Goal: Task Accomplishment & Management: Manage account settings

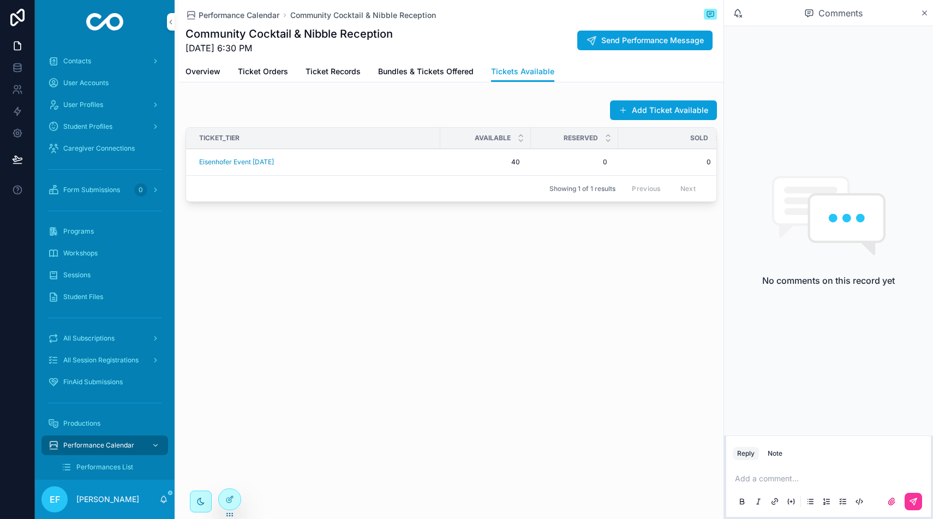
scroll to position [182, 0]
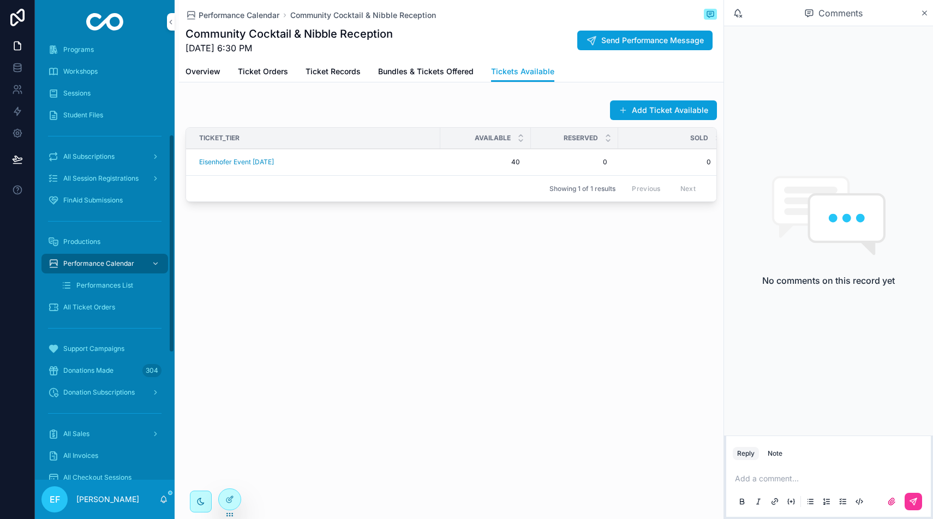
click at [120, 262] on span "Performance Calendar" at bounding box center [98, 263] width 71 height 9
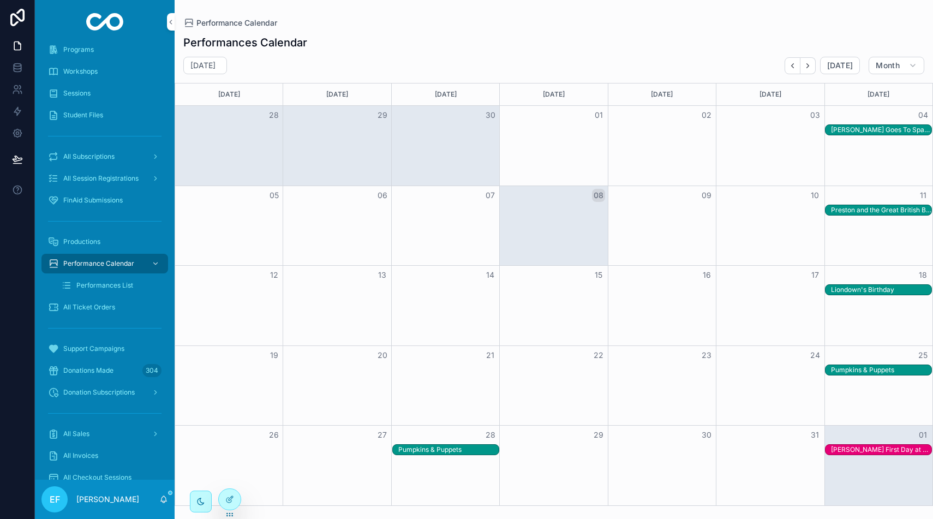
click at [867, 209] on div "Preston and the Great British Baking Adventure" at bounding box center [881, 210] width 100 height 9
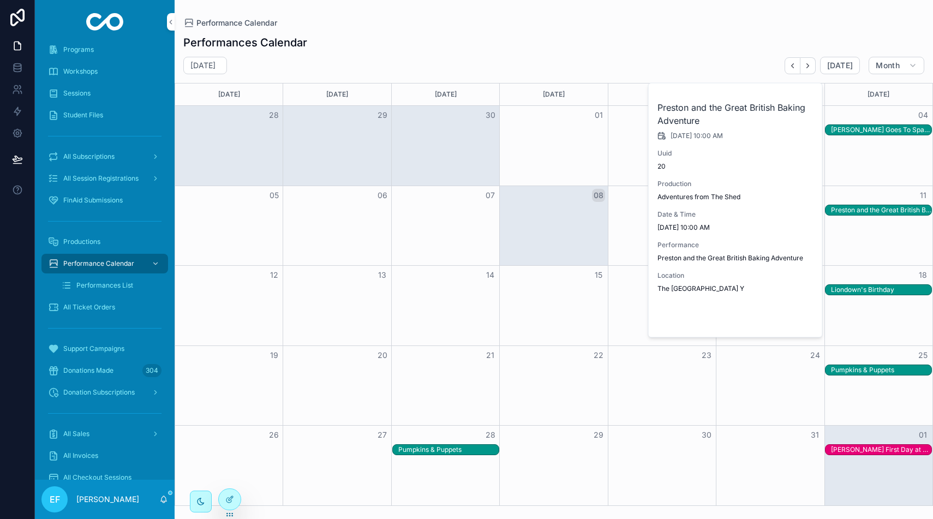
click at [785, 318] on span "Open" at bounding box center [785, 319] width 20 height 10
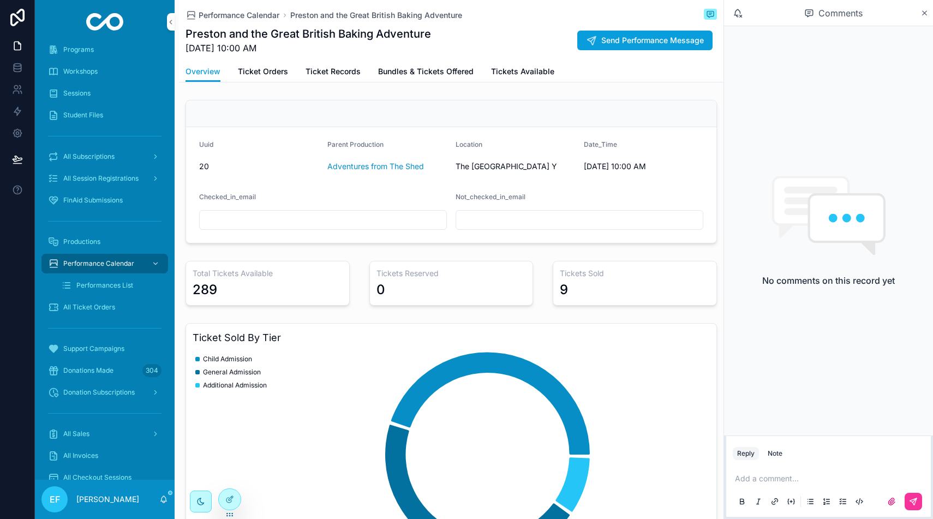
click at [271, 71] on span "Ticket Orders" at bounding box center [263, 71] width 50 height 11
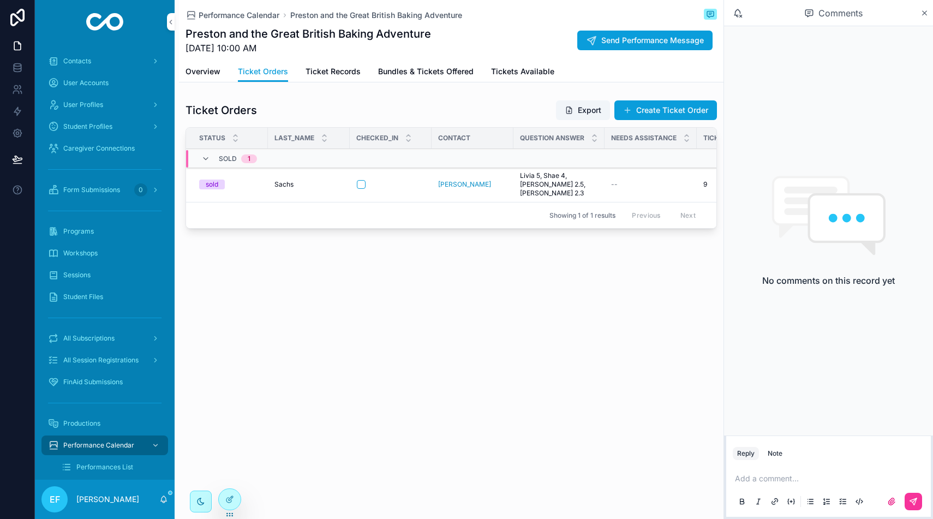
click at [79, 58] on span "Contacts" at bounding box center [77, 61] width 28 height 9
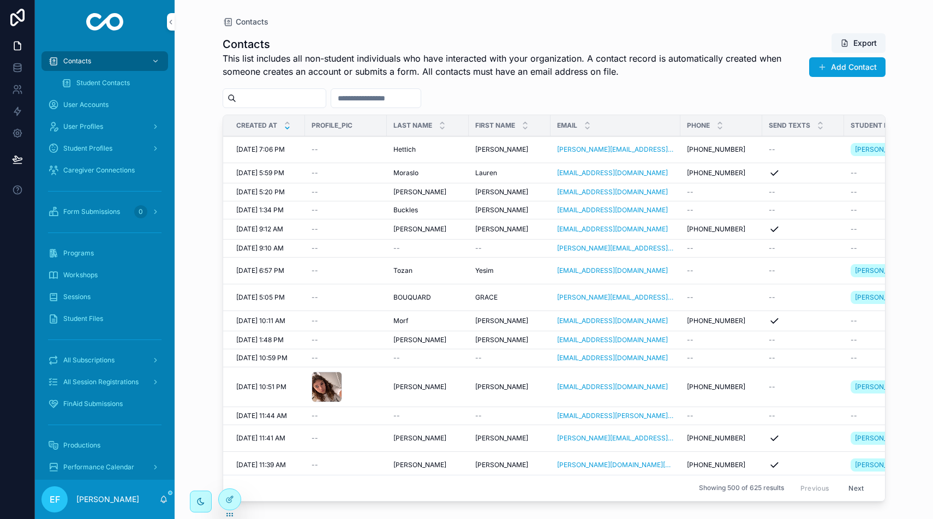
click at [297, 97] on input "scrollable content" at bounding box center [280, 98] width 89 height 15
type input "*****"
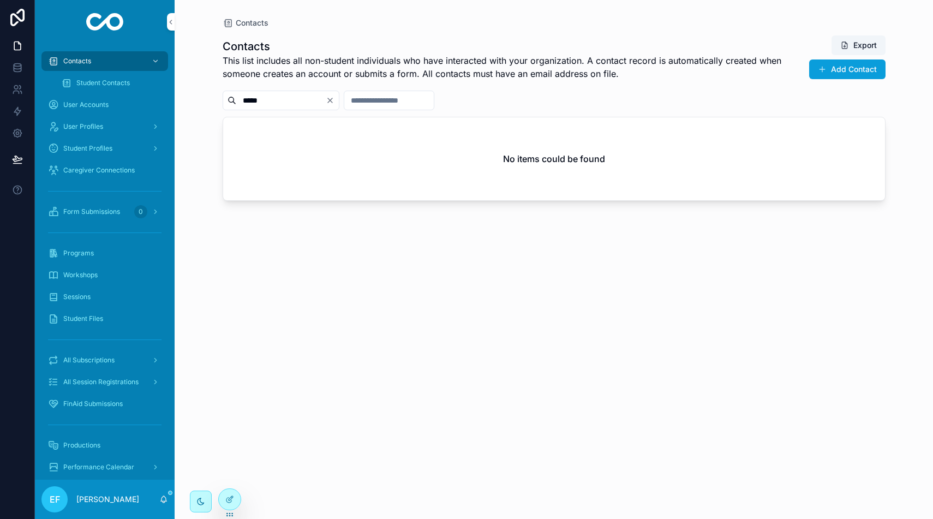
drag, startPoint x: 849, startPoint y: 69, endPoint x: 843, endPoint y: 74, distance: 7.0
click at [849, 69] on button "Add Contact" at bounding box center [847, 69] width 76 height 20
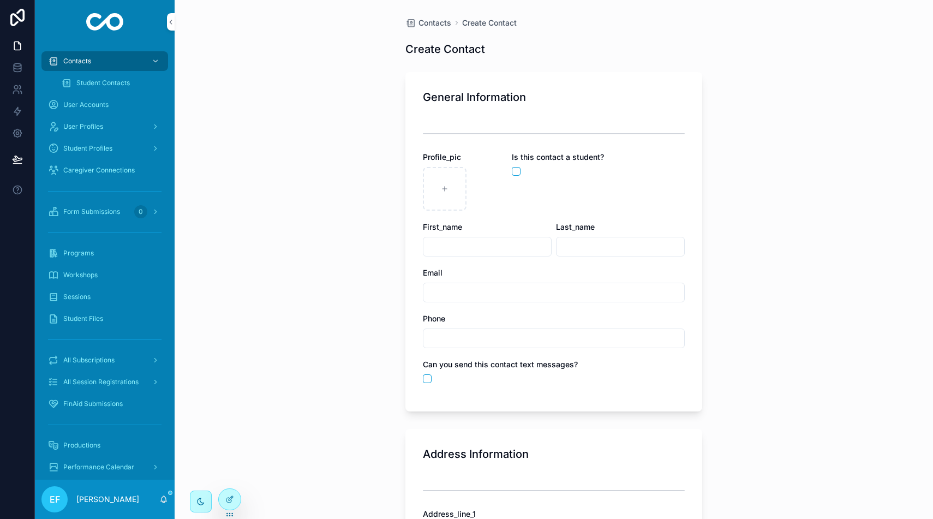
click at [509, 121] on div "scrollable content" at bounding box center [554, 133] width 262 height 27
click at [490, 248] on input "scrollable content" at bounding box center [487, 246] width 128 height 15
type input "*****"
type input "**********"
type button "on"
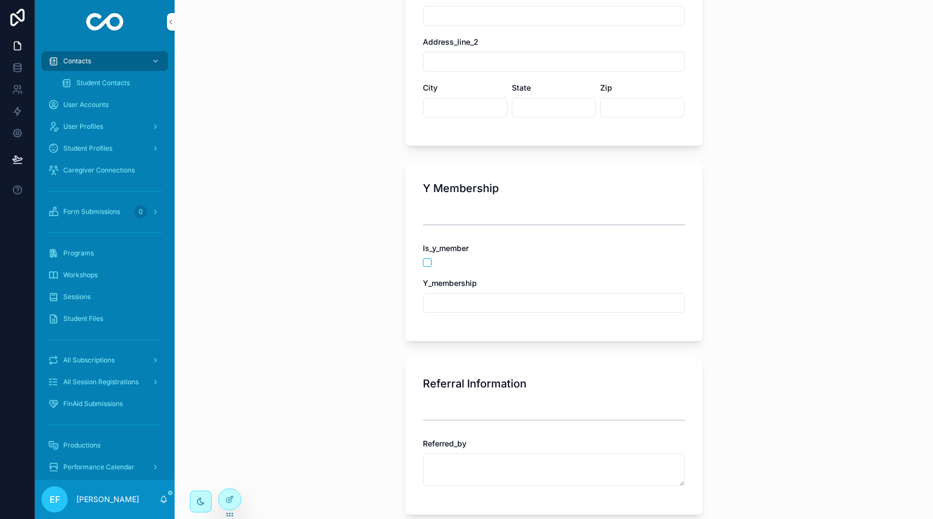
scroll to position [620, 0]
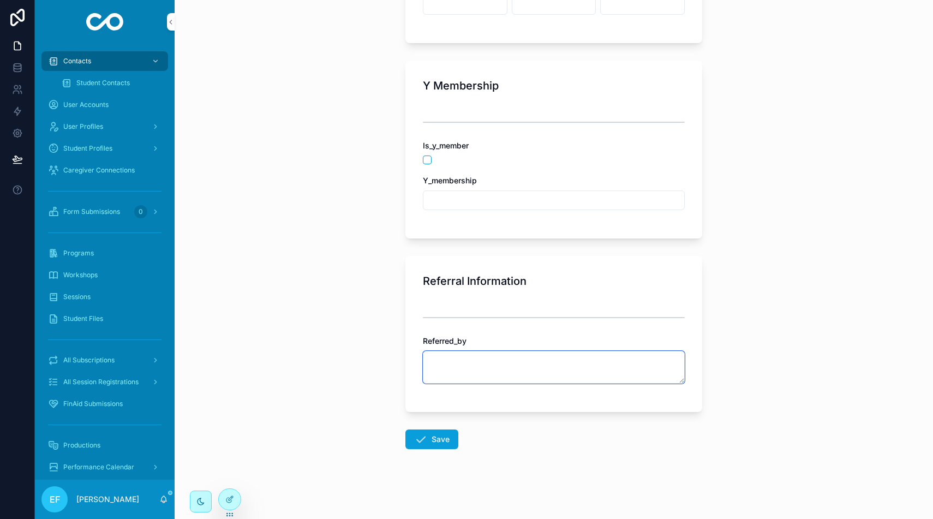
click at [463, 364] on textarea "scrollable content" at bounding box center [554, 367] width 262 height 33
type textarea "**********"
click at [442, 430] on button "Save" at bounding box center [431, 439] width 53 height 20
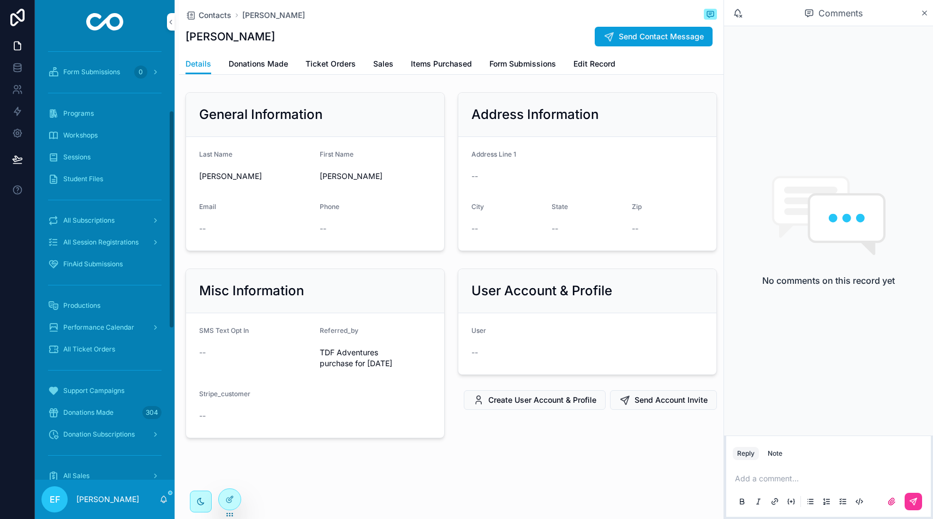
scroll to position [141, 0]
click at [100, 322] on span "Performance Calendar" at bounding box center [98, 326] width 71 height 9
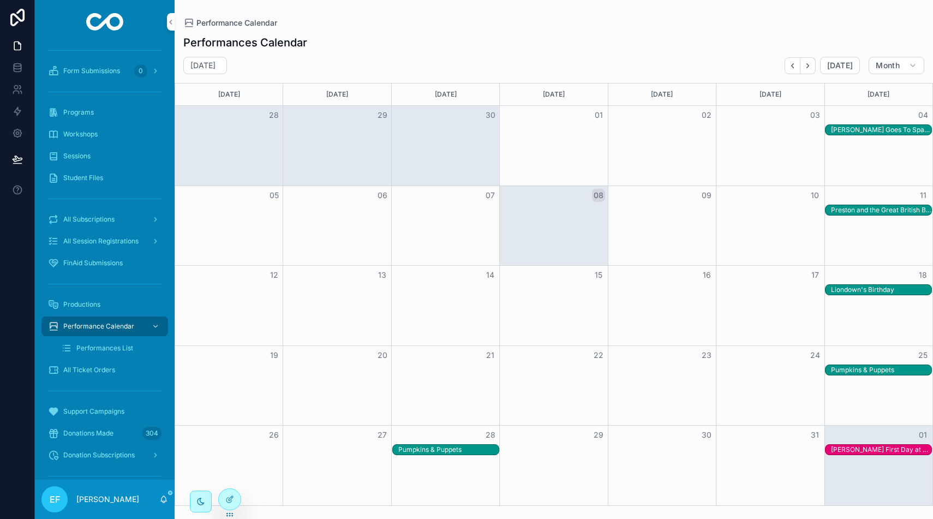
click at [855, 211] on div "Preston and the Great British Baking Adventure" at bounding box center [881, 210] width 100 height 9
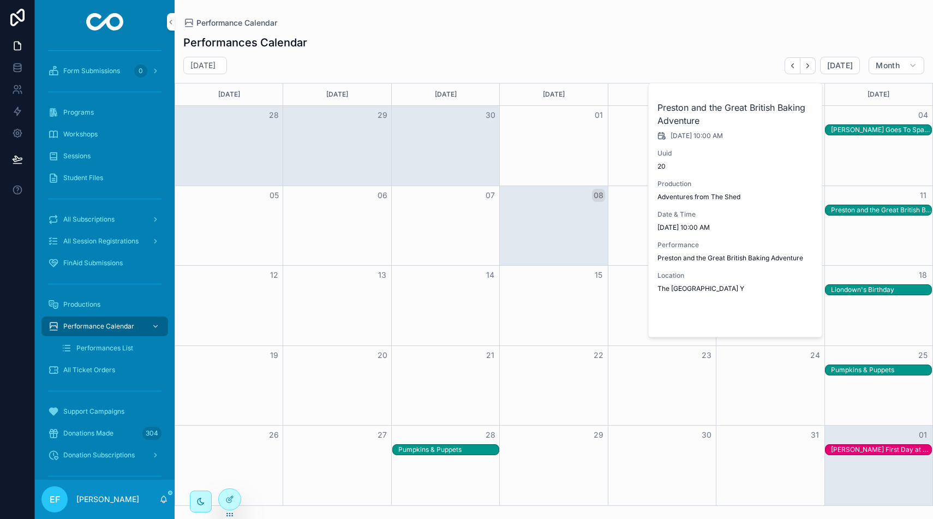
click at [782, 320] on span "Open" at bounding box center [785, 319] width 20 height 10
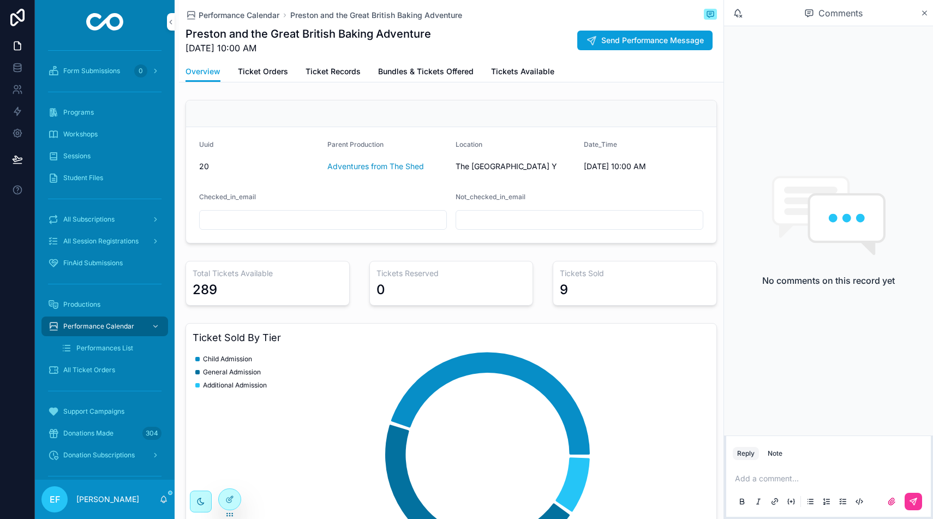
click at [260, 71] on span "Ticket Orders" at bounding box center [263, 71] width 50 height 11
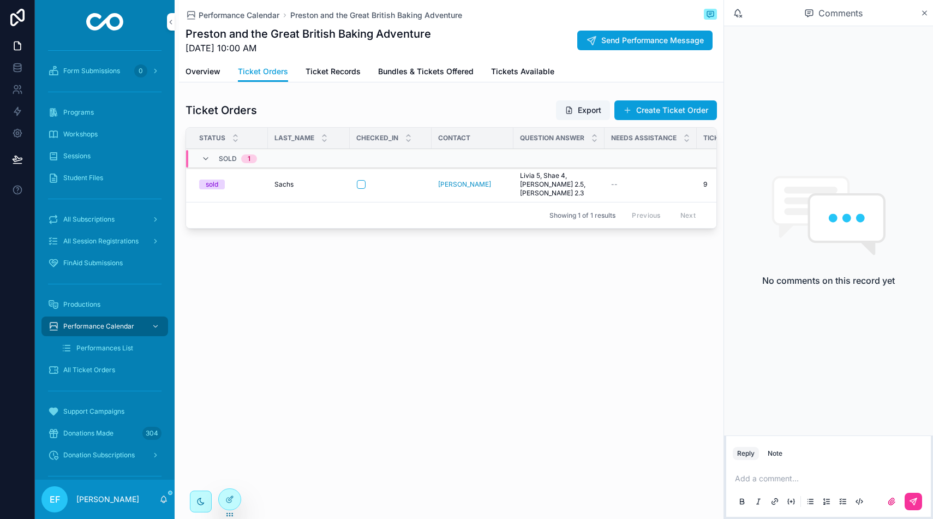
click at [659, 105] on button "Create Ticket Order" at bounding box center [665, 110] width 103 height 20
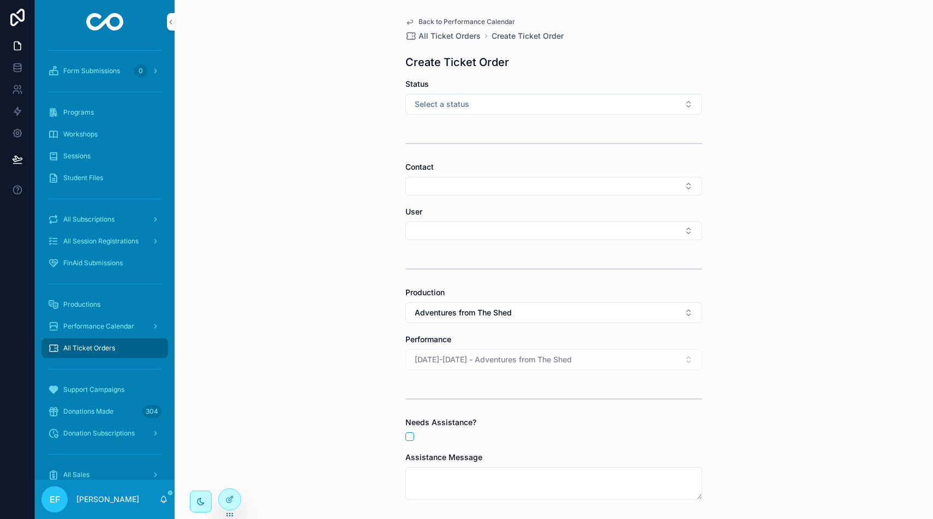
click at [610, 105] on button "Select a status" at bounding box center [553, 104] width 297 height 21
click at [596, 164] on div "sold" at bounding box center [554, 164] width 152 height 16
click at [423, 177] on button "Select Button" at bounding box center [553, 186] width 297 height 19
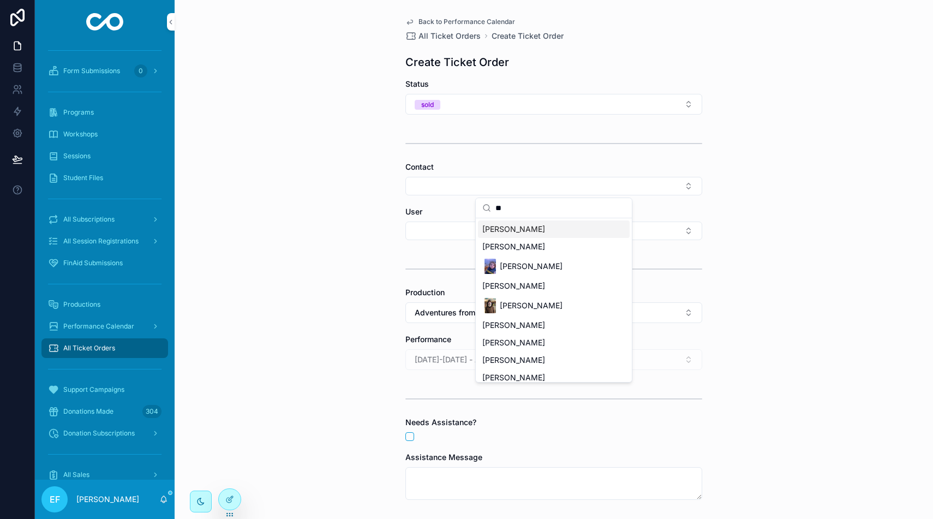
type input "**"
click at [499, 231] on span "[PERSON_NAME]" at bounding box center [513, 229] width 63 height 11
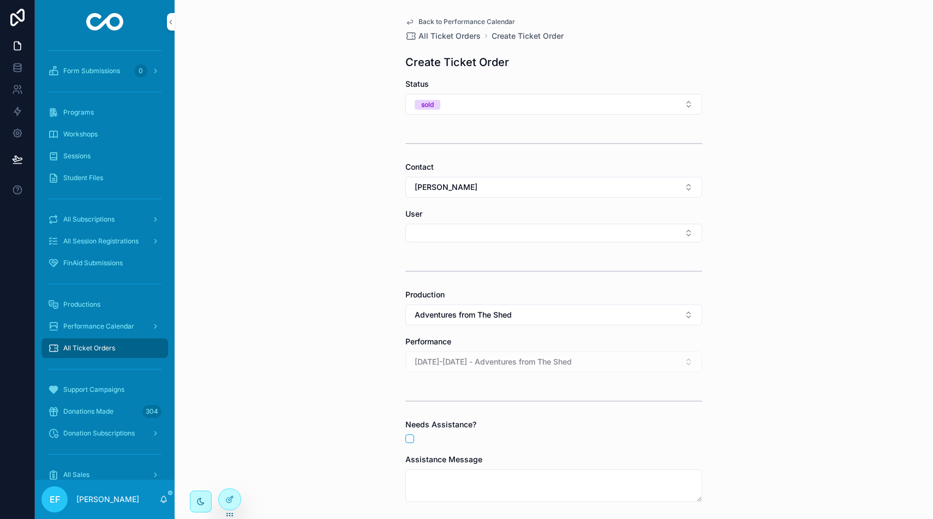
click at [457, 225] on button "Select Button" at bounding box center [553, 233] width 297 height 19
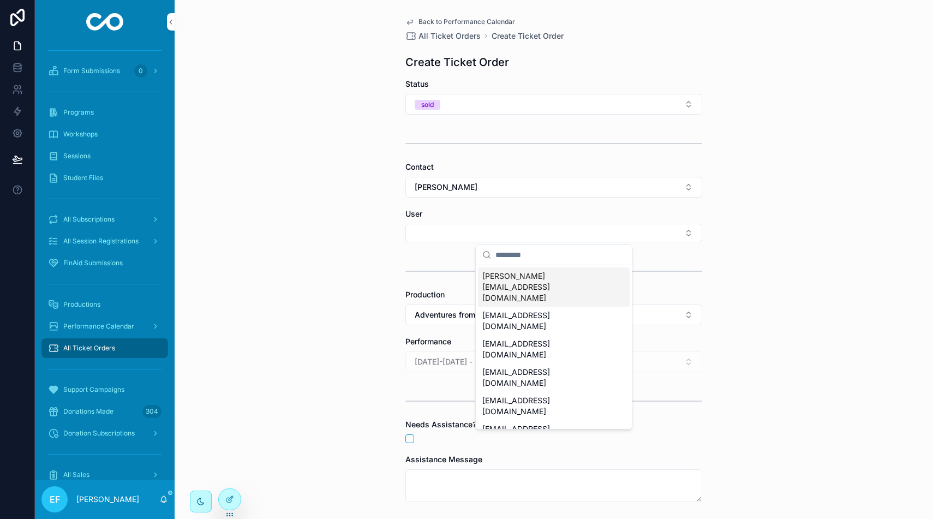
click at [457, 225] on button "Select Button" at bounding box center [553, 233] width 297 height 19
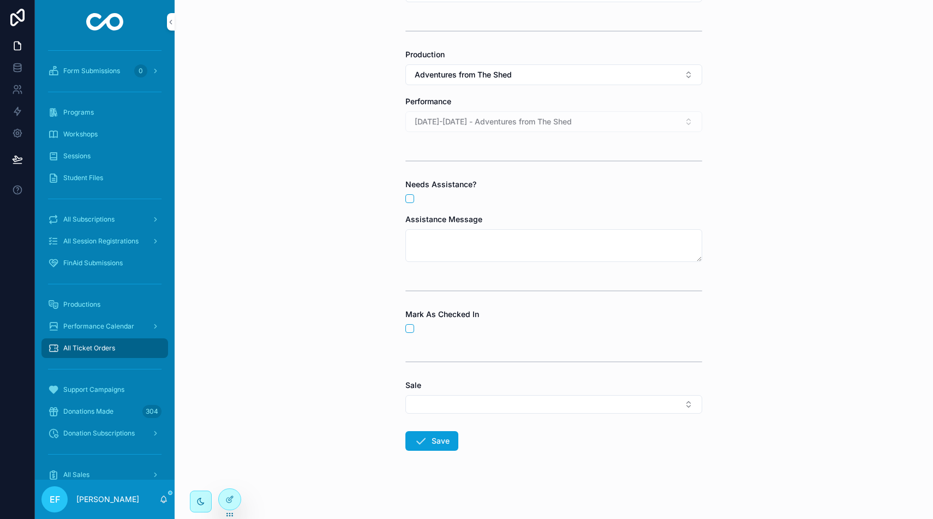
scroll to position [242, 0]
click at [559, 405] on button "Select Button" at bounding box center [553, 402] width 297 height 19
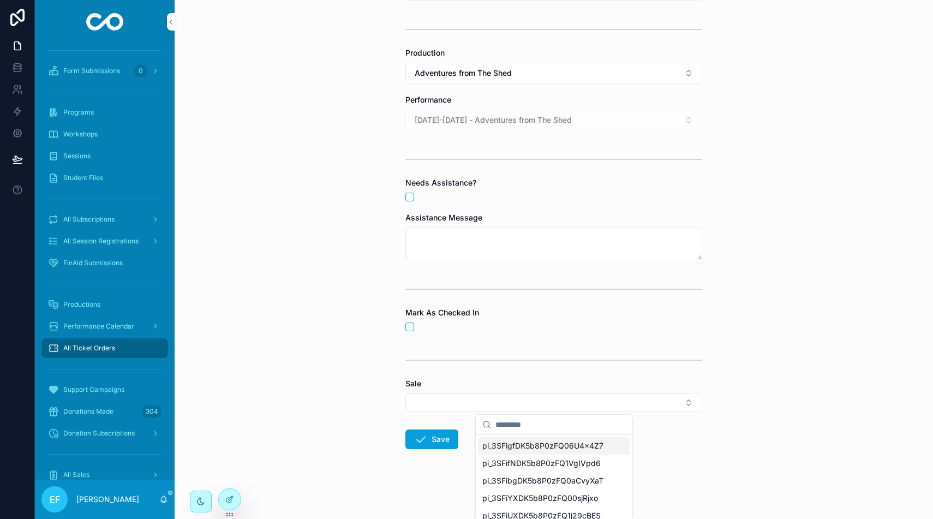
click at [563, 400] on button "Select Button" at bounding box center [553, 402] width 297 height 19
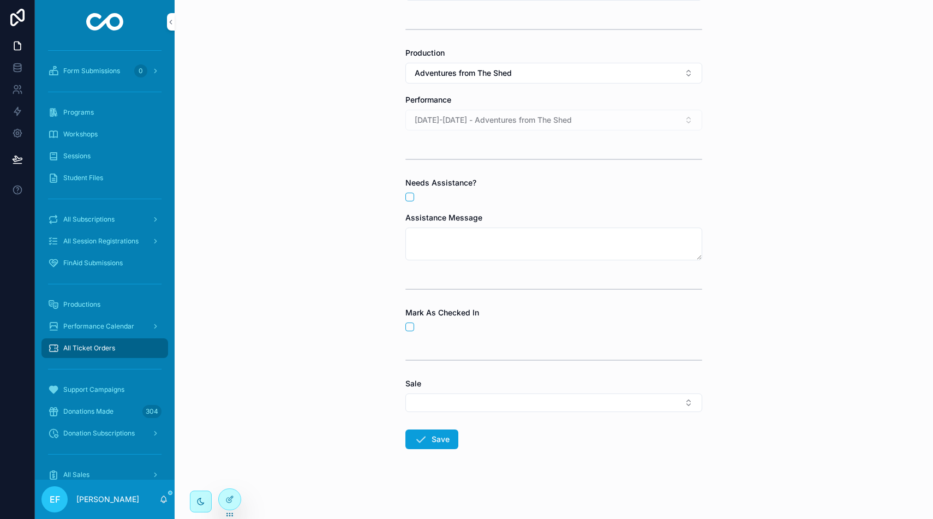
click at [505, 400] on button "Select Button" at bounding box center [553, 402] width 297 height 19
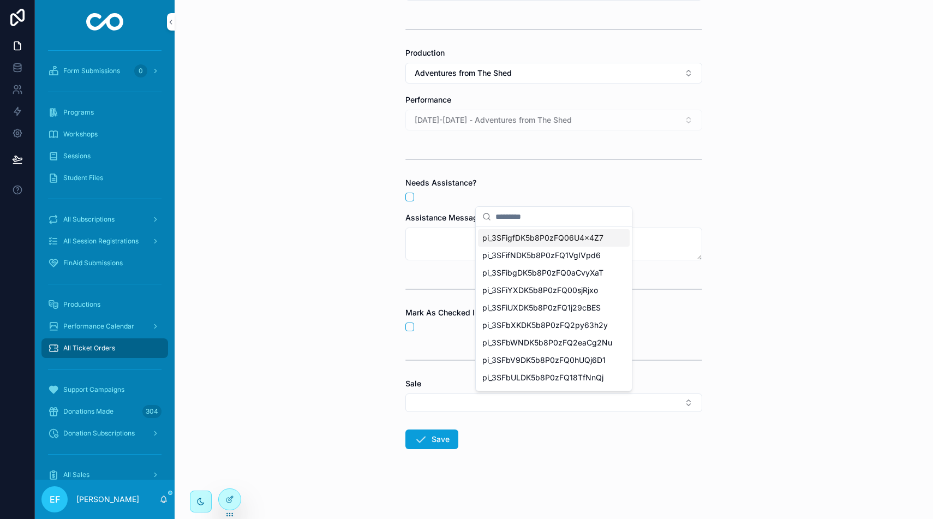
click at [505, 400] on button "Select Button" at bounding box center [553, 402] width 297 height 19
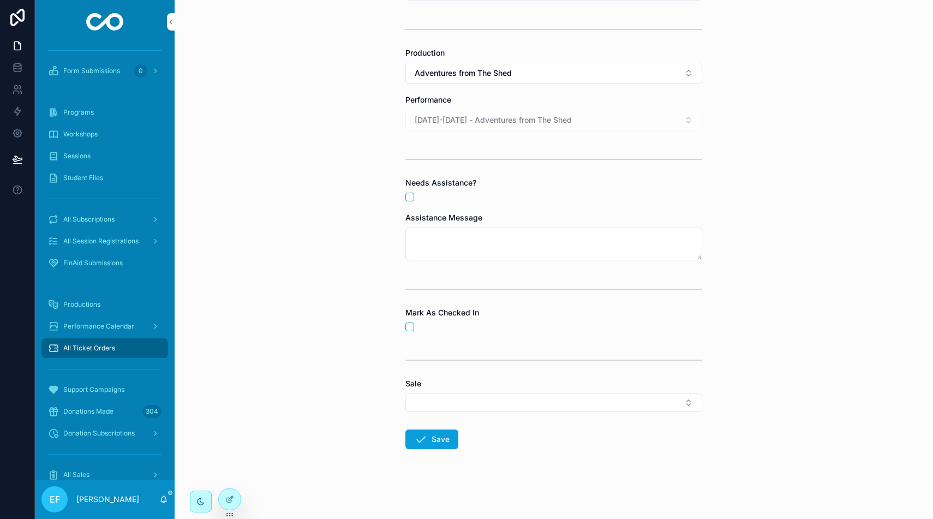
click at [430, 441] on button "Save" at bounding box center [431, 439] width 53 height 20
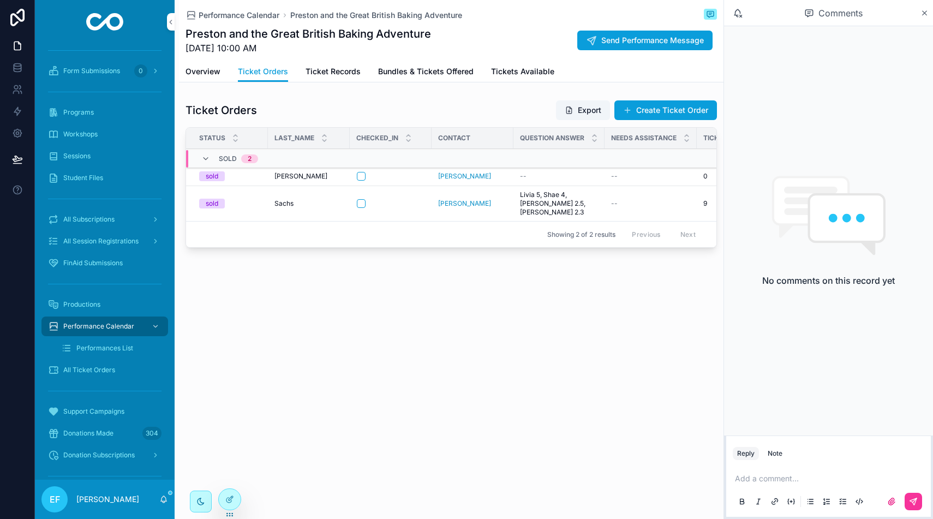
click at [349, 71] on span "Ticket Records" at bounding box center [332, 71] width 55 height 11
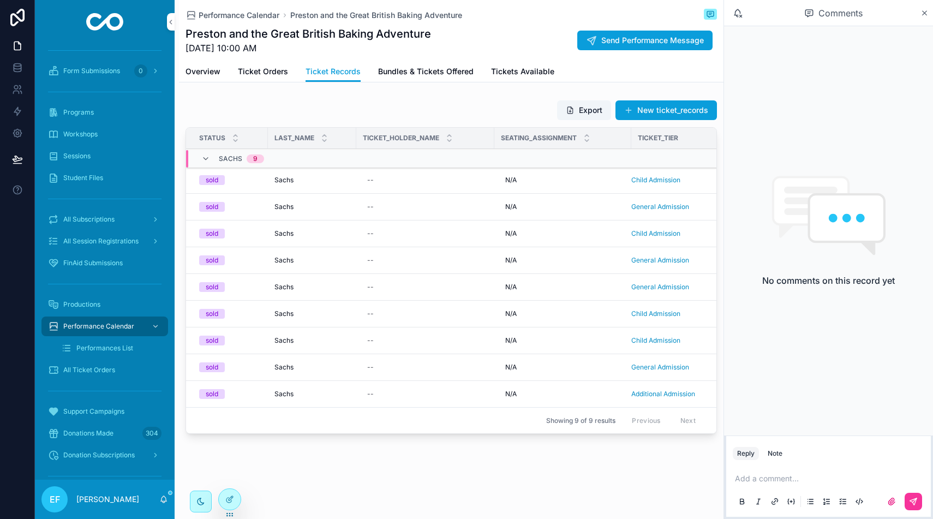
click at [674, 109] on button "New ticket_records" at bounding box center [665, 110] width 101 height 20
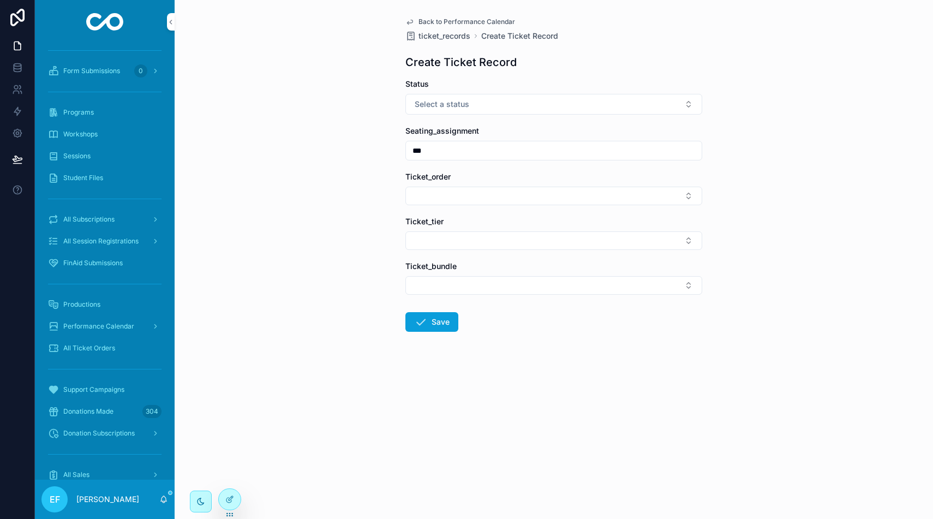
click at [549, 103] on button "Select a status" at bounding box center [553, 104] width 297 height 21
click at [541, 160] on div "sold" at bounding box center [554, 164] width 152 height 16
click at [537, 188] on button "Select Button" at bounding box center [553, 196] width 297 height 19
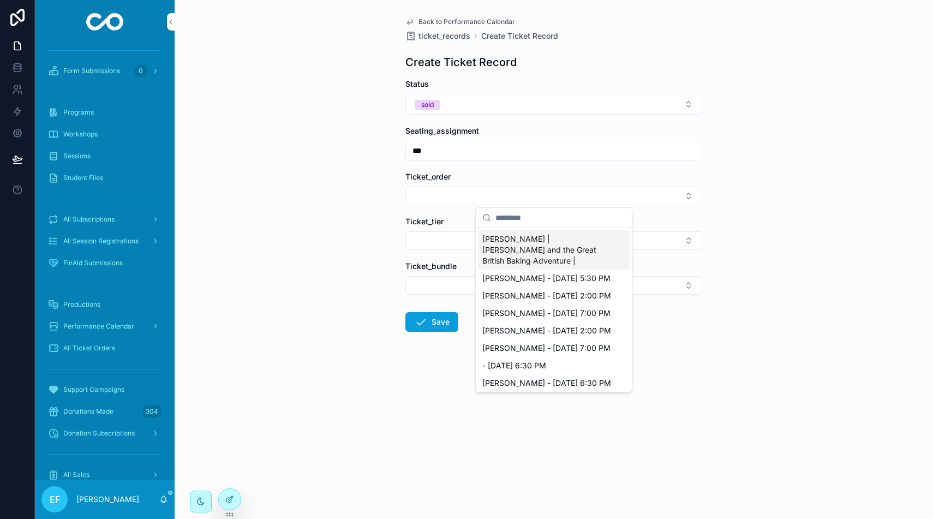
click at [556, 242] on span "[PERSON_NAME] | [PERSON_NAME] and the Great British Baking Adventure |" at bounding box center [547, 249] width 130 height 33
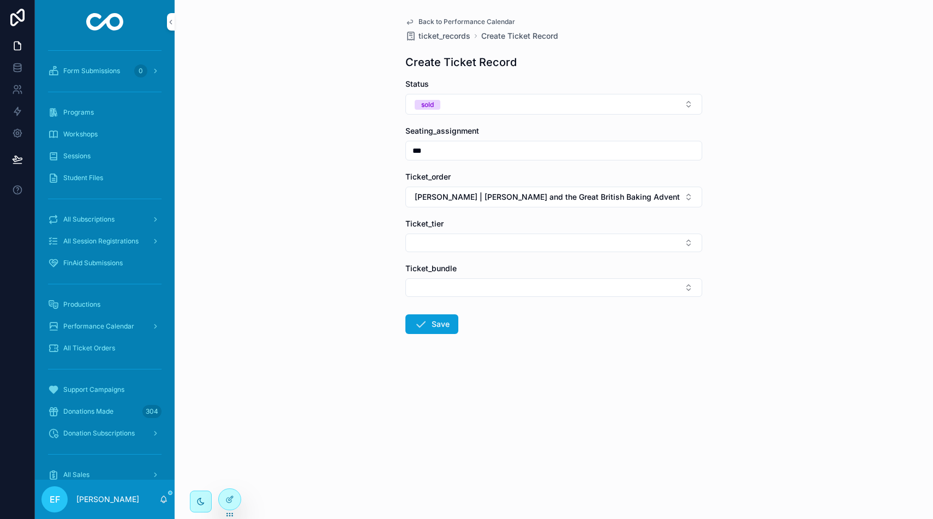
click at [556, 242] on button "Select Button" at bounding box center [553, 242] width 297 height 19
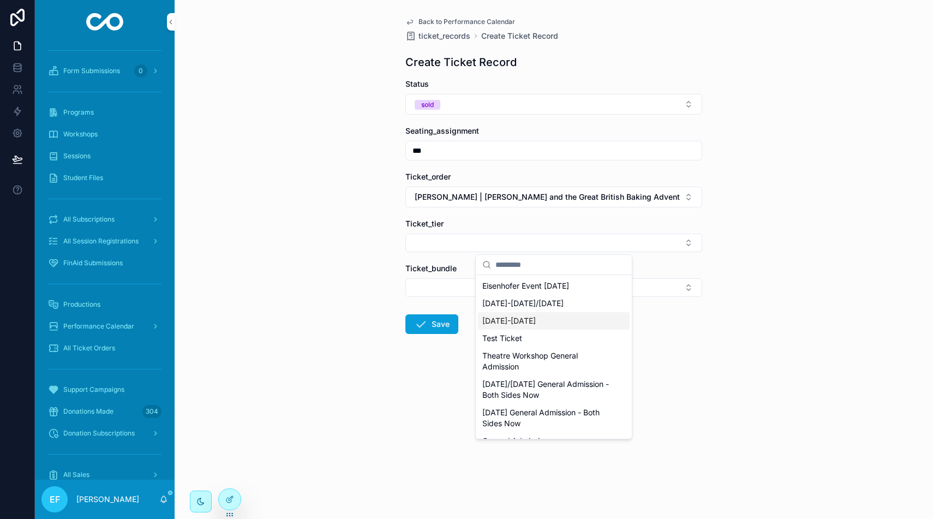
scroll to position [48, 0]
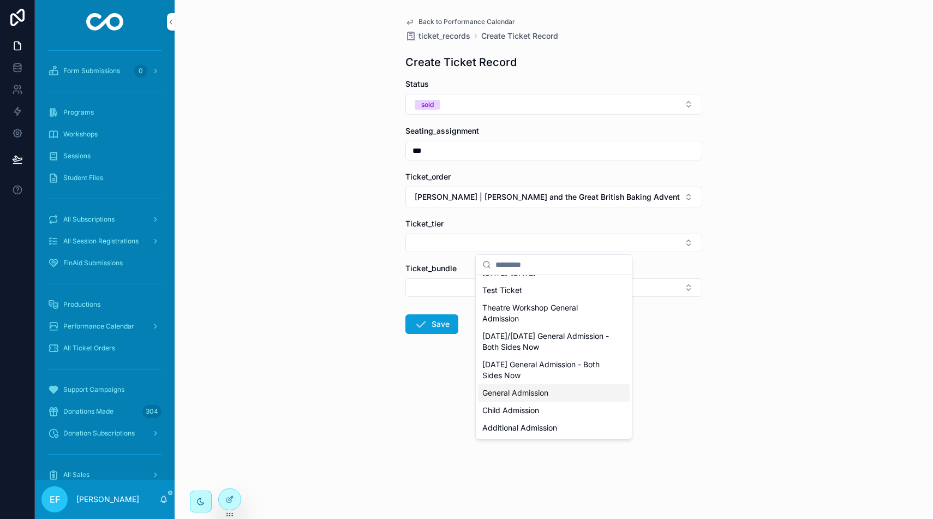
click at [565, 397] on div "General Admission" at bounding box center [554, 392] width 152 height 17
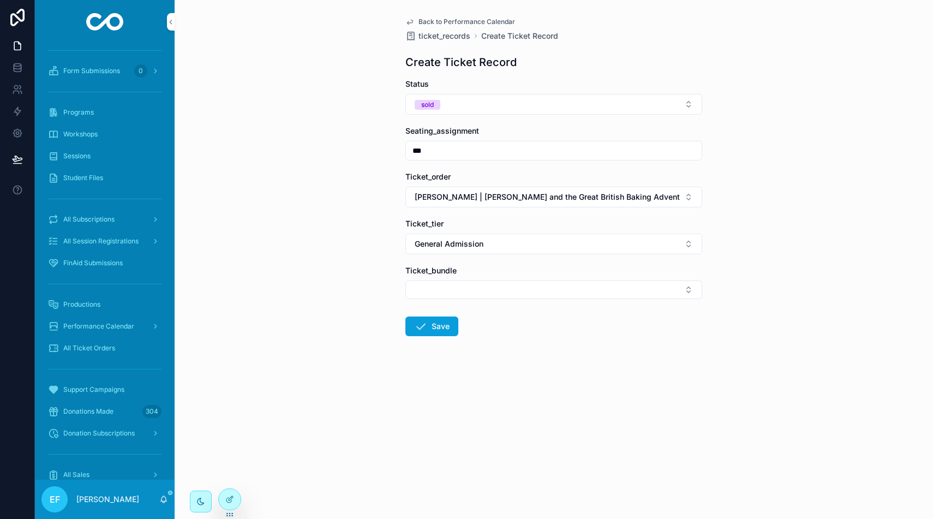
click at [635, 249] on button "General Admission" at bounding box center [553, 243] width 297 height 21
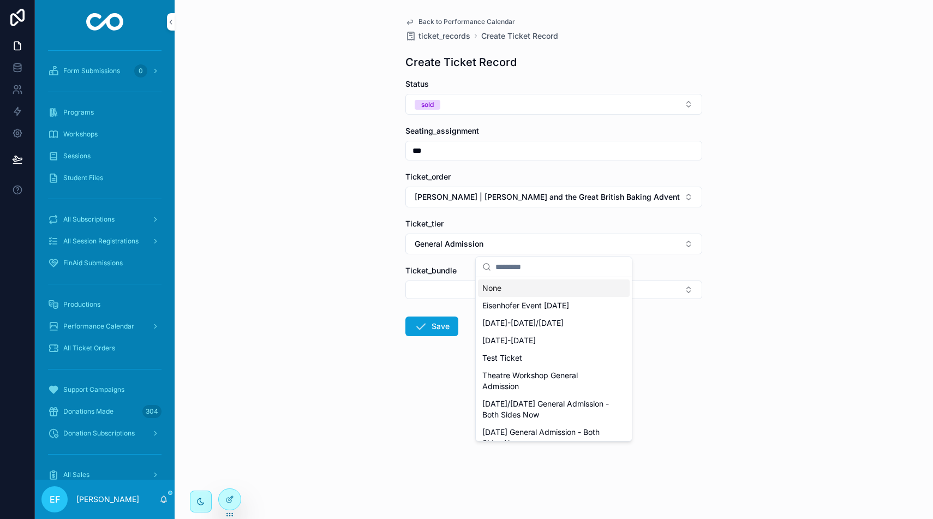
click at [555, 290] on div "None" at bounding box center [554, 287] width 152 height 17
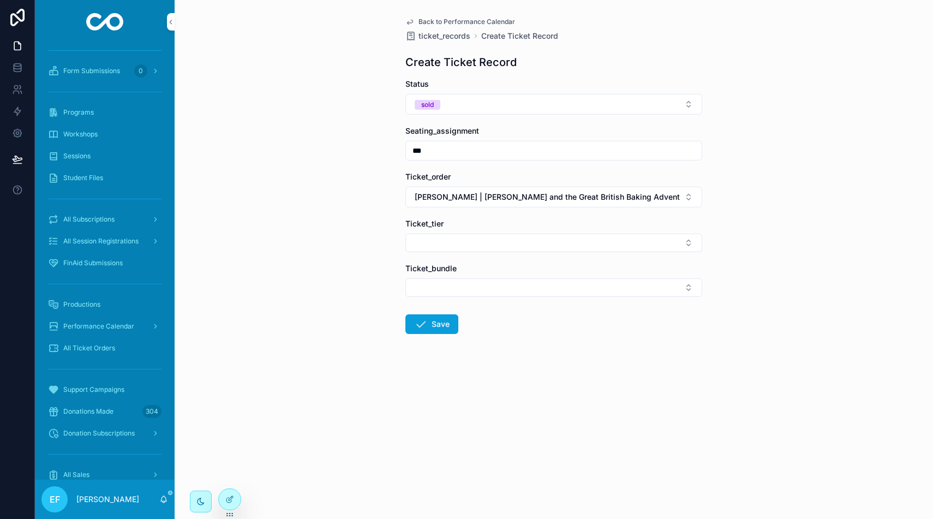
click at [618, 298] on form "Status sold Seating_assignment *** Ticket_order [PERSON_NAME] | [PERSON_NAME] a…" at bounding box center [553, 241] width 297 height 325
click at [620, 291] on button "Select Button" at bounding box center [553, 287] width 297 height 19
click at [584, 365] on span "1 Adult + 1 Child - Adventures From The Shed" at bounding box center [547, 364] width 130 height 22
click at [442, 330] on button "Save" at bounding box center [431, 326] width 53 height 20
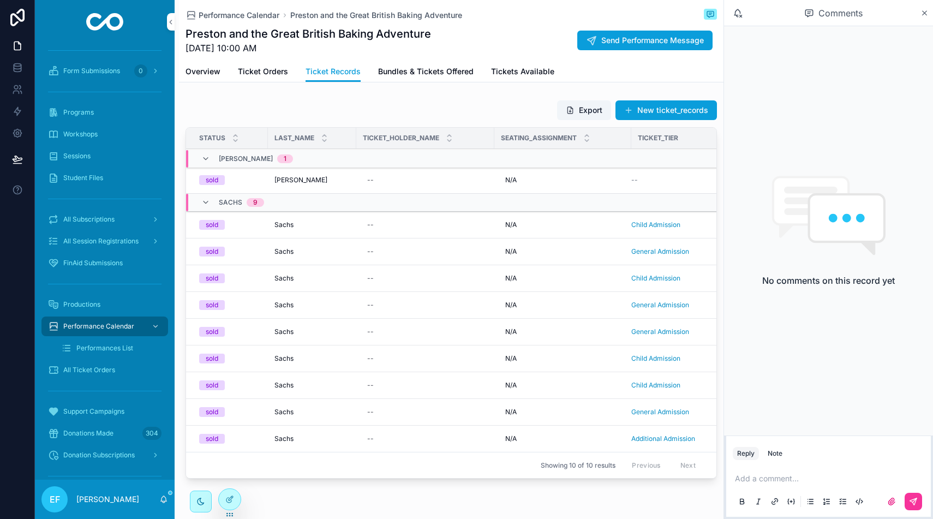
scroll to position [0, 2]
click at [262, 70] on span "Ticket Orders" at bounding box center [263, 71] width 50 height 11
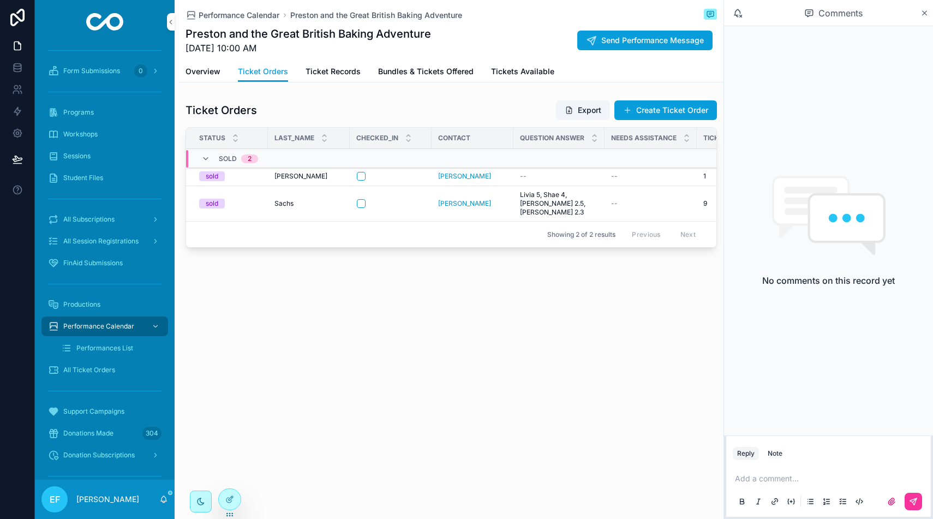
click at [409, 73] on span "Bundles & Tickets Offered" at bounding box center [425, 71] width 95 height 11
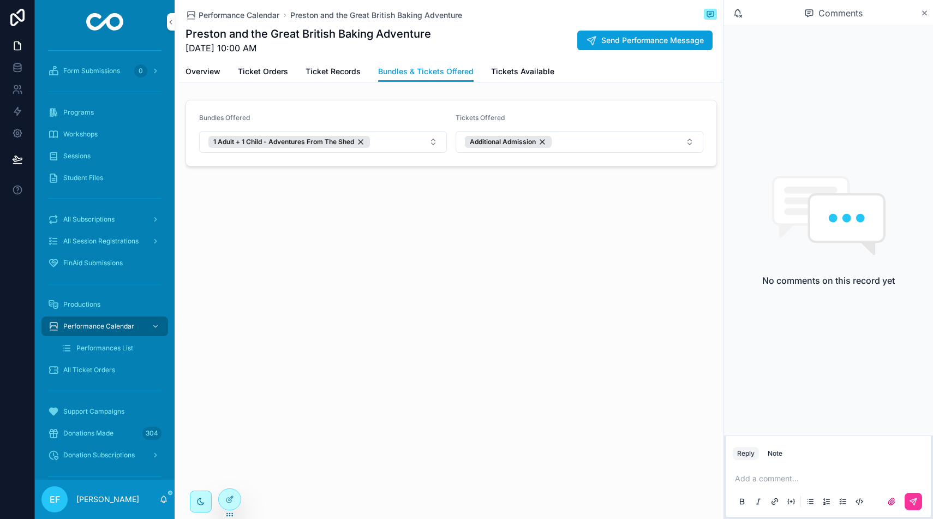
click at [326, 73] on span "Ticket Records" at bounding box center [332, 71] width 55 height 11
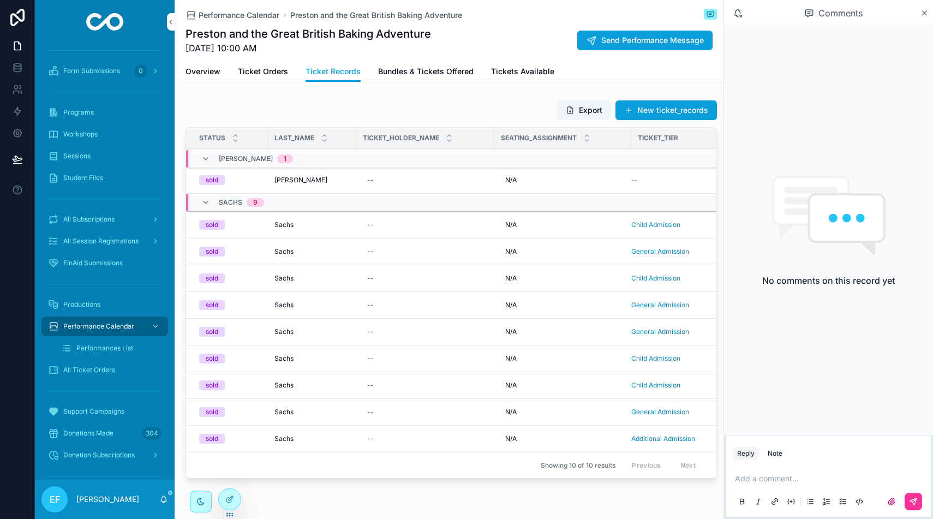
click at [687, 109] on button "New ticket_records" at bounding box center [665, 110] width 101 height 20
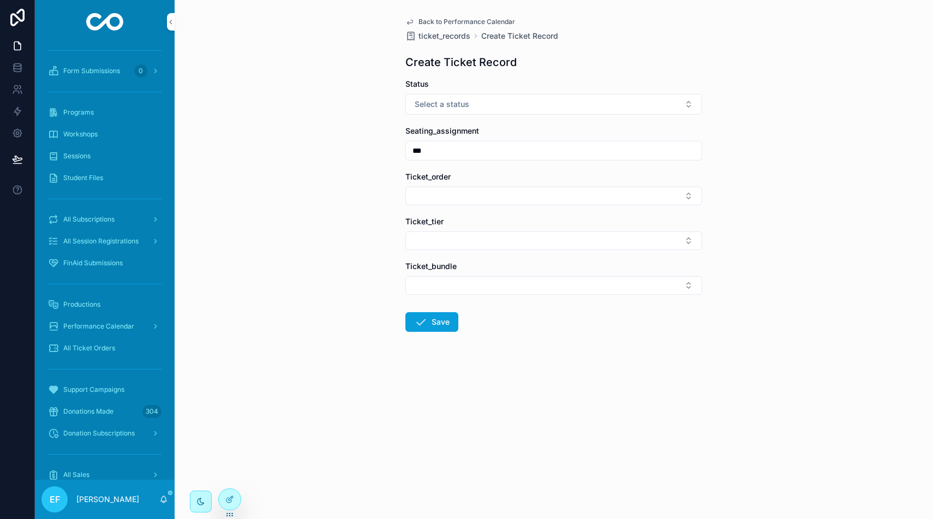
click at [581, 105] on button "Select a status" at bounding box center [553, 104] width 297 height 21
click at [547, 161] on div "sold" at bounding box center [554, 164] width 152 height 16
click at [542, 205] on button "Select Button" at bounding box center [553, 196] width 297 height 19
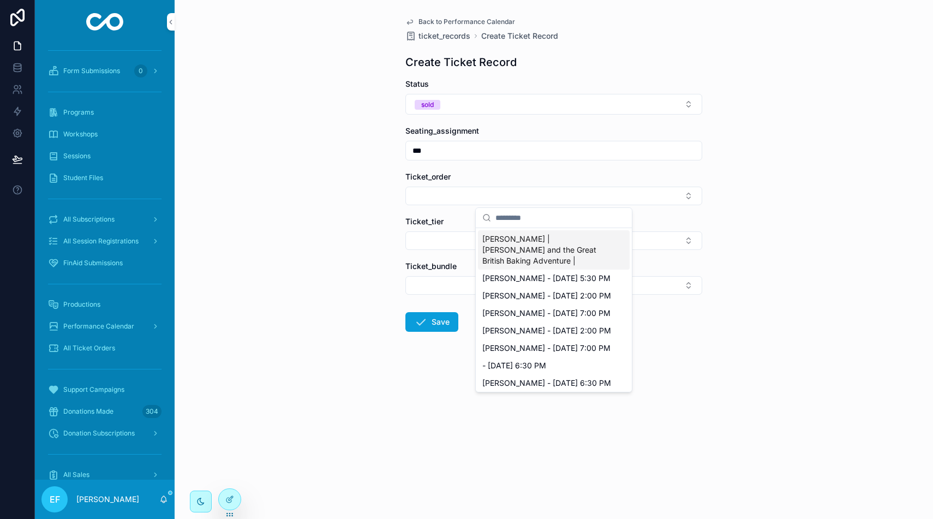
click at [543, 236] on span "[PERSON_NAME] | [PERSON_NAME] and the Great British Baking Adventure |" at bounding box center [547, 249] width 130 height 33
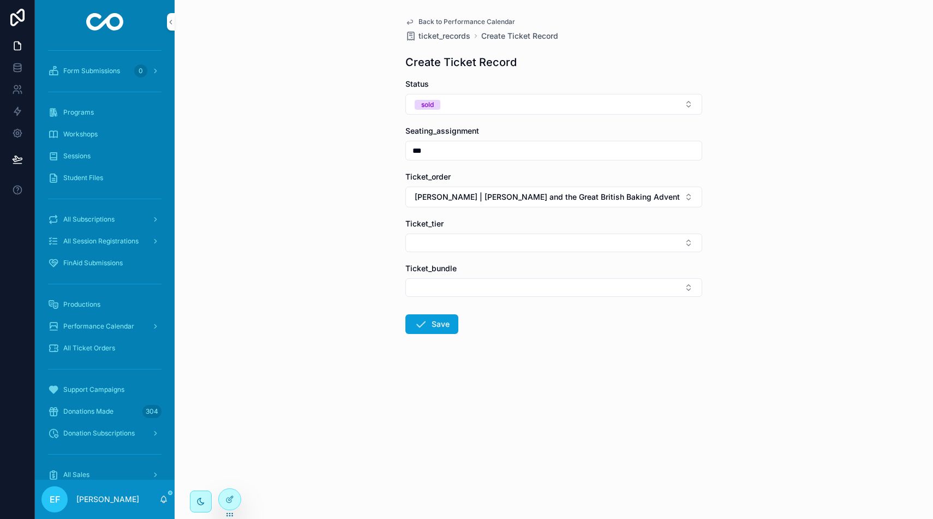
click at [541, 233] on button "Select Button" at bounding box center [553, 242] width 297 height 19
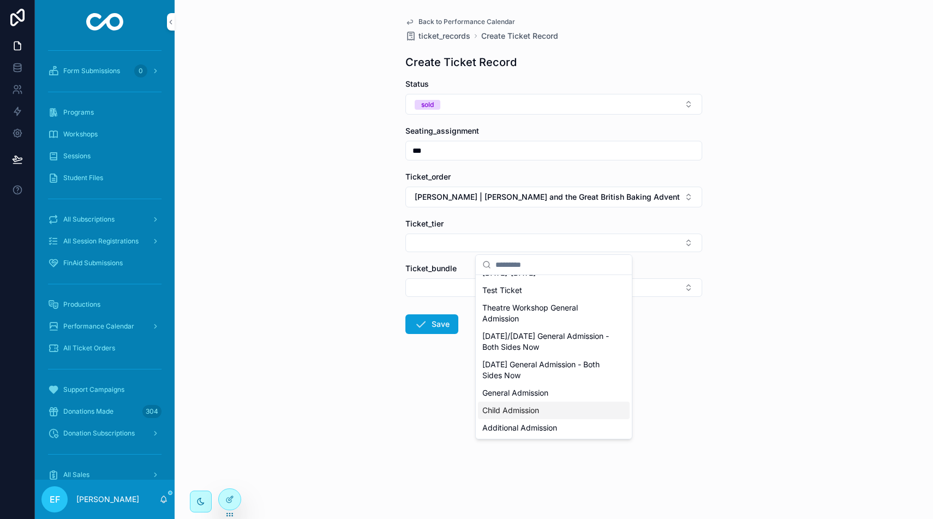
scroll to position [45, 0]
click at [549, 421] on div "Child Admission" at bounding box center [554, 413] width 152 height 17
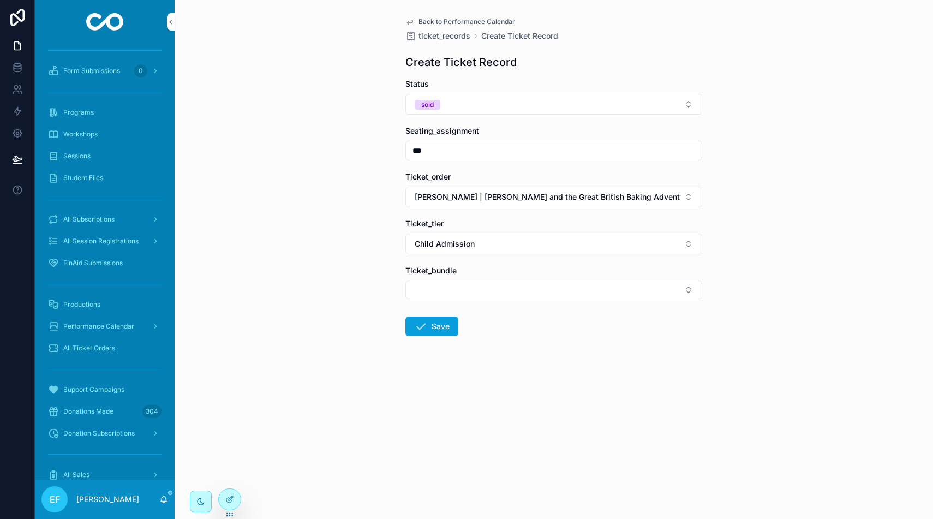
click at [449, 326] on button "Save" at bounding box center [431, 326] width 53 height 20
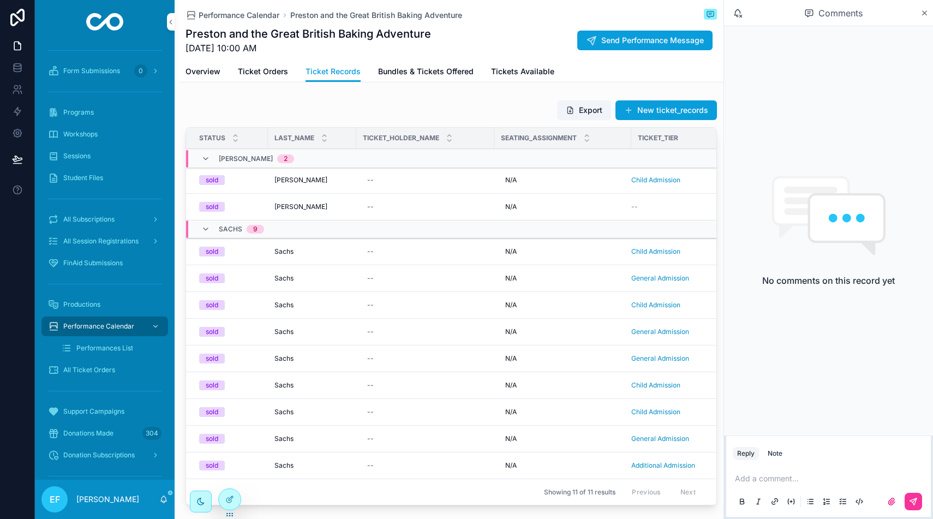
scroll to position [0, 16]
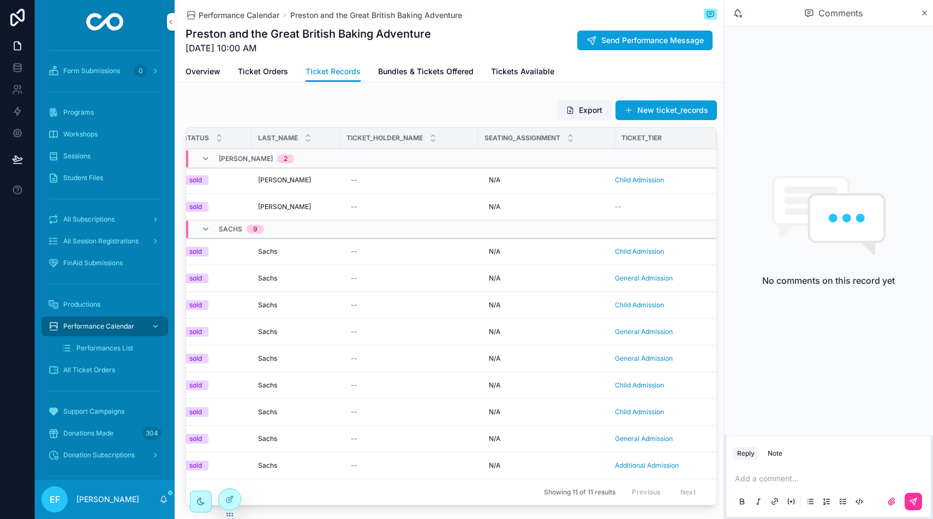
click at [520, 202] on div "N/A N/A" at bounding box center [546, 206] width 124 height 17
click at [447, 203] on div "--" at bounding box center [408, 206] width 125 height 17
click at [279, 207] on span "[PERSON_NAME]" at bounding box center [284, 206] width 53 height 9
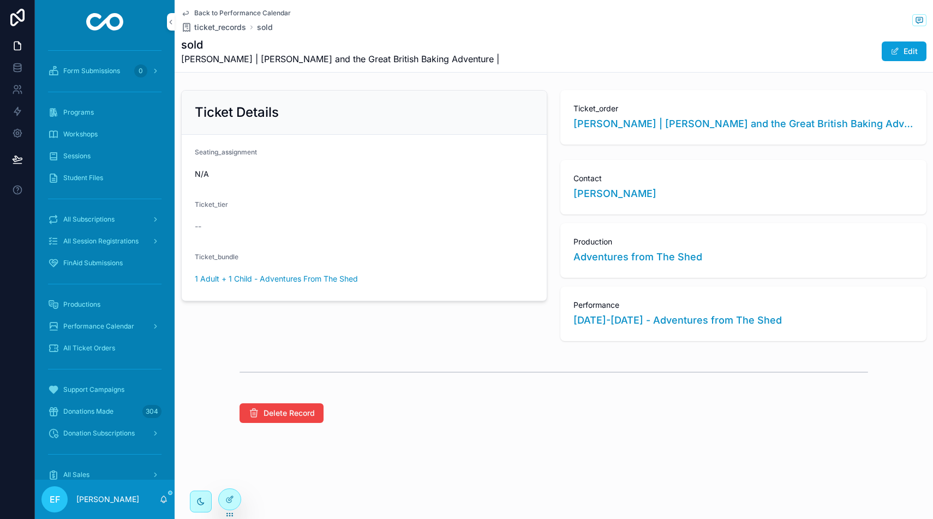
click at [920, 45] on button "Edit" at bounding box center [903, 51] width 45 height 20
click at [523, 282] on button "1 Adult + 1 Child - Adventures From The Shed" at bounding box center [364, 283] width 339 height 21
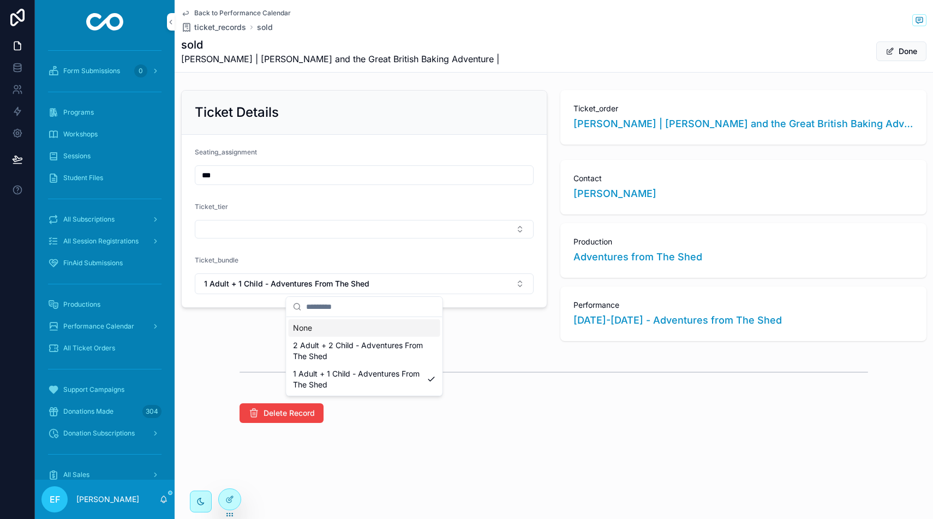
click at [430, 331] on div "None" at bounding box center [365, 327] width 152 height 17
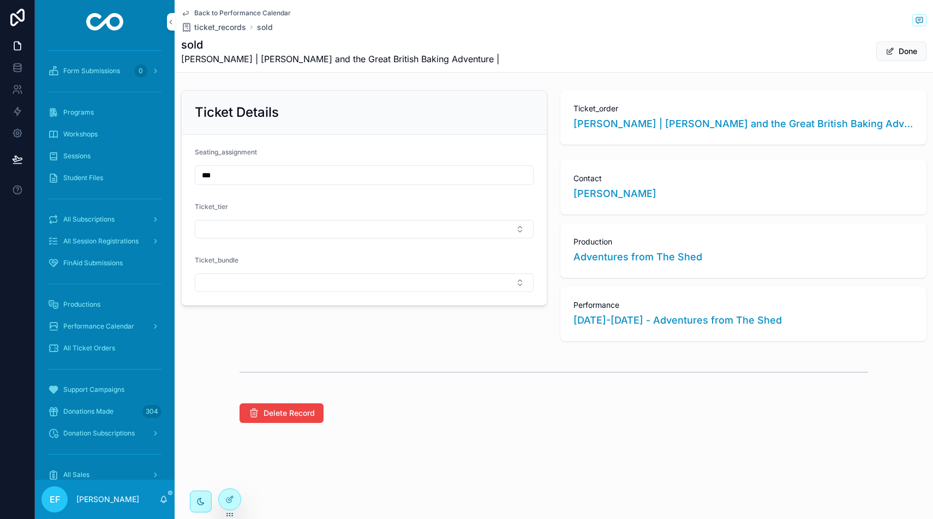
click at [479, 236] on button "Select Button" at bounding box center [364, 229] width 339 height 19
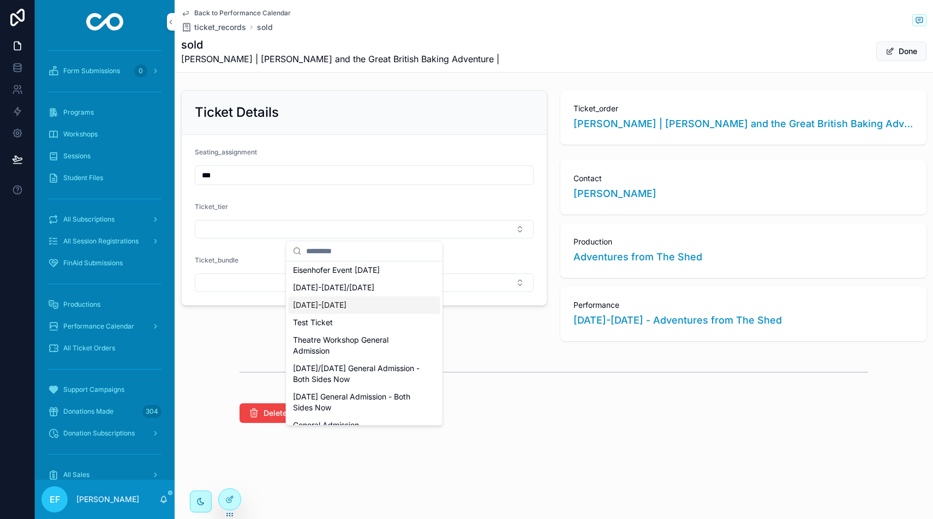
scroll to position [48, 0]
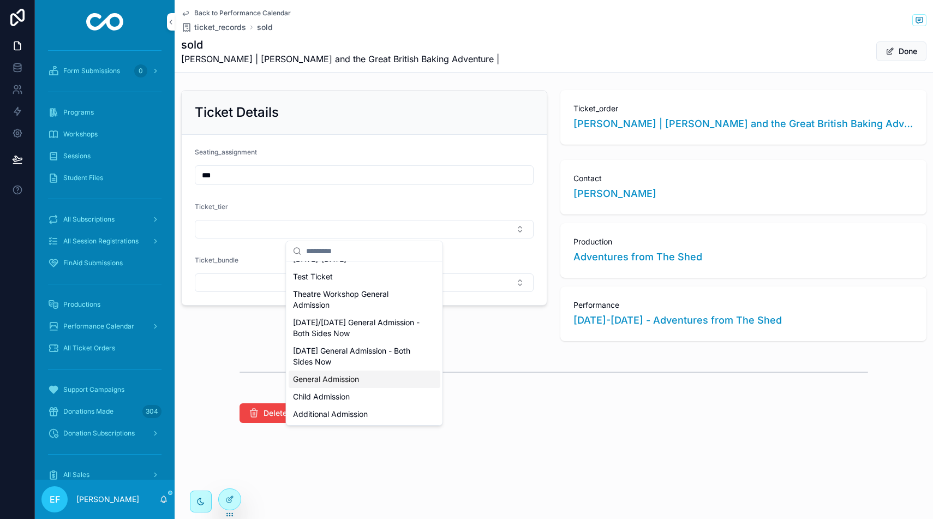
click at [382, 372] on div "General Admission" at bounding box center [365, 378] width 152 height 17
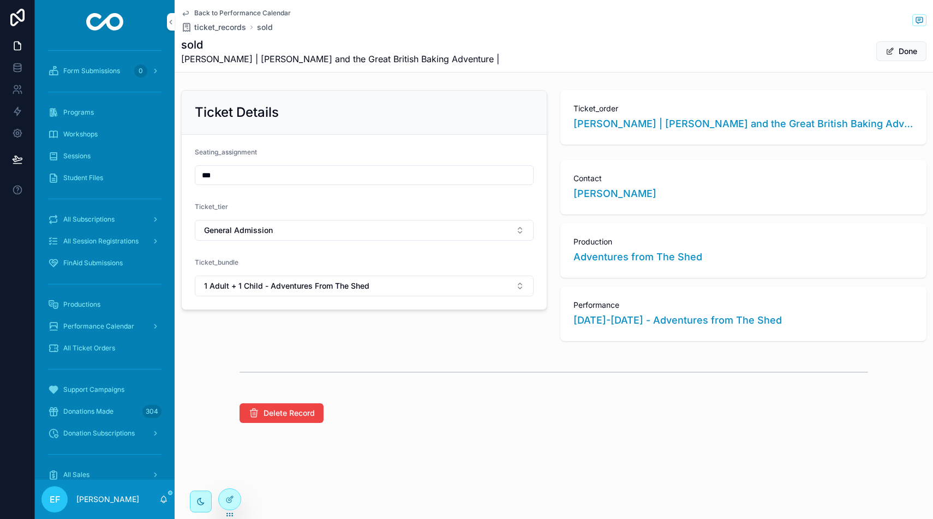
click at [911, 51] on button "Done" at bounding box center [901, 51] width 50 height 20
click at [910, 49] on button "Edit" at bounding box center [903, 51] width 45 height 20
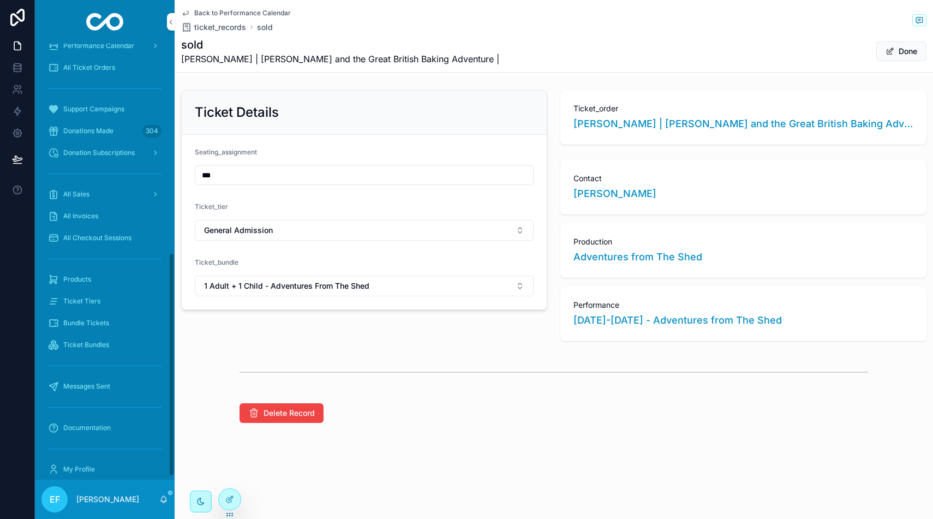
scroll to position [407, 0]
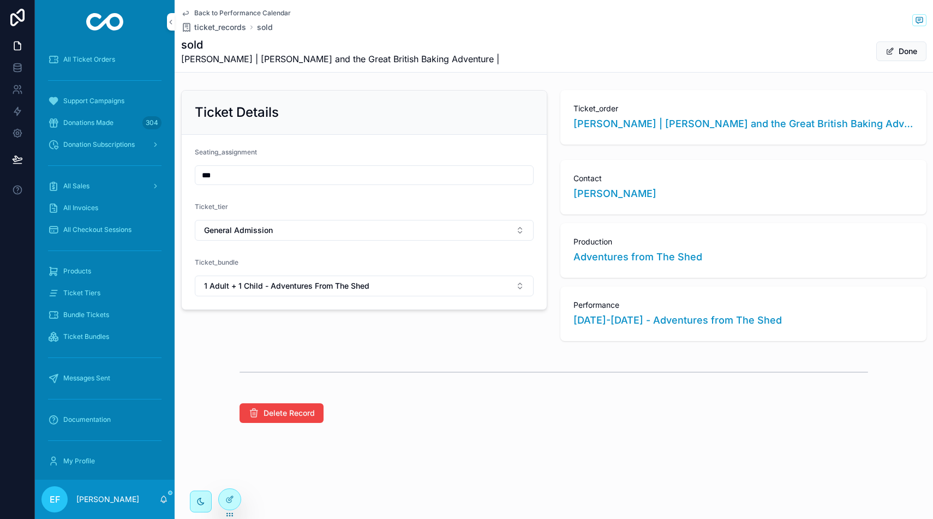
click at [77, 271] on span "Products" at bounding box center [77, 271] width 28 height 9
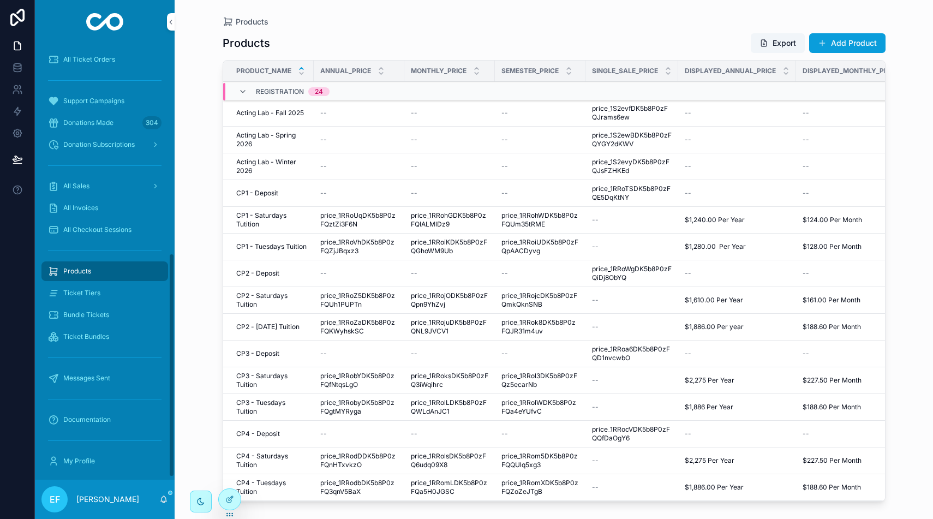
scroll to position [411, 0]
click at [839, 39] on button "Add Product" at bounding box center [847, 43] width 76 height 20
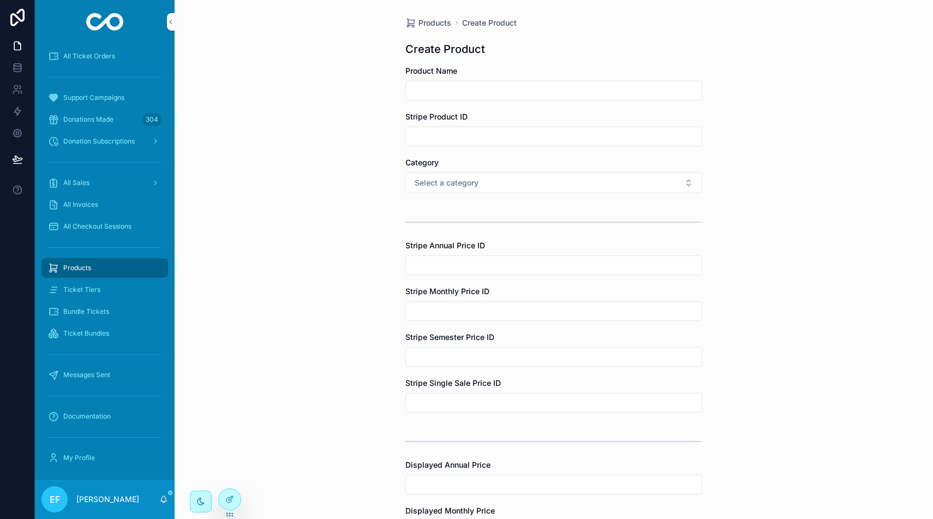
click at [623, 89] on input "scrollable content" at bounding box center [554, 90] width 296 height 15
type input "**********"
click at [643, 180] on button "Select a category" at bounding box center [553, 182] width 297 height 21
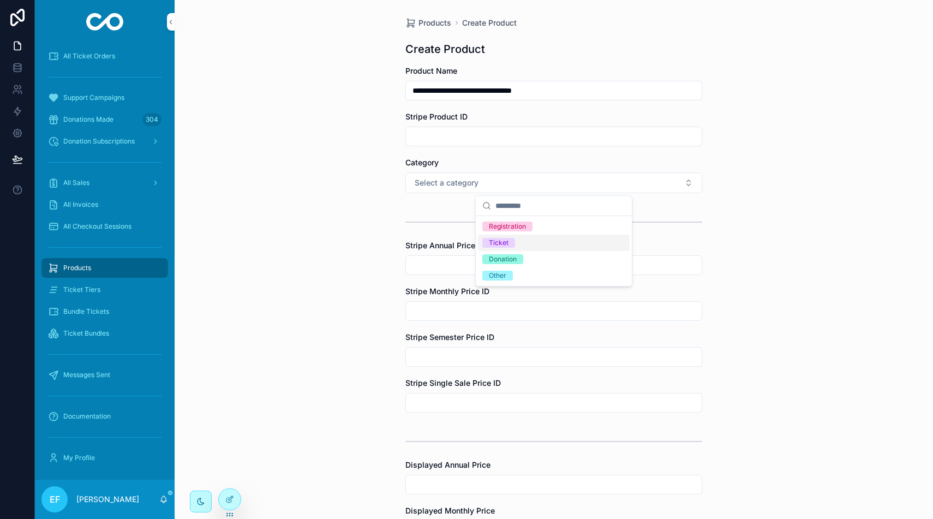
click at [623, 236] on div "Ticket" at bounding box center [554, 243] width 152 height 16
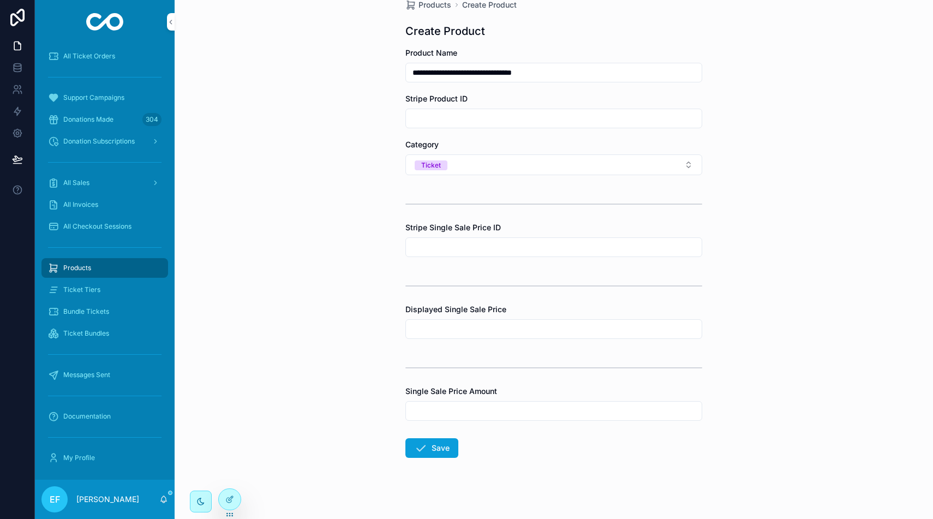
scroll to position [27, 0]
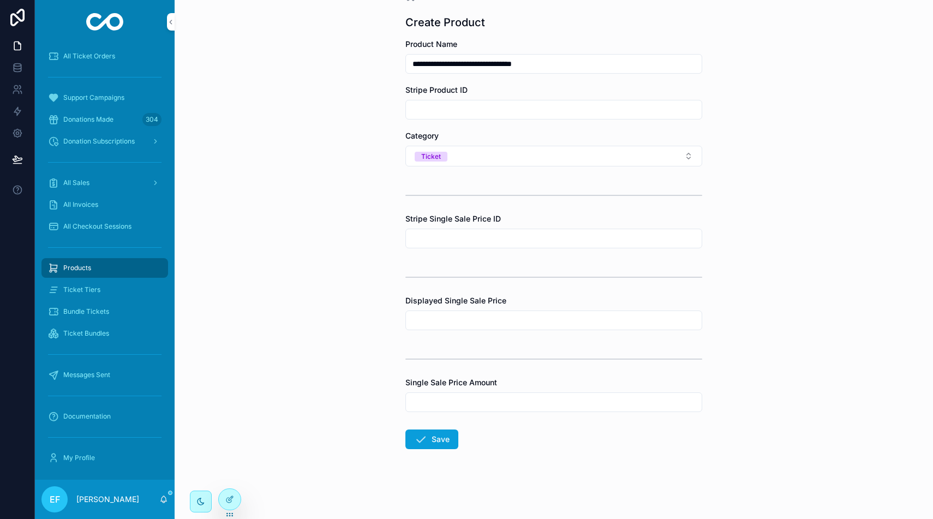
click at [582, 318] on input "scrollable content" at bounding box center [554, 320] width 296 height 15
type input "*"
type input "***"
click at [580, 399] on input "scrollable content" at bounding box center [554, 401] width 296 height 15
type input "**"
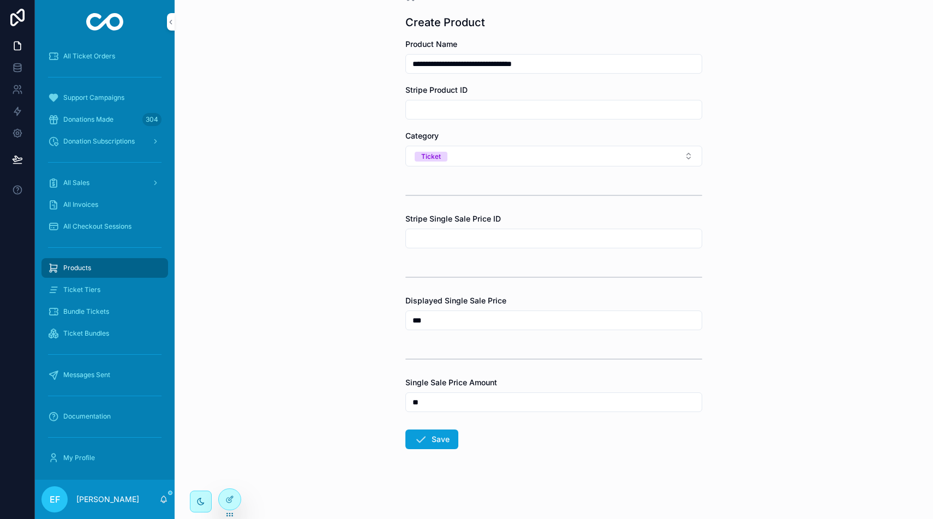
click at [427, 439] on button "Save" at bounding box center [431, 439] width 53 height 20
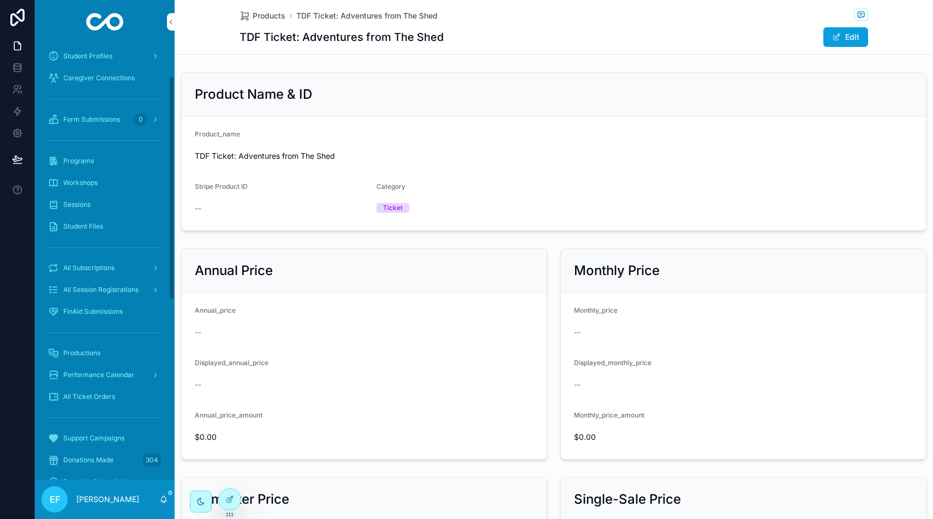
scroll to position [73, 0]
click at [88, 351] on span "Productions" at bounding box center [81, 350] width 37 height 9
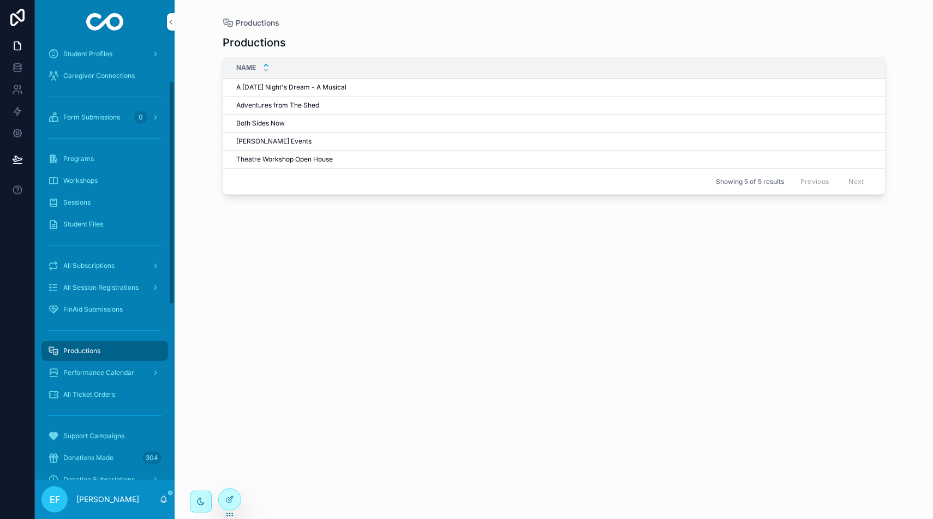
click at [135, 367] on div "Performance Calendar" at bounding box center [104, 372] width 113 height 17
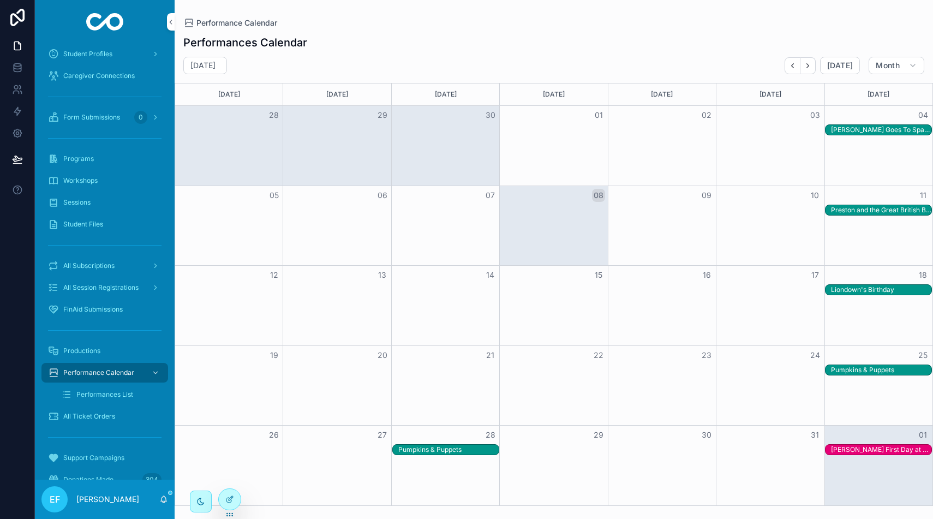
click at [843, 208] on div "Preston and the Great British Baking Adventure" at bounding box center [881, 210] width 100 height 9
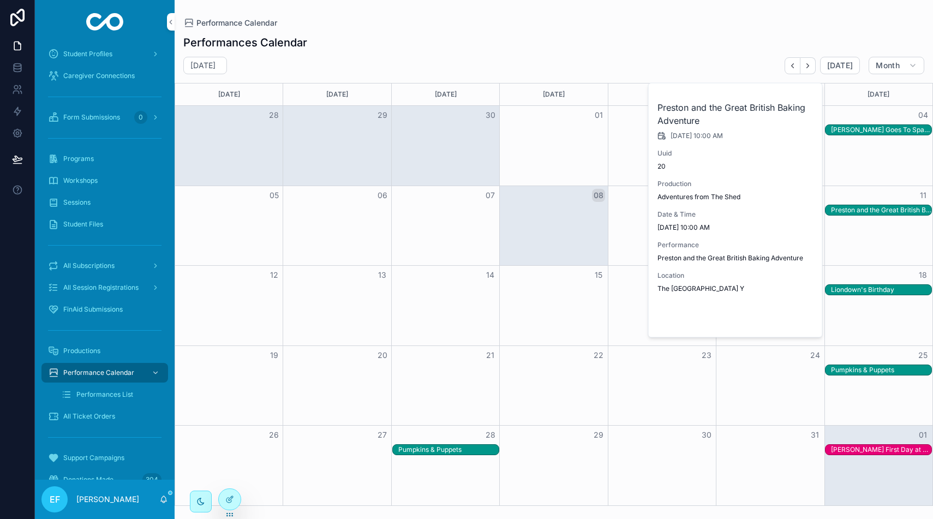
click at [791, 316] on span "Open" at bounding box center [785, 319] width 20 height 10
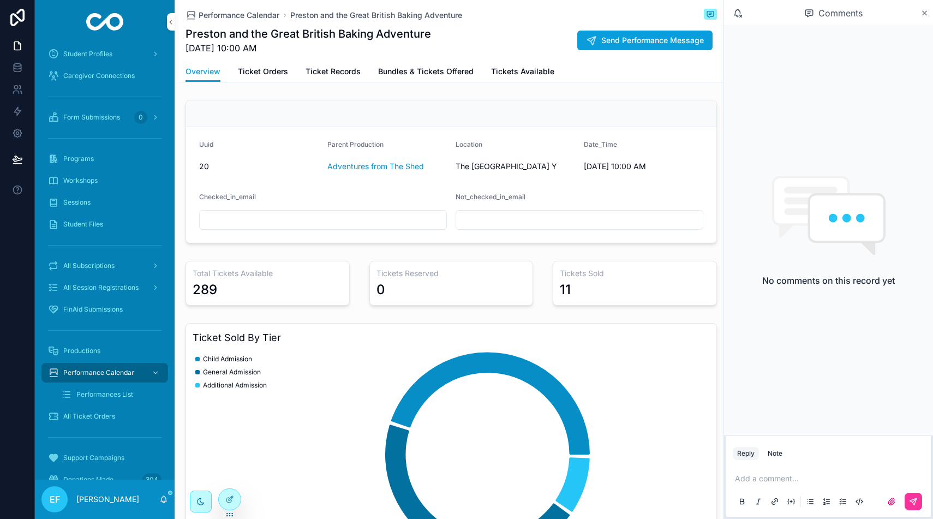
click at [253, 70] on span "Ticket Orders" at bounding box center [263, 71] width 50 height 11
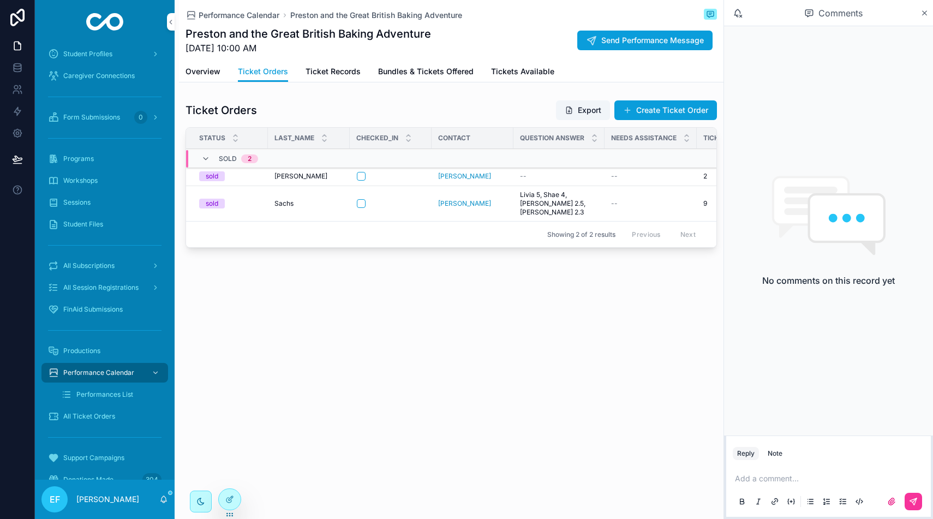
click at [416, 179] on div "scrollable content" at bounding box center [391, 176] width 68 height 9
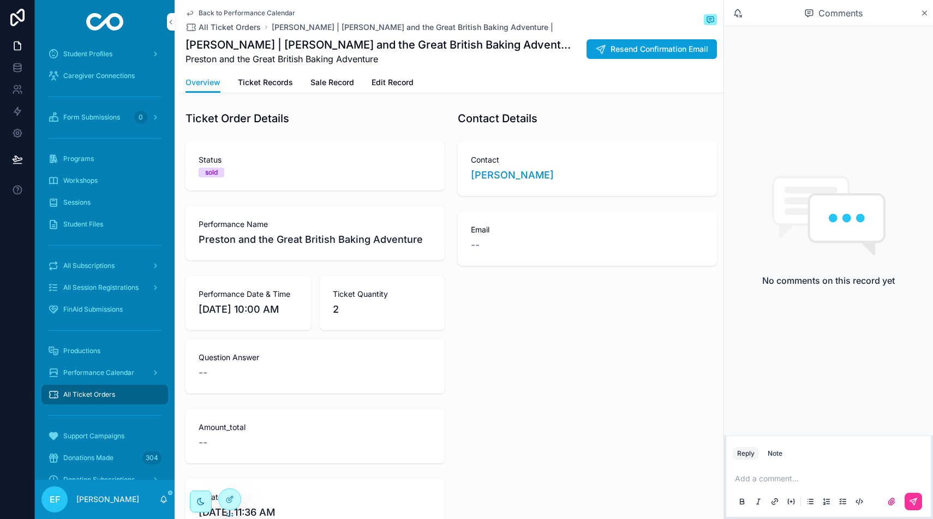
click at [271, 85] on span "Ticket Records" at bounding box center [265, 82] width 55 height 11
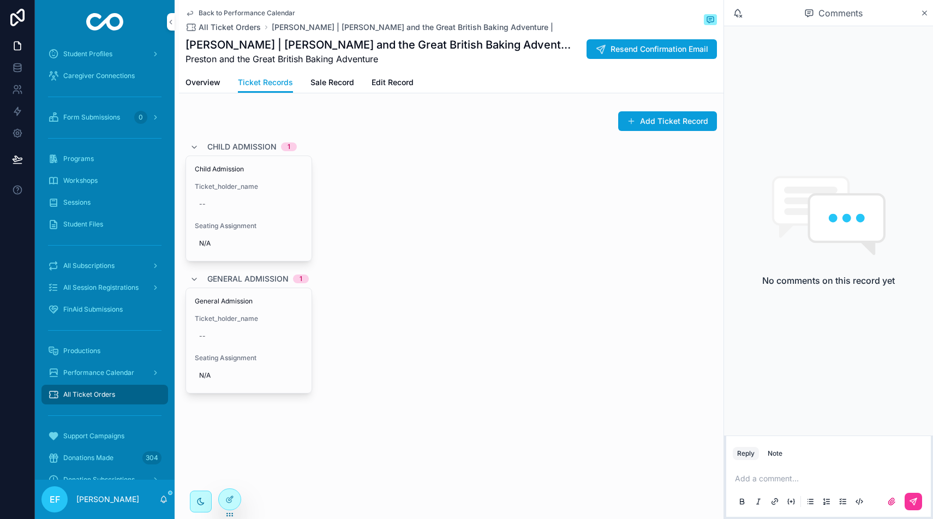
click at [260, 187] on span "Ticket_holder_name" at bounding box center [249, 186] width 108 height 9
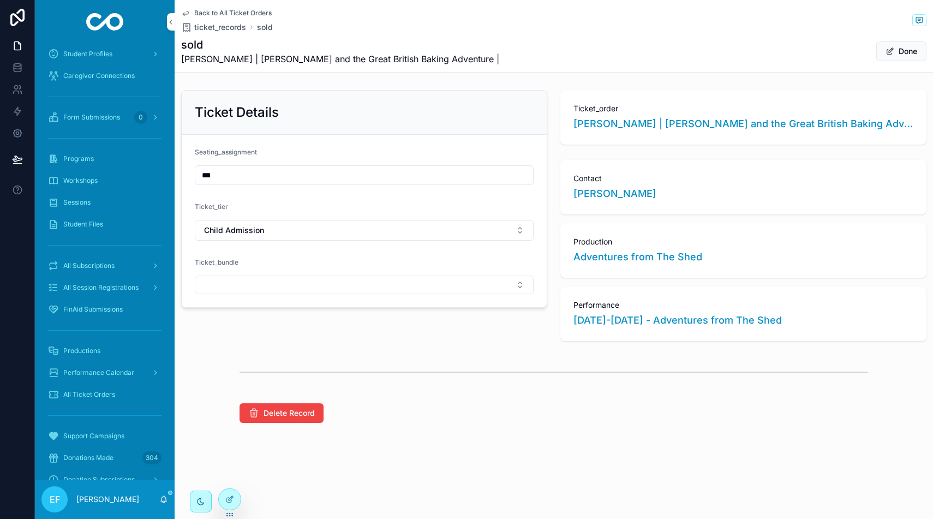
click at [516, 233] on button "Child Admission" at bounding box center [364, 230] width 339 height 21
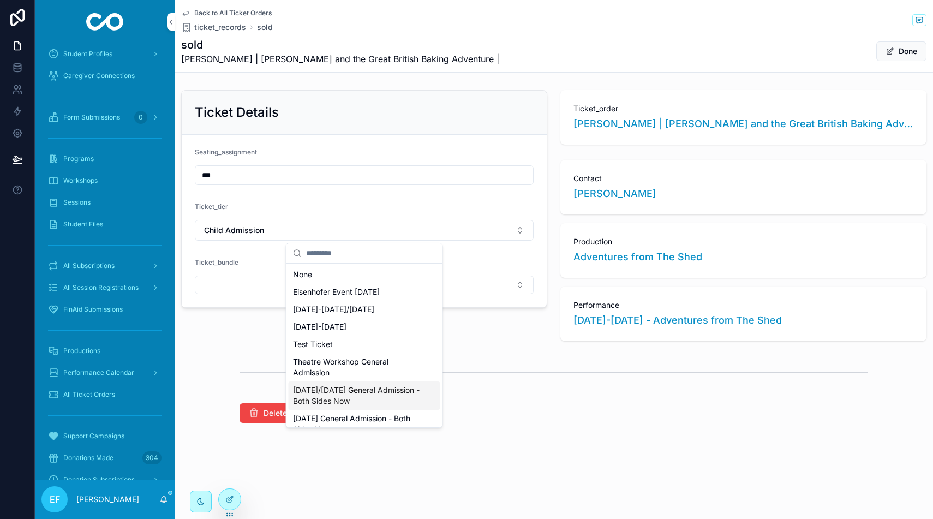
click at [574, 405] on div "Delete Record" at bounding box center [553, 413] width 628 height 20
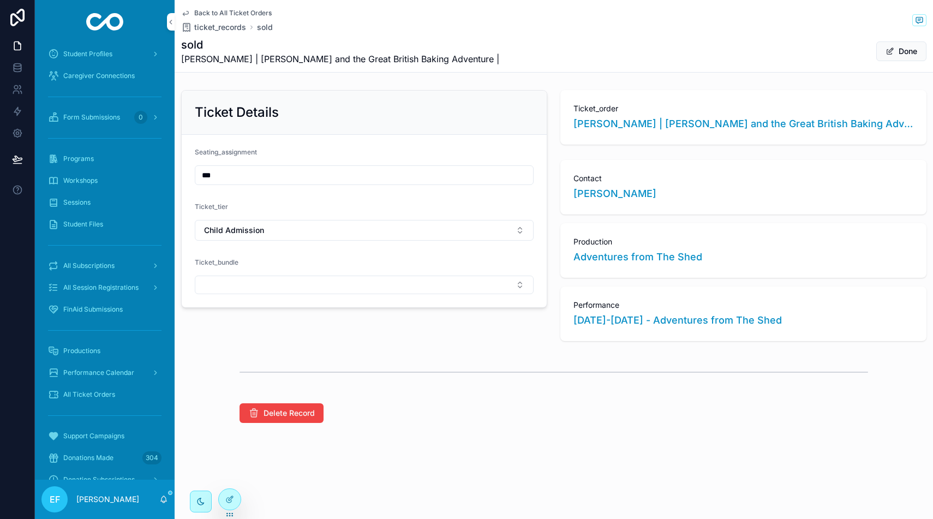
click at [466, 235] on button "Child Admission" at bounding box center [364, 230] width 339 height 21
click at [531, 341] on div "Ticket Details Seating_assignment *** Ticket_tier Child Admission Ticket_bundle" at bounding box center [364, 216] width 379 height 260
click at [219, 11] on span "Back to All Ticket Orders" at bounding box center [232, 13] width 77 height 9
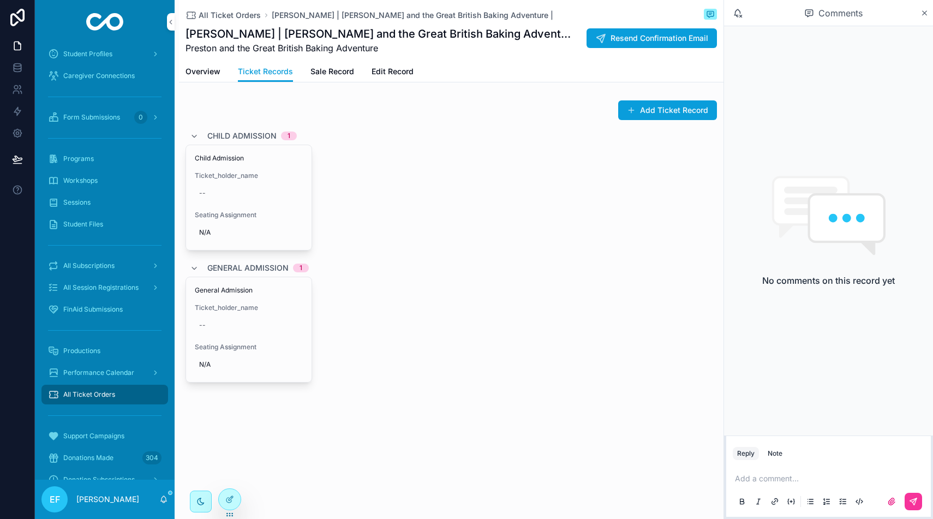
click at [231, 16] on span "All Ticket Orders" at bounding box center [230, 15] width 62 height 11
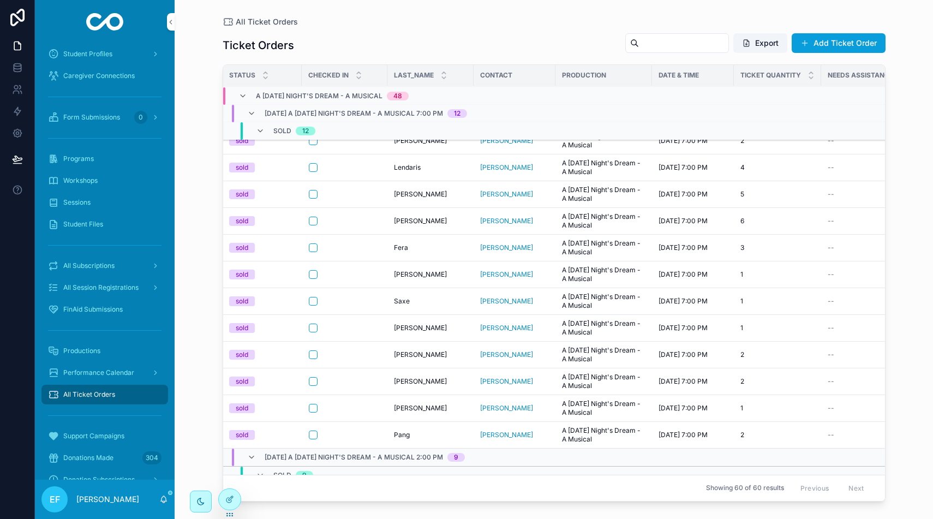
scroll to position [10, 7]
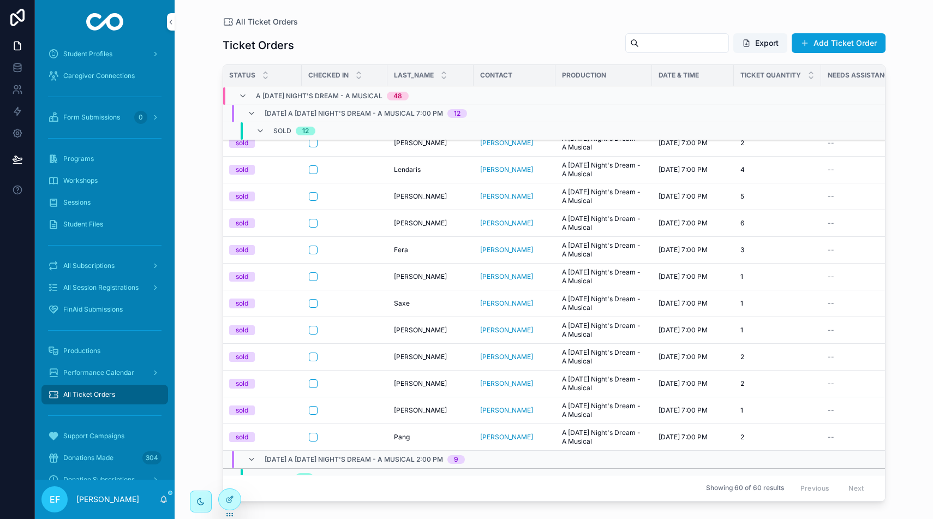
click at [250, 23] on span "All Ticket Orders" at bounding box center [267, 21] width 62 height 11
click at [118, 369] on span "Performance Calendar" at bounding box center [98, 371] width 71 height 9
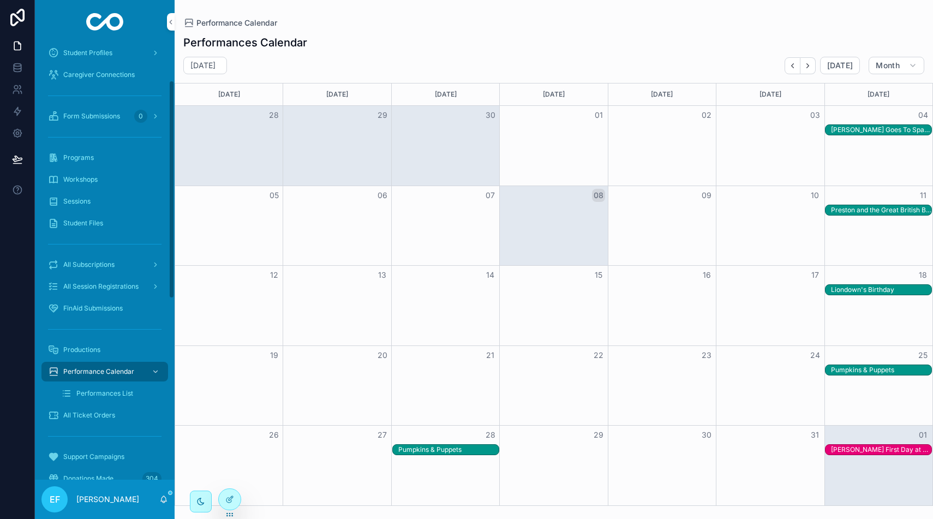
scroll to position [74, 0]
click at [878, 214] on div "Preston and the Great British Baking Adventure" at bounding box center [881, 210] width 100 height 9
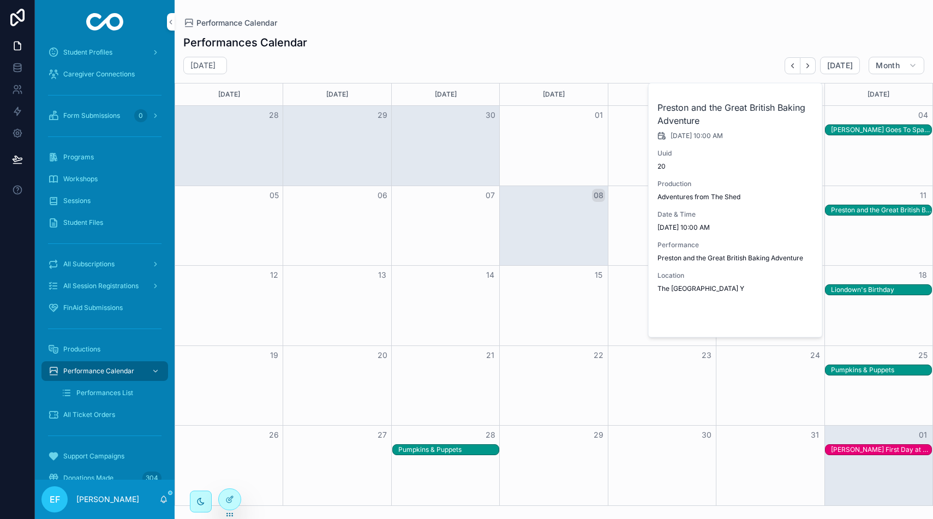
click at [780, 314] on span "Open" at bounding box center [785, 319] width 20 height 10
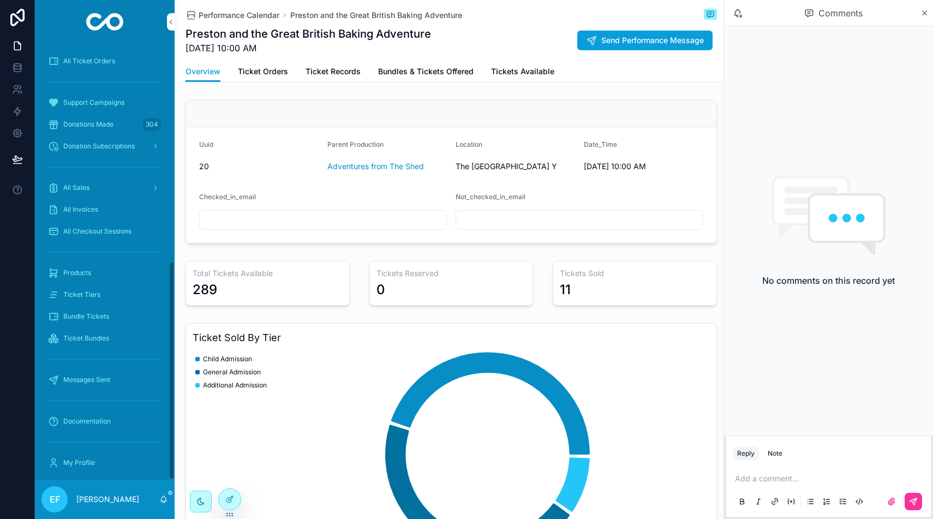
scroll to position [435, 0]
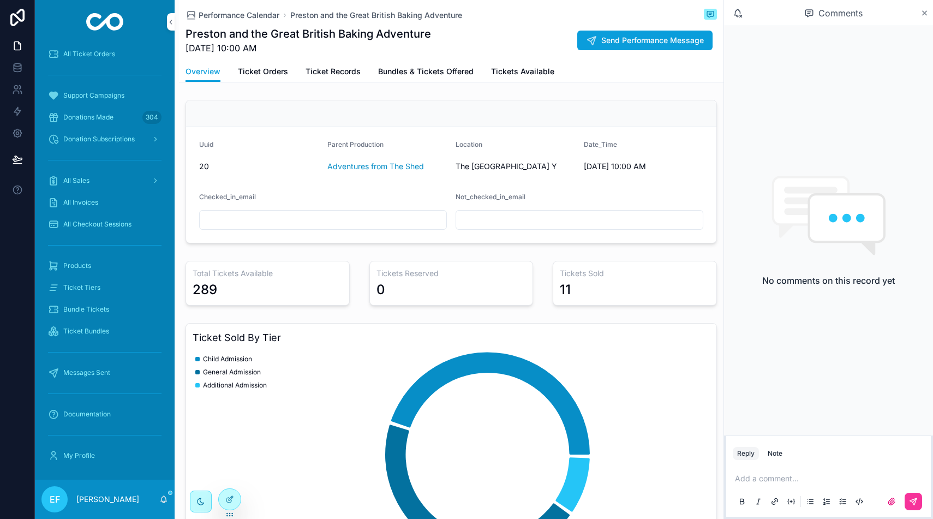
click at [76, 264] on span "Products" at bounding box center [77, 265] width 28 height 9
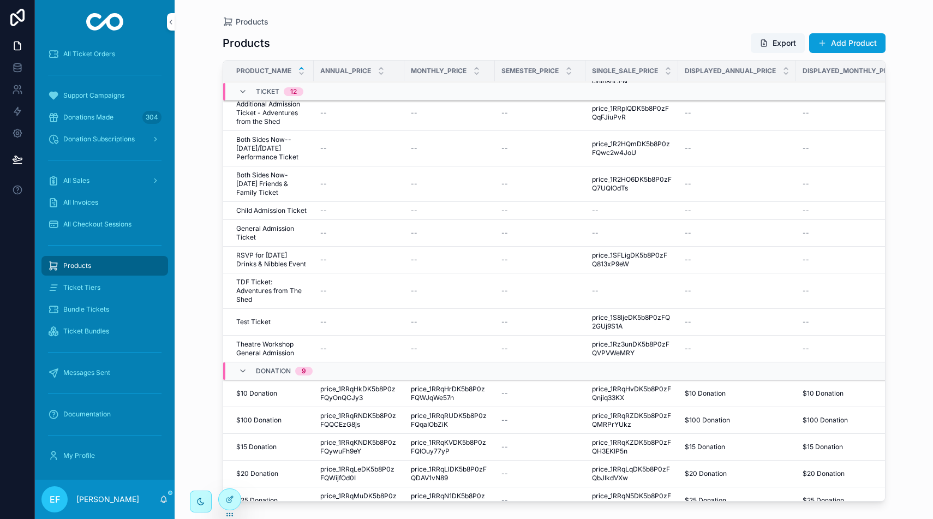
scroll to position [803, 0]
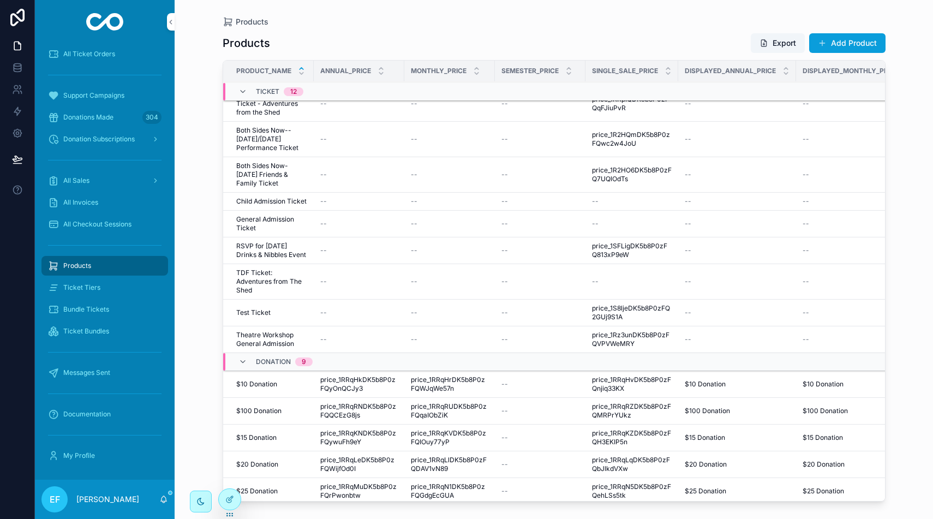
click at [291, 286] on span "TDF Ticket: Adventures from The Shed" at bounding box center [271, 281] width 71 height 26
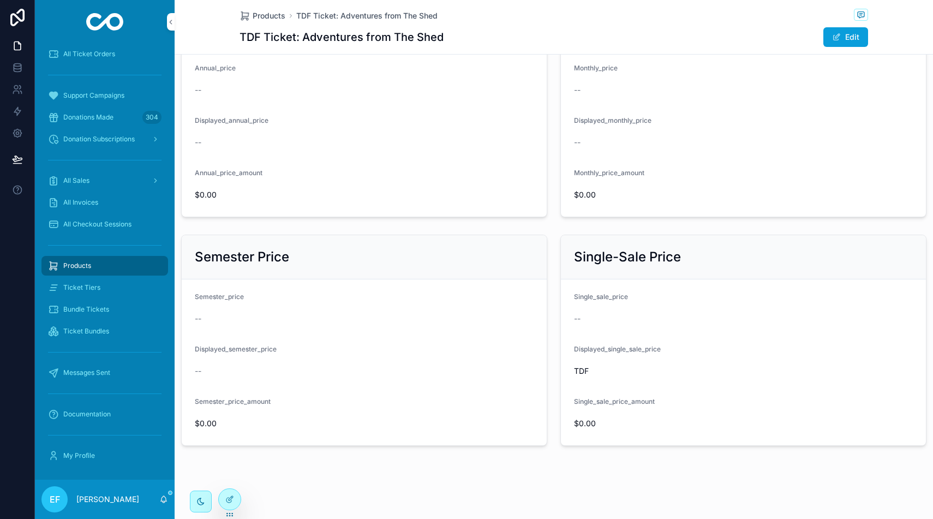
scroll to position [243, 0]
click at [98, 308] on span "Bundle Tickets" at bounding box center [86, 309] width 46 height 9
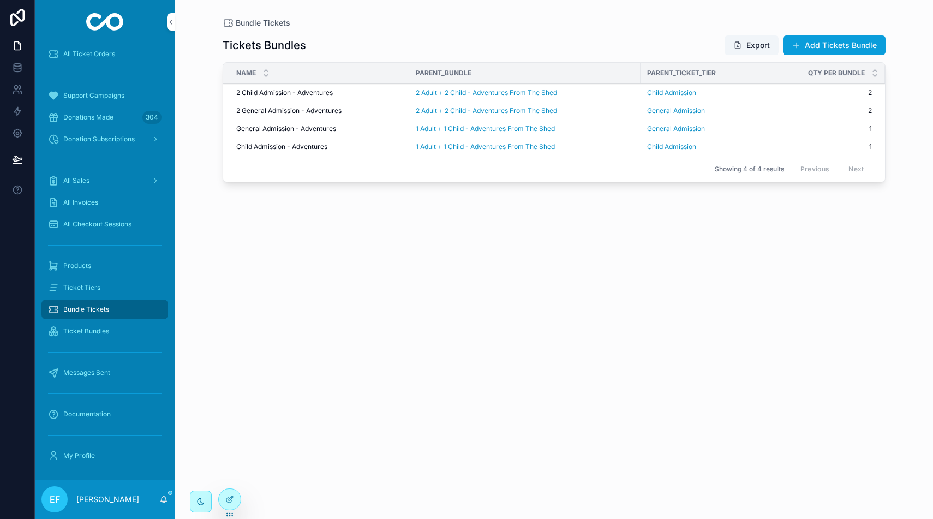
click at [801, 41] on button "Add Tickets Bundle" at bounding box center [834, 45] width 103 height 20
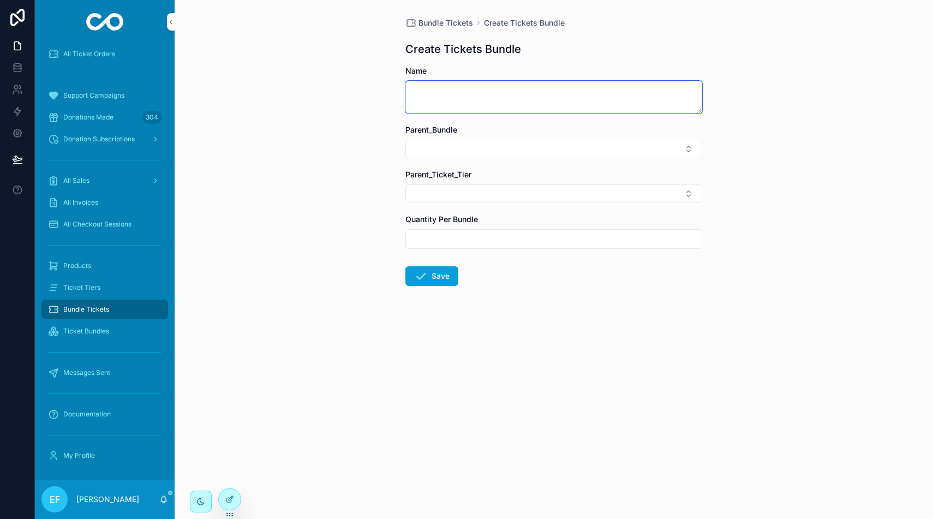
click at [655, 95] on textarea "scrollable content" at bounding box center [553, 97] width 297 height 33
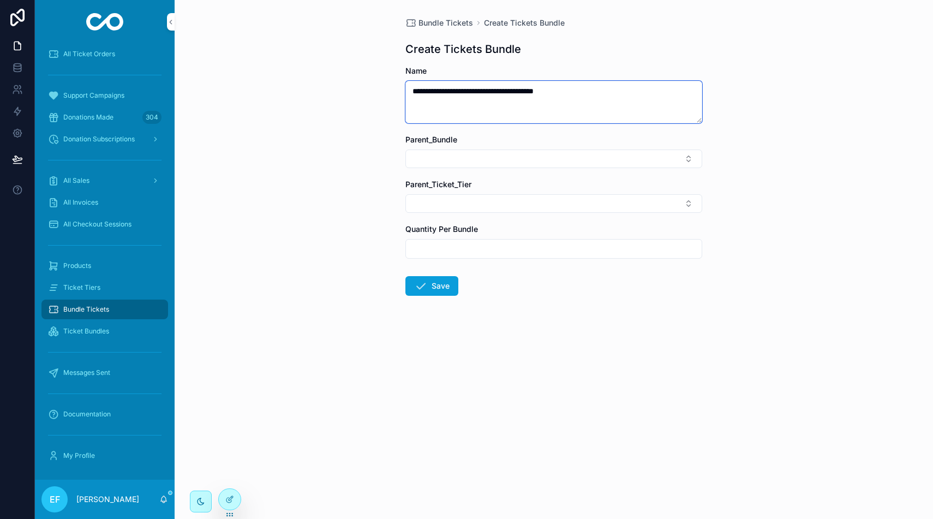
type textarea "**********"
click at [684, 162] on button "Select Button" at bounding box center [553, 158] width 297 height 19
click at [783, 179] on div "**********" at bounding box center [554, 259] width 758 height 519
click at [658, 205] on button "Select Button" at bounding box center [553, 203] width 297 height 19
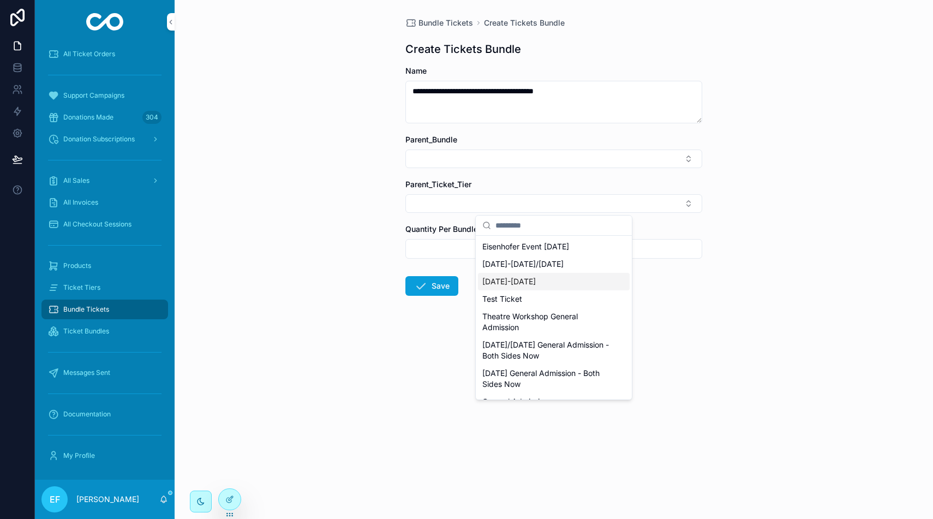
drag, startPoint x: 675, startPoint y: 273, endPoint x: 663, endPoint y: 271, distance: 12.7
click at [675, 273] on form "**********" at bounding box center [553, 215] width 297 height 300
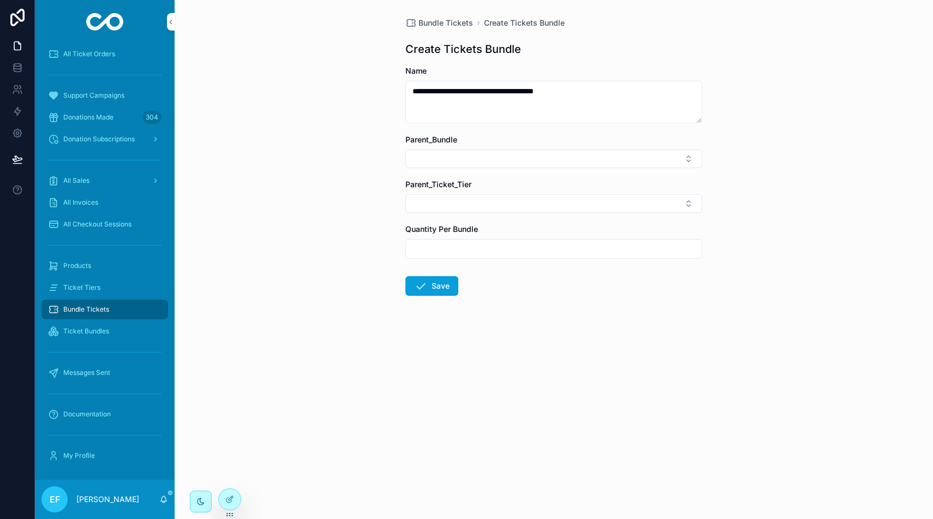
click at [434, 247] on input "scrollable content" at bounding box center [554, 248] width 296 height 15
type input "*"
click at [448, 284] on button "Save" at bounding box center [431, 286] width 53 height 20
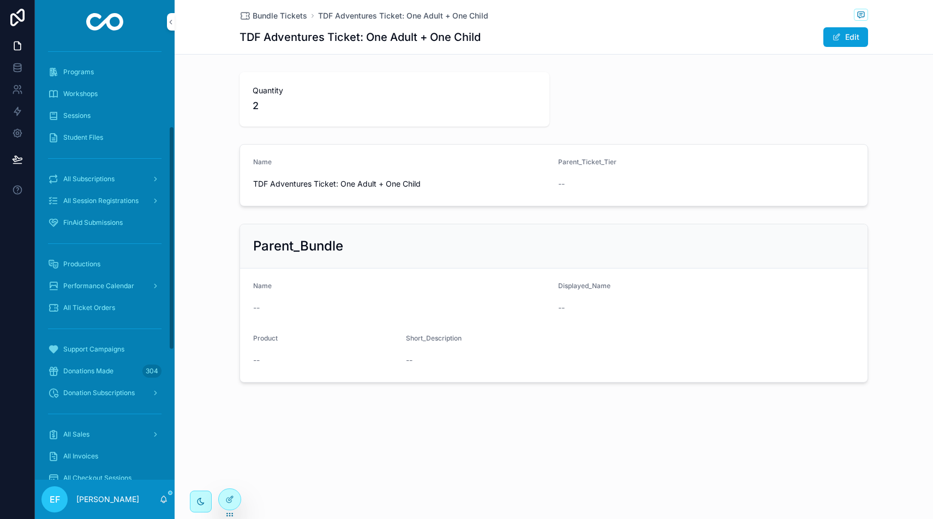
scroll to position [156, 0]
click at [95, 286] on span "Performance Calendar" at bounding box center [98, 289] width 71 height 9
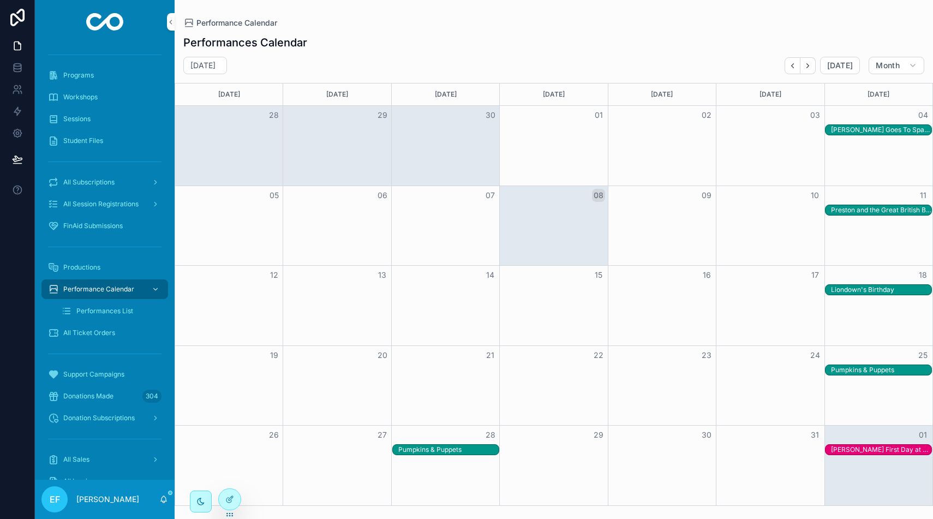
click at [857, 211] on div "Preston and the Great British Baking Adventure" at bounding box center [881, 210] width 100 height 9
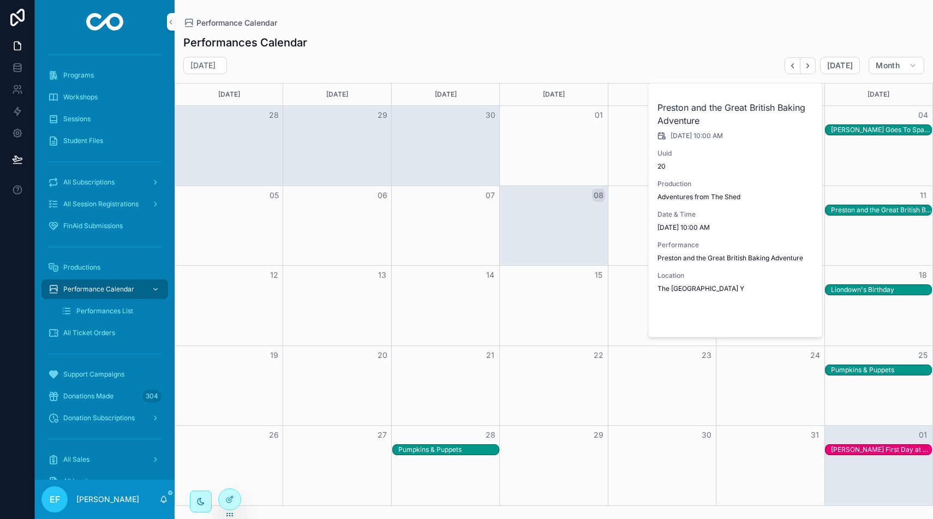
click at [790, 320] on span "Open" at bounding box center [785, 319] width 20 height 10
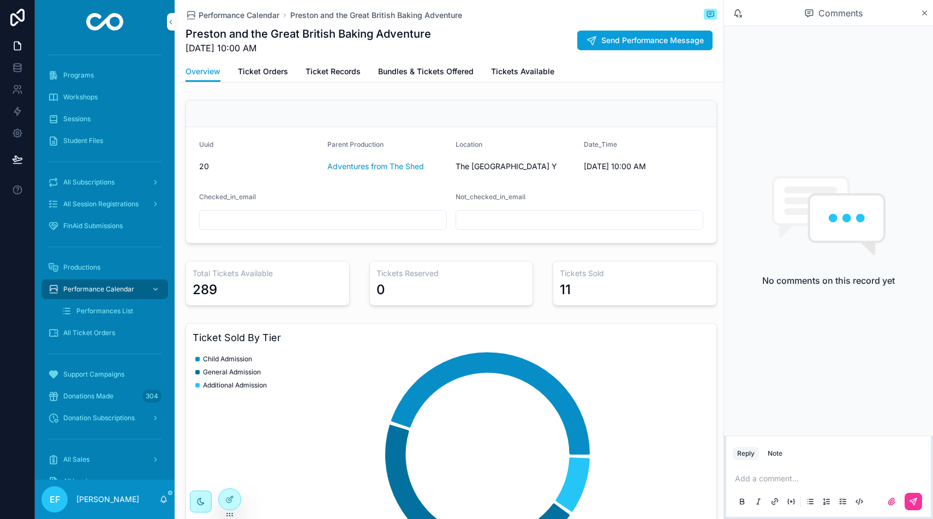
click at [251, 65] on link "Ticket Orders" at bounding box center [263, 73] width 50 height 22
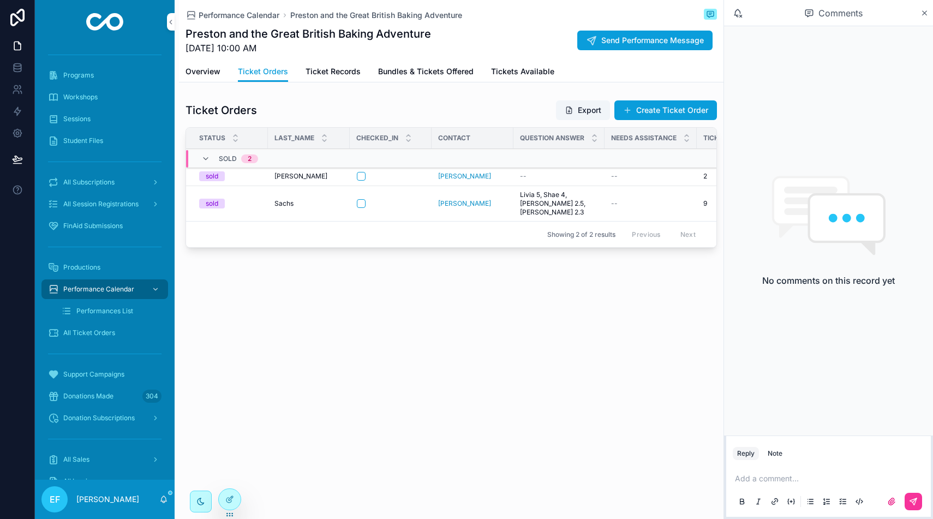
click at [403, 175] on div "scrollable content" at bounding box center [391, 176] width 68 height 9
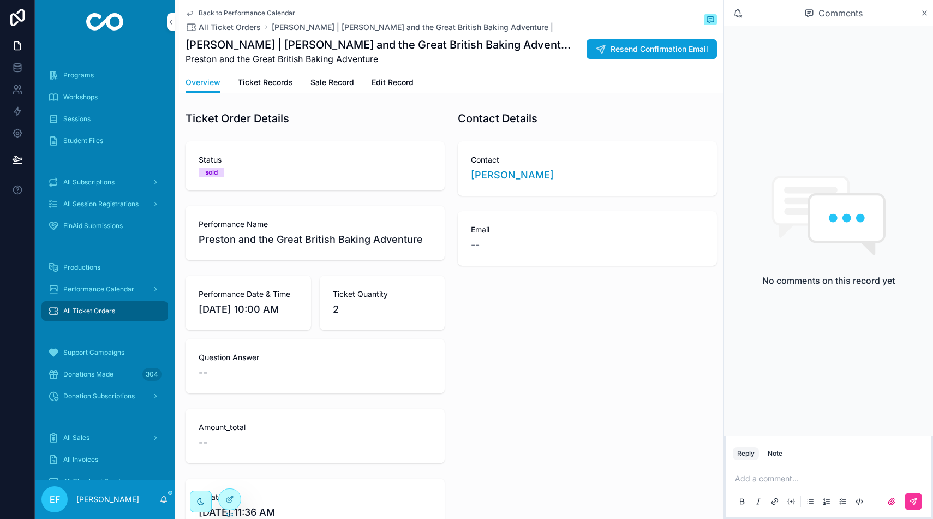
click at [397, 79] on span "Edit Record" at bounding box center [392, 82] width 42 height 11
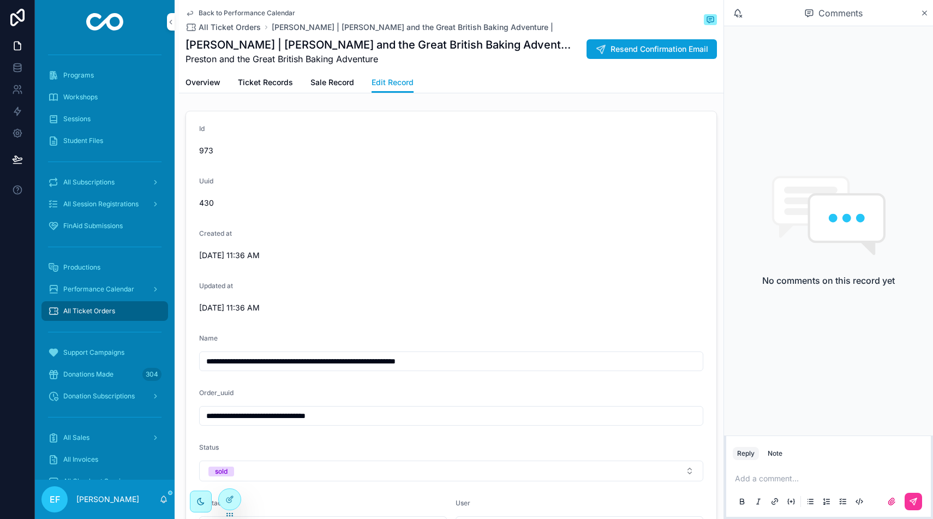
click at [344, 82] on span "Sale Record" at bounding box center [332, 82] width 44 height 11
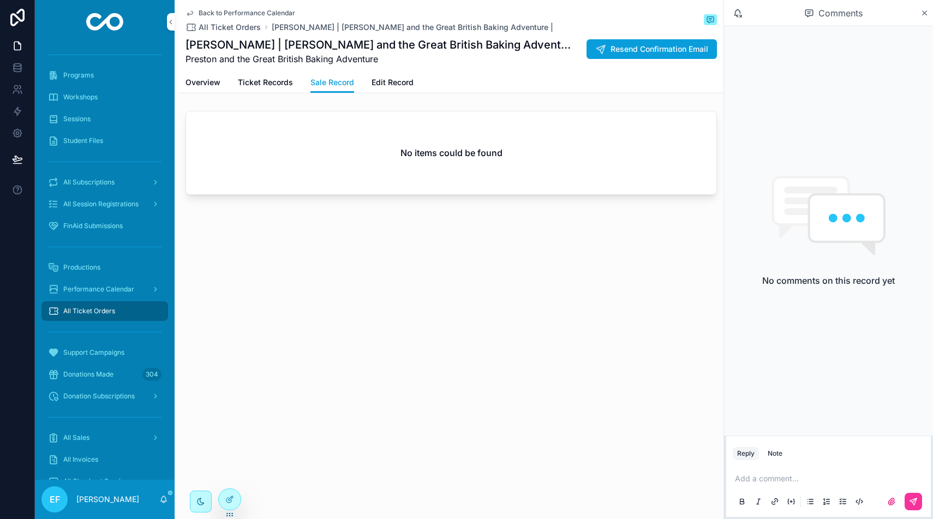
click at [285, 80] on span "Ticket Records" at bounding box center [265, 82] width 55 height 11
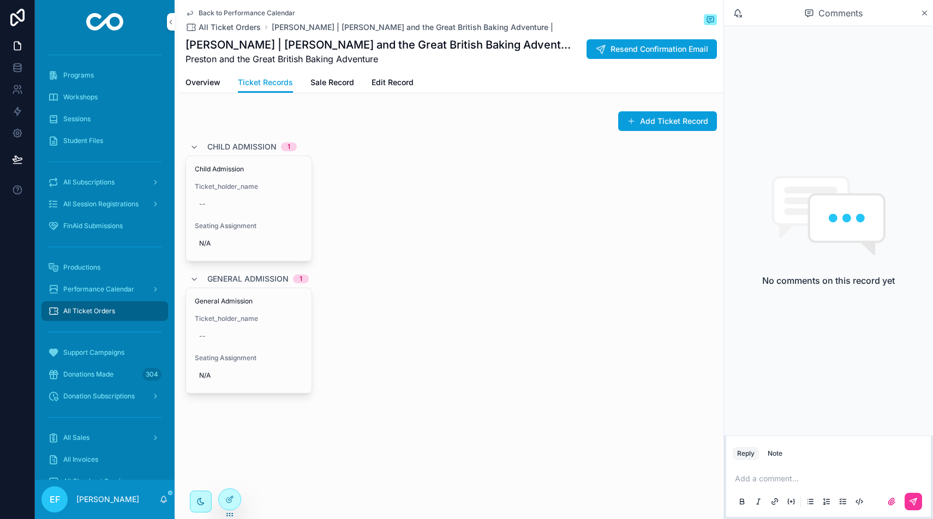
click at [282, 172] on span "Child Admission" at bounding box center [249, 169] width 108 height 9
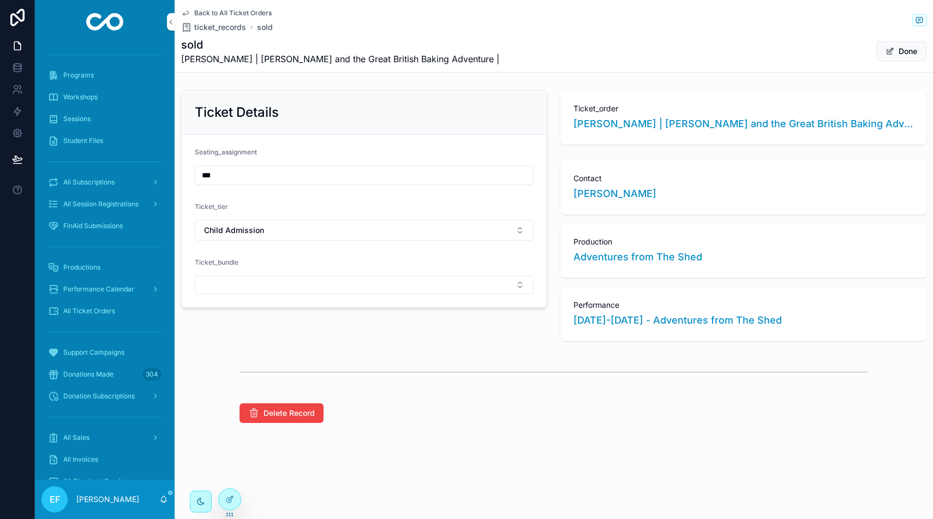
click at [516, 227] on button "Child Admission" at bounding box center [364, 230] width 339 height 21
click at [470, 289] on button "Select Button" at bounding box center [364, 284] width 339 height 19
click at [478, 286] on button "Select Button" at bounding box center [364, 284] width 339 height 19
click at [908, 51] on button "Done" at bounding box center [901, 51] width 50 height 20
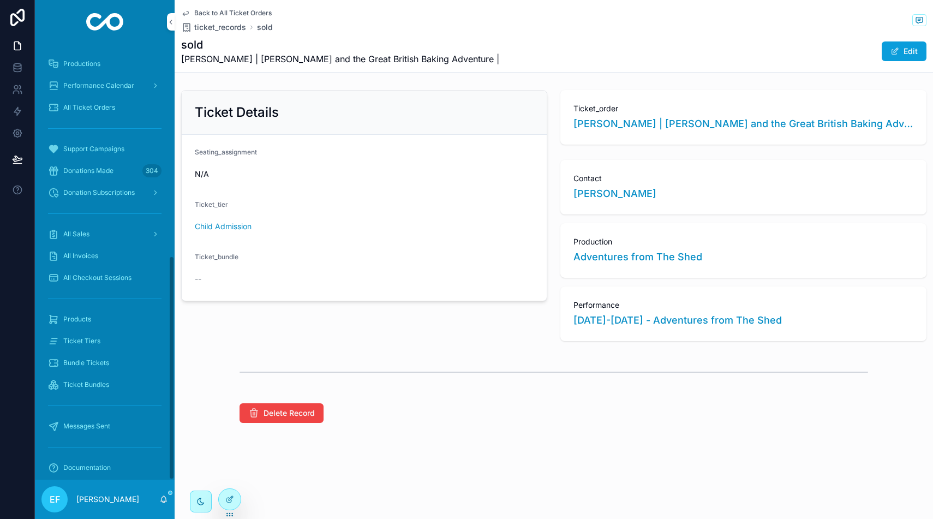
scroll to position [413, 0]
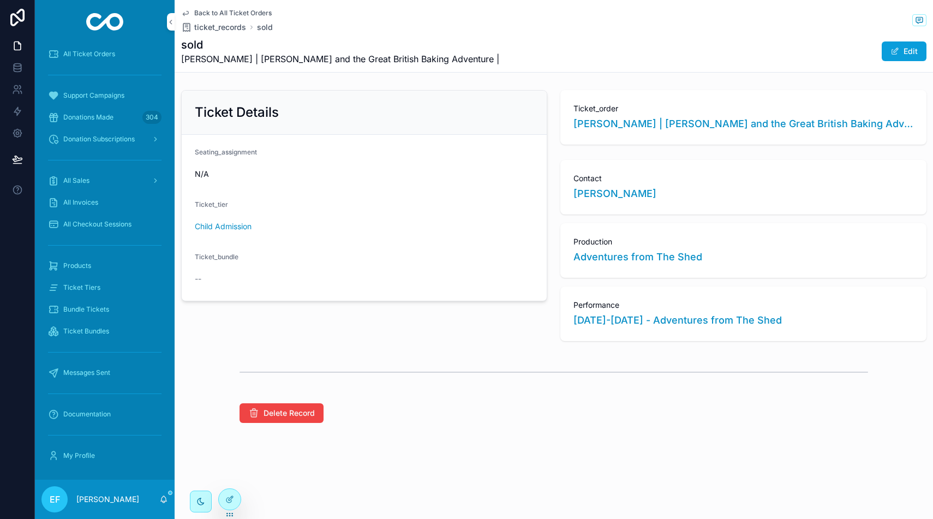
click at [115, 265] on div "Products" at bounding box center [104, 265] width 113 height 17
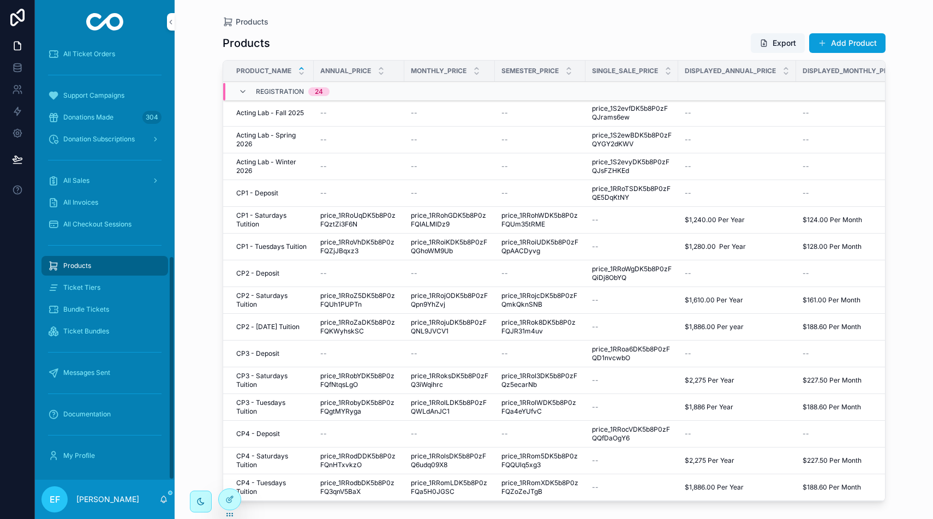
click at [84, 331] on span "Ticket Bundles" at bounding box center [86, 331] width 46 height 9
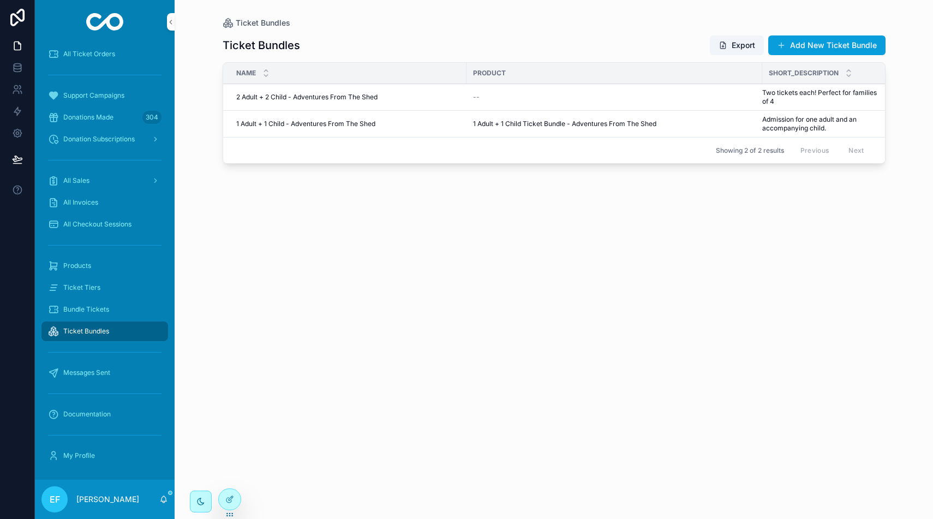
click at [105, 308] on span "Bundle Tickets" at bounding box center [86, 309] width 46 height 9
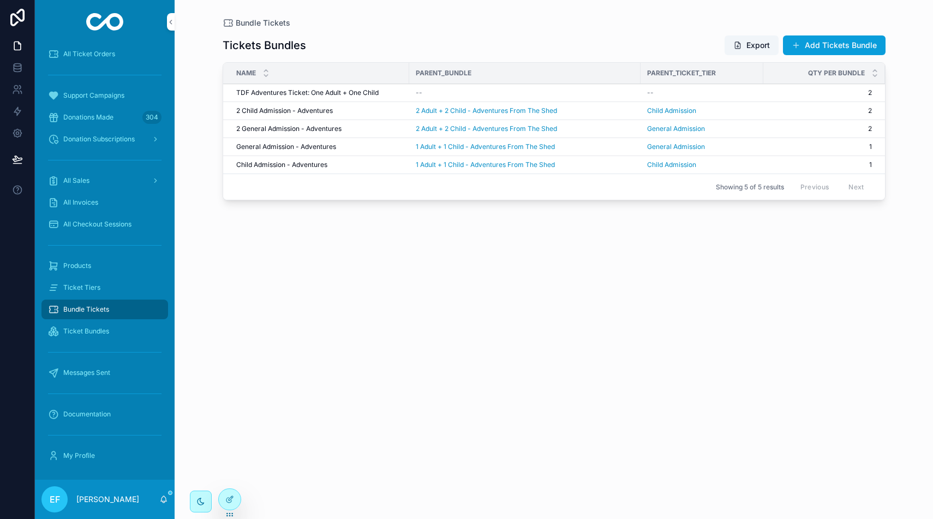
click at [99, 287] on span "Ticket Tiers" at bounding box center [81, 287] width 37 height 9
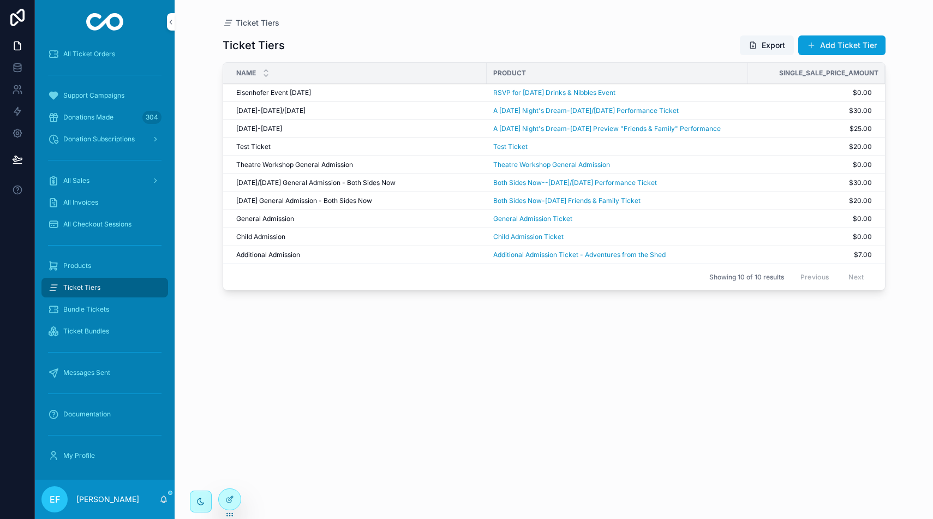
click at [88, 267] on span "Products" at bounding box center [77, 265] width 28 height 9
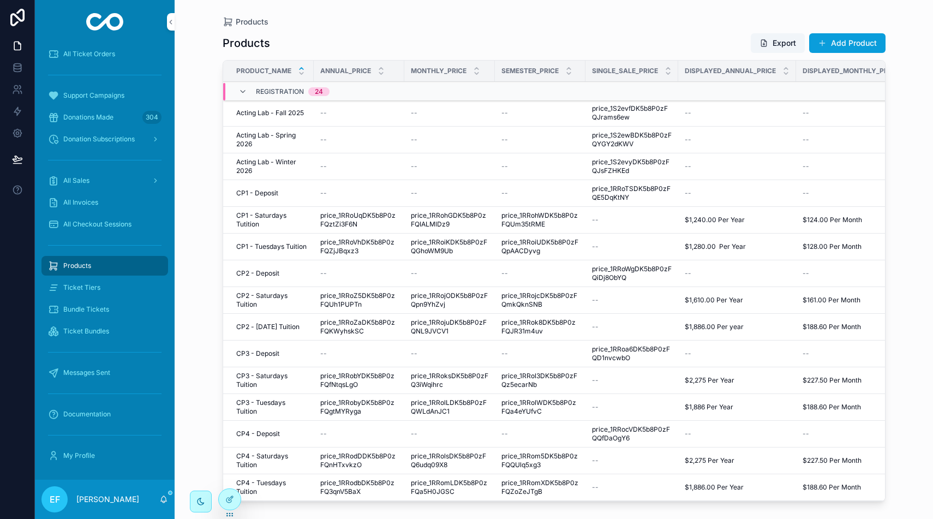
click at [78, 286] on span "Ticket Tiers" at bounding box center [81, 287] width 37 height 9
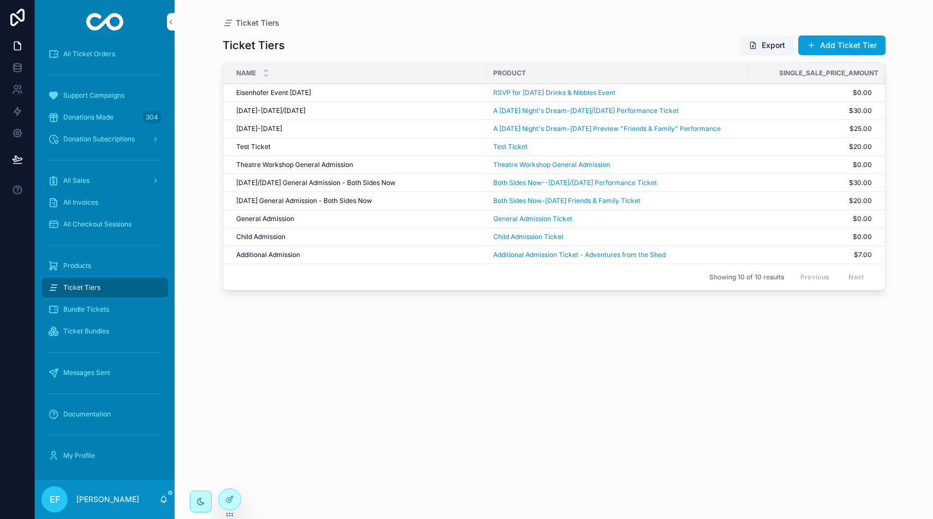
click at [828, 46] on button "Add Ticket Tier" at bounding box center [841, 45] width 87 height 20
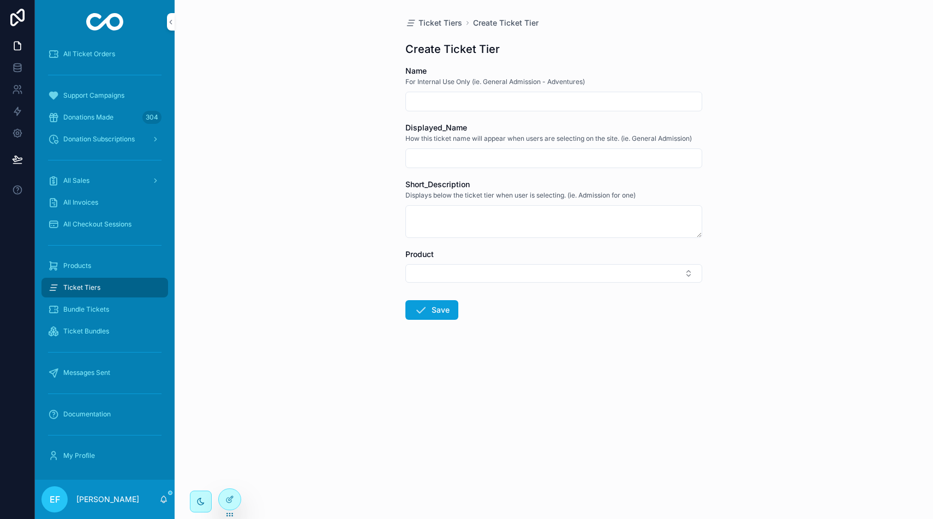
click at [613, 100] on input "scrollable content" at bounding box center [554, 101] width 296 height 15
type input "*"
type input "**********"
click at [585, 161] on input "scrollable content" at bounding box center [554, 158] width 296 height 15
type input "**********"
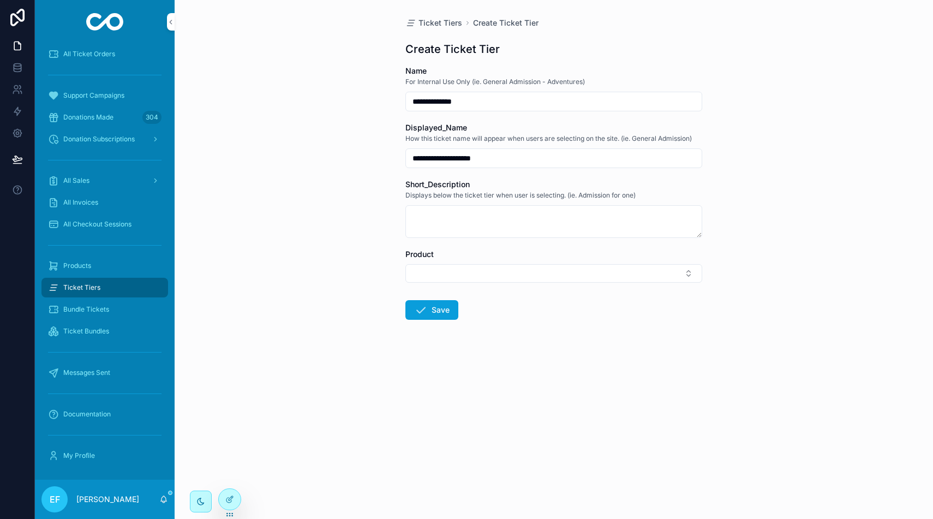
click at [647, 275] on button "Select Button" at bounding box center [553, 273] width 297 height 19
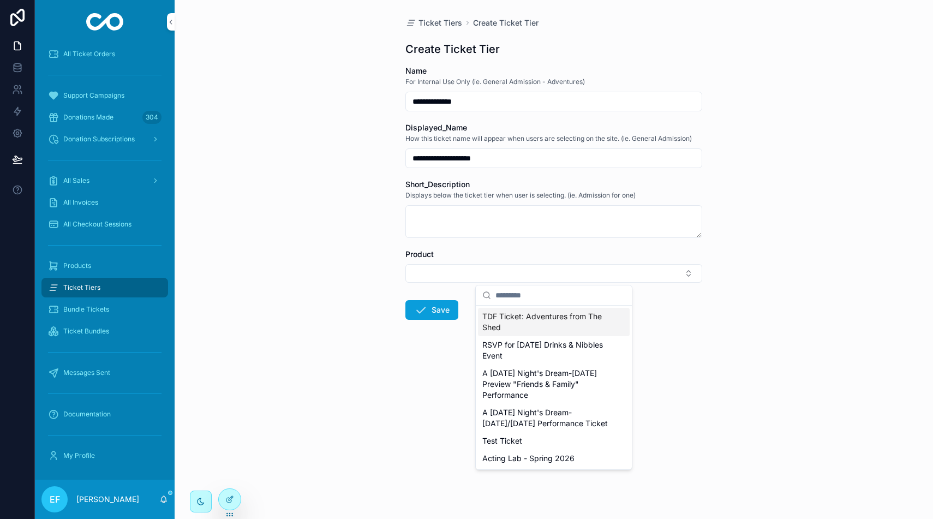
click at [548, 319] on span "TDF Ticket: Adventures from The Shed" at bounding box center [547, 322] width 130 height 22
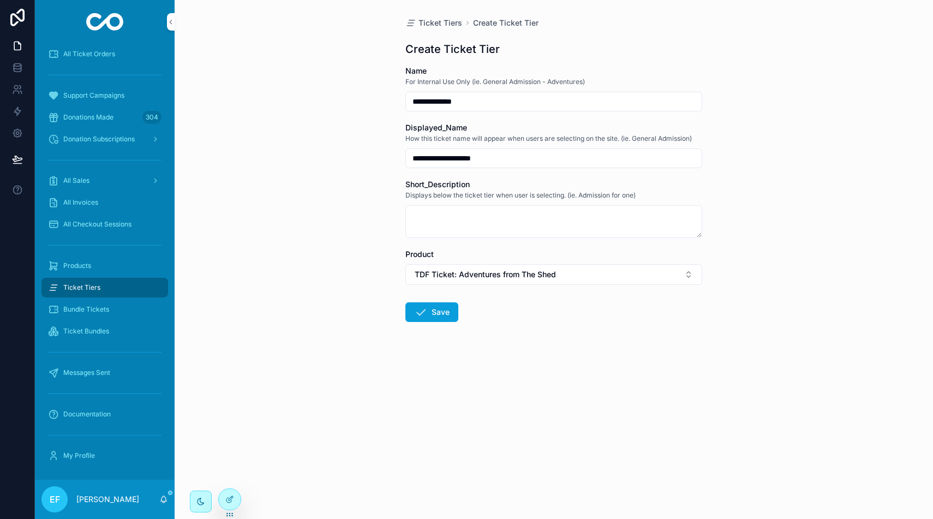
click at [437, 311] on button "Save" at bounding box center [431, 312] width 53 height 20
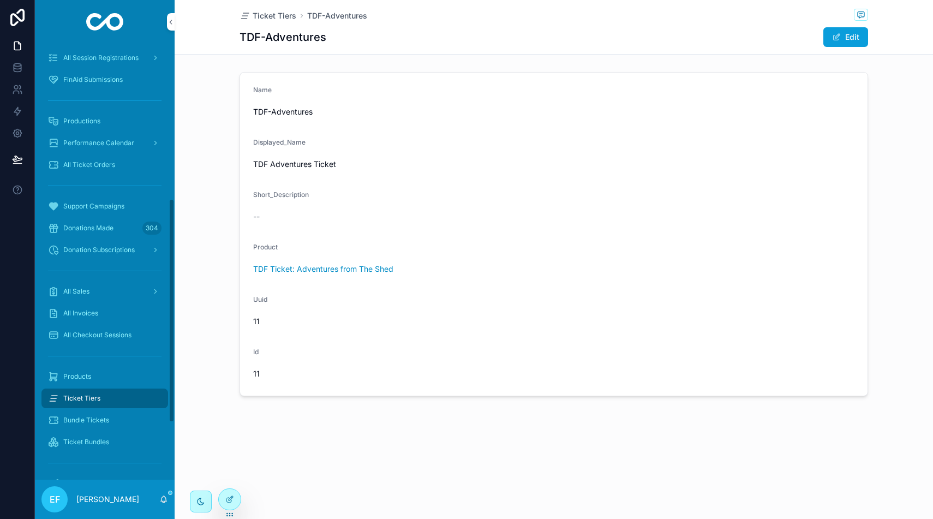
scroll to position [300, 0]
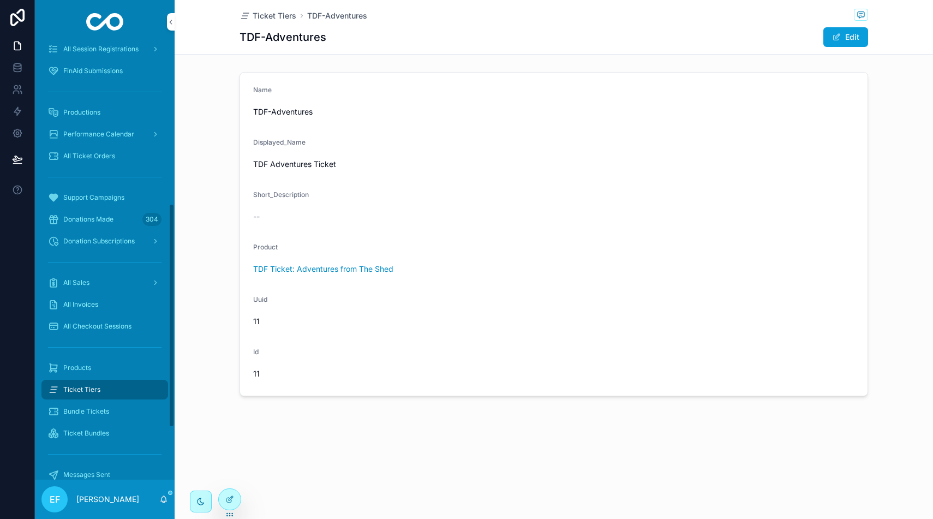
click at [87, 110] on span "Productions" at bounding box center [81, 112] width 37 height 9
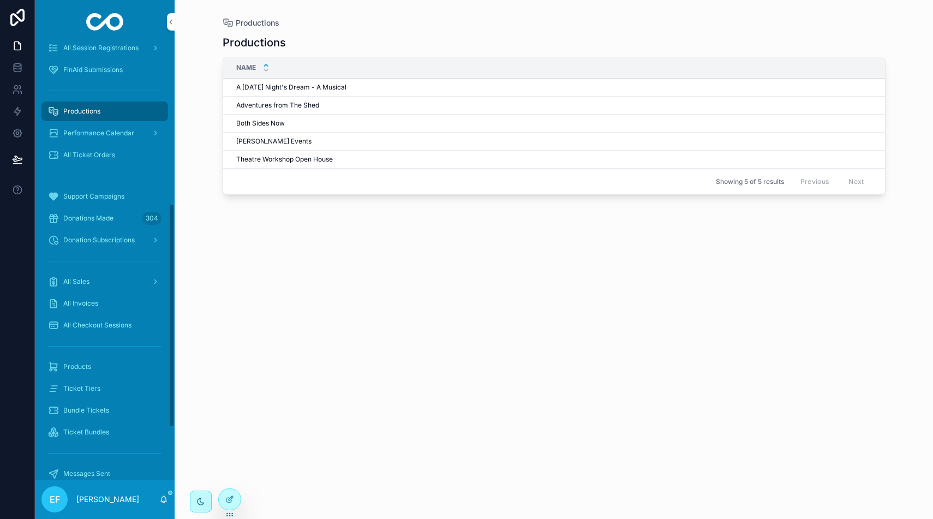
click at [136, 130] on div "Performance Calendar" at bounding box center [104, 132] width 113 height 17
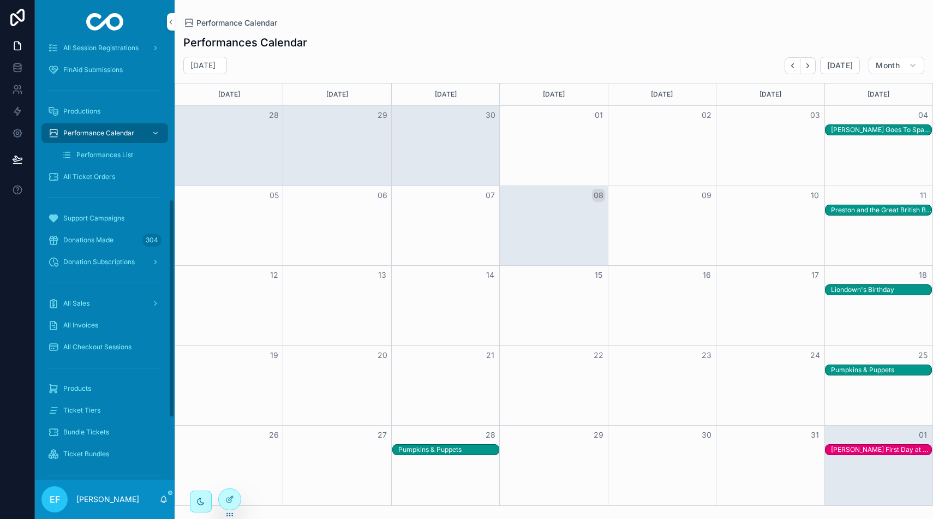
scroll to position [311, 0]
drag, startPoint x: 857, startPoint y: 206, endPoint x: 842, endPoint y: 203, distance: 16.1
click at [857, 206] on div "Preston and the Great British Baking Adventure" at bounding box center [881, 210] width 100 height 9
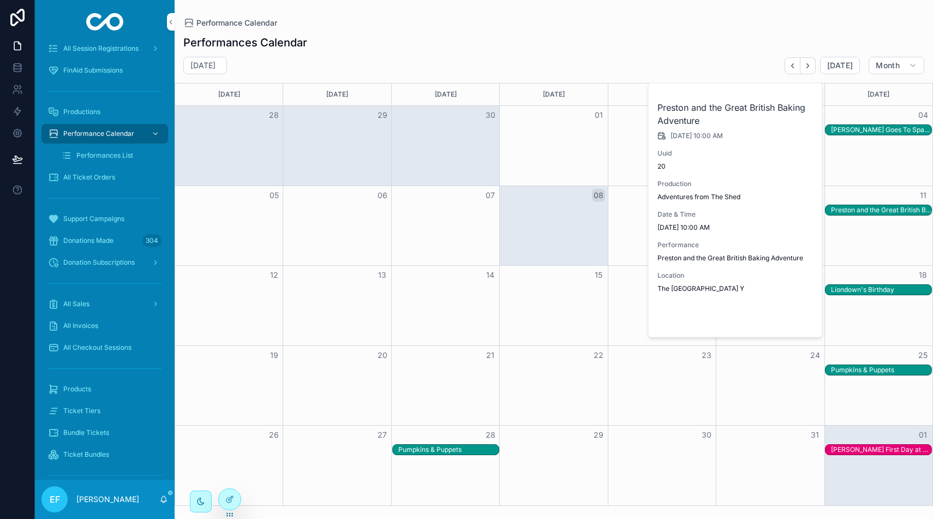
click at [787, 317] on span "Open" at bounding box center [785, 319] width 20 height 10
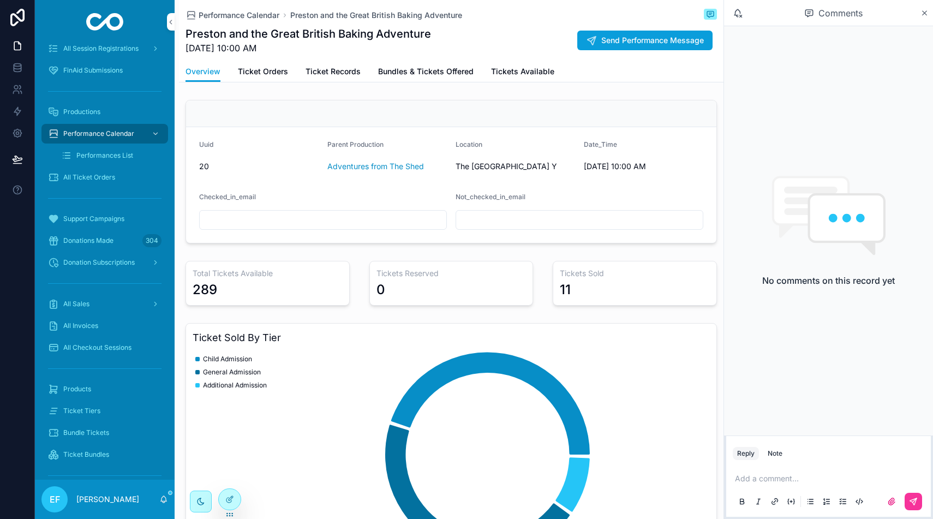
click at [251, 73] on span "Ticket Orders" at bounding box center [263, 71] width 50 height 11
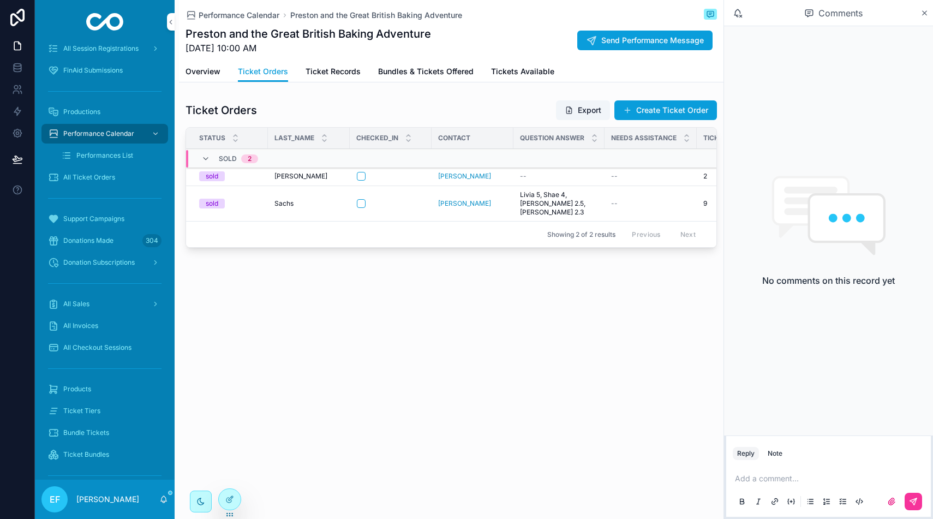
click at [429, 176] on td "scrollable content" at bounding box center [391, 176] width 82 height 19
click at [280, 176] on span "[PERSON_NAME]" at bounding box center [300, 176] width 53 height 9
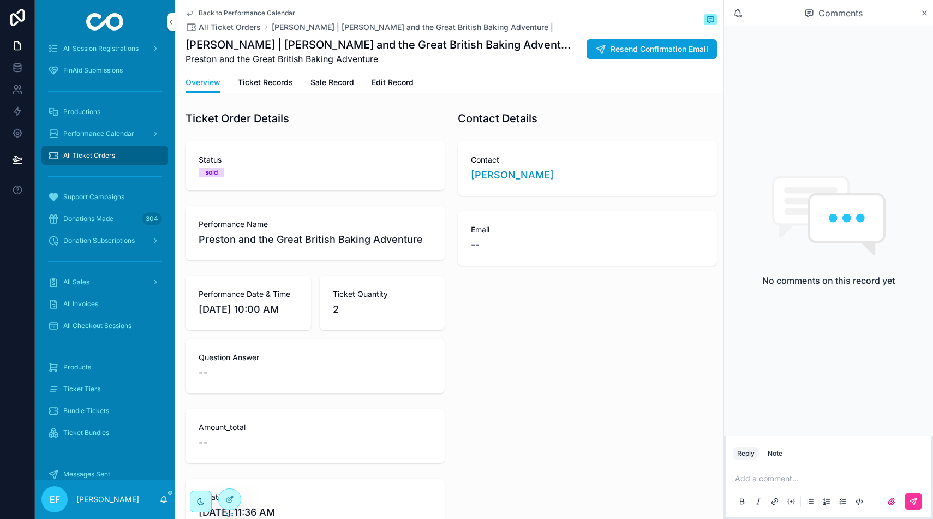
click at [286, 85] on span "Ticket Records" at bounding box center [265, 82] width 55 height 11
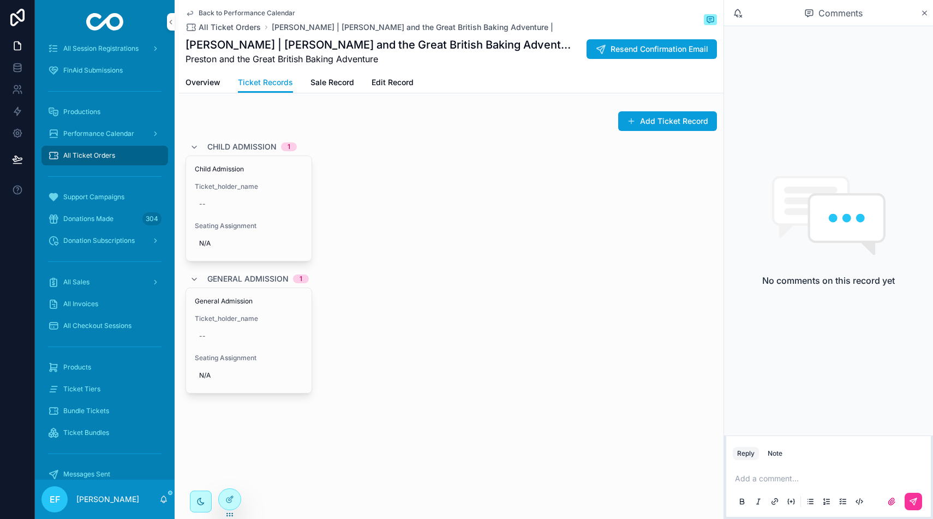
click at [281, 167] on span "Child Admission" at bounding box center [249, 169] width 108 height 9
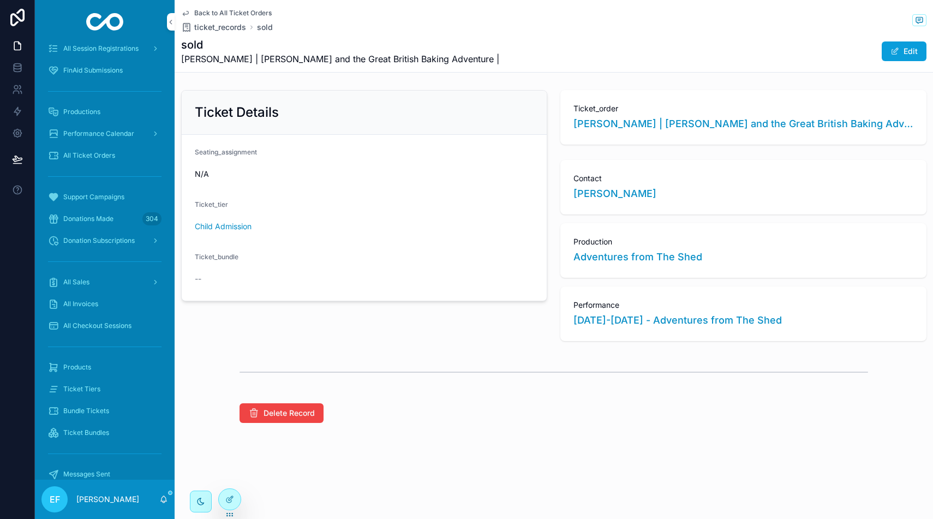
click at [911, 50] on button "Edit" at bounding box center [903, 51] width 45 height 20
click at [499, 237] on button "Child Admission" at bounding box center [364, 230] width 339 height 21
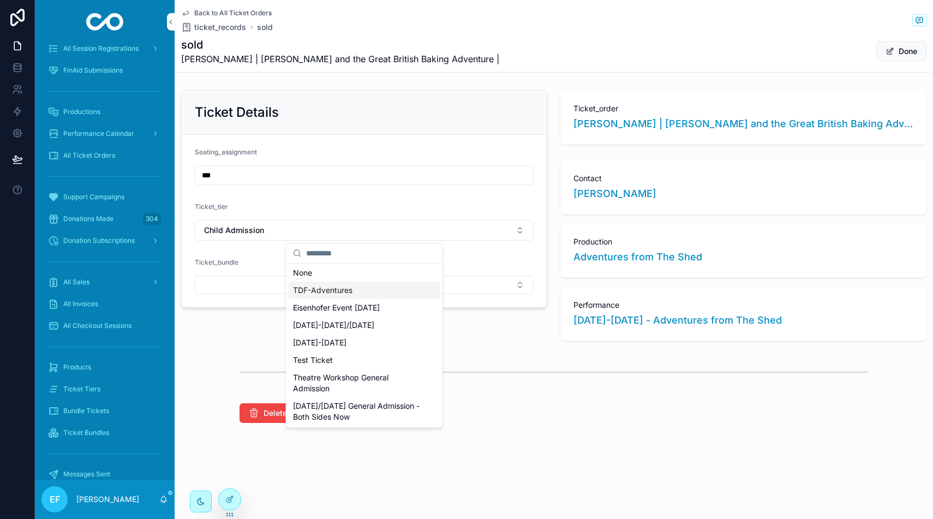
drag, startPoint x: 363, startPoint y: 292, endPoint x: 370, endPoint y: 289, distance: 7.6
click at [363, 292] on div "TDF-Adventures" at bounding box center [365, 289] width 152 height 17
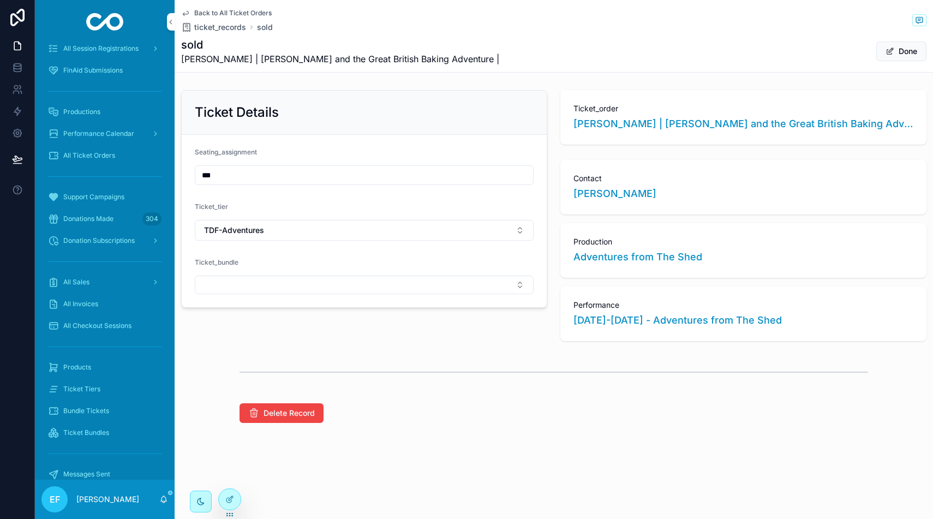
click at [371, 289] on button "Select Button" at bounding box center [364, 284] width 339 height 19
click at [885, 54] on span "scrollable content" at bounding box center [889, 51] width 9 height 9
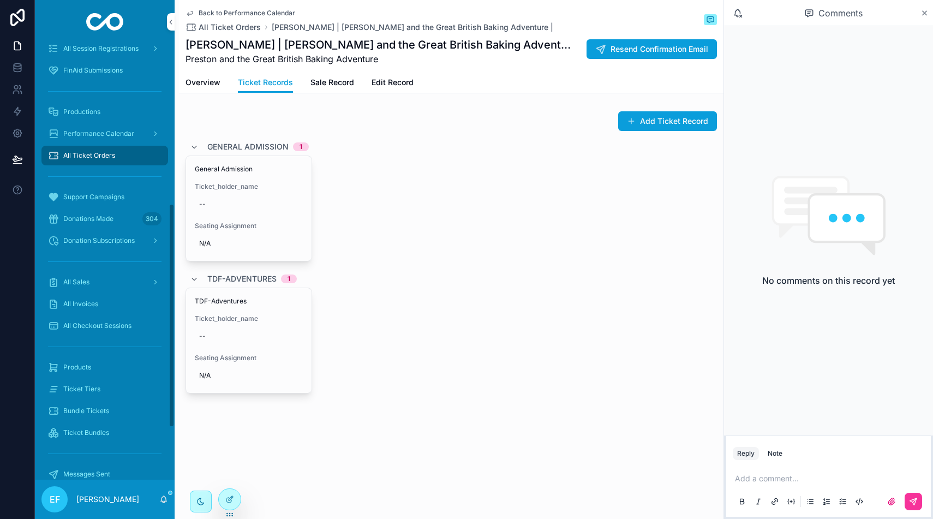
click at [235, 336] on div "--" at bounding box center [249, 335] width 108 height 17
click at [307, 320] on div "TDF-Adventures Ticket_holder_name -- Seating Assignment N/A" at bounding box center [248, 340] width 125 height 105
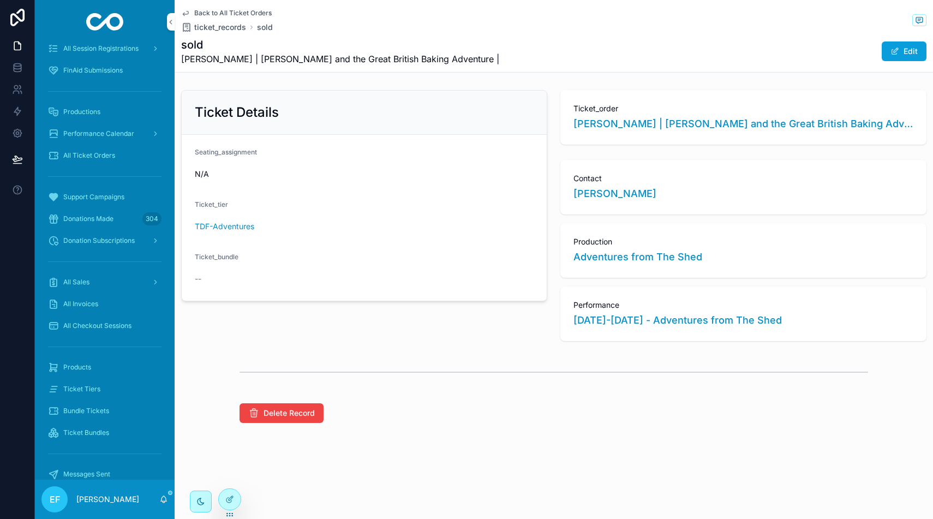
click at [219, 27] on span "ticket_records" at bounding box center [220, 27] width 52 height 11
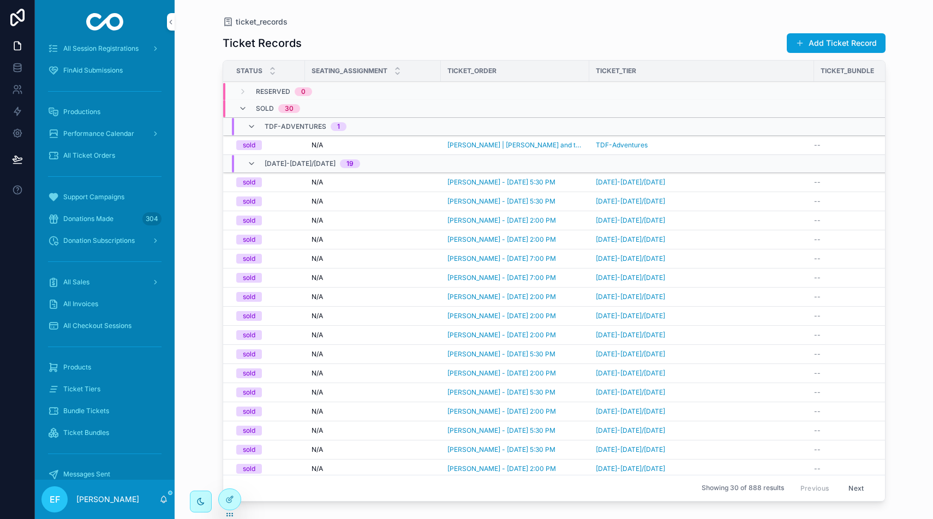
click at [115, 131] on span "Performance Calendar" at bounding box center [98, 133] width 71 height 9
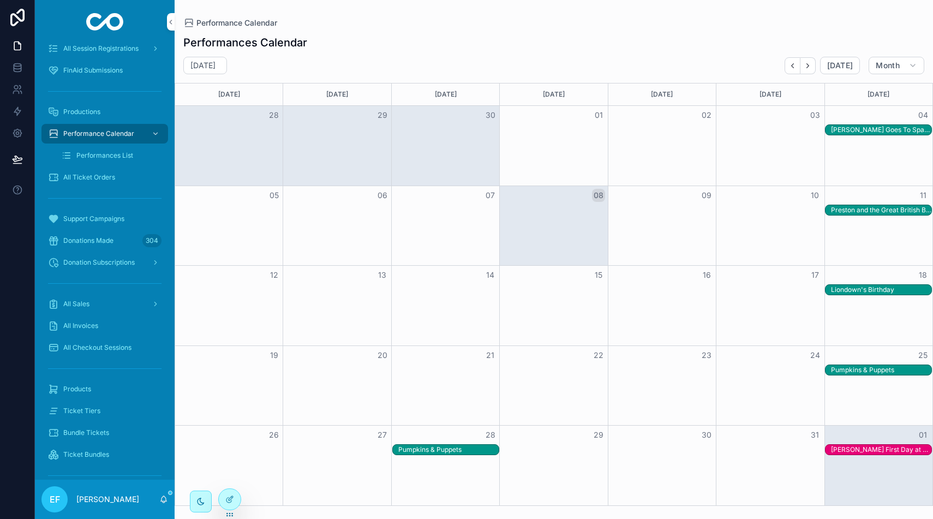
click at [851, 212] on div "Preston and the Great British Baking Adventure" at bounding box center [881, 210] width 100 height 9
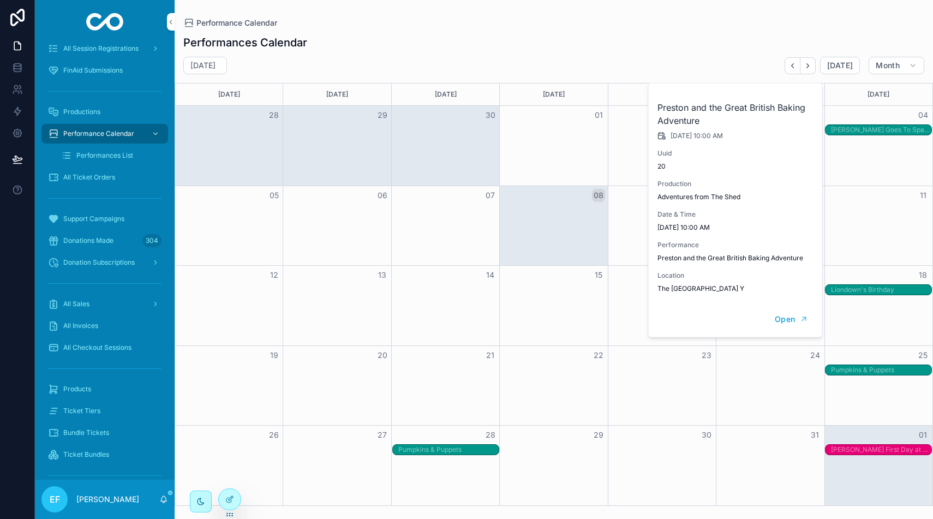
click at [854, 207] on div "Preston and the Great British Baking Adventure" at bounding box center [881, 210] width 100 height 9
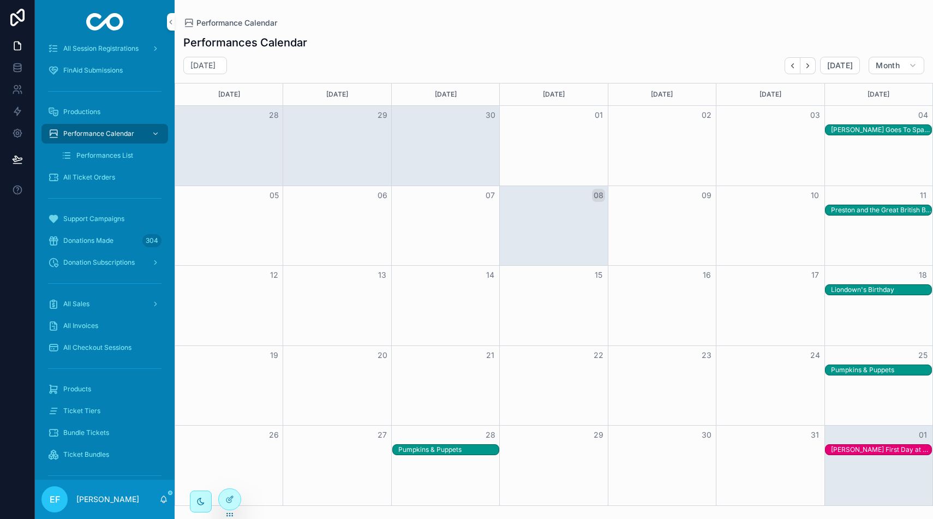
click at [854, 207] on div "Preston and the Great British Baking Adventure" at bounding box center [881, 210] width 100 height 9
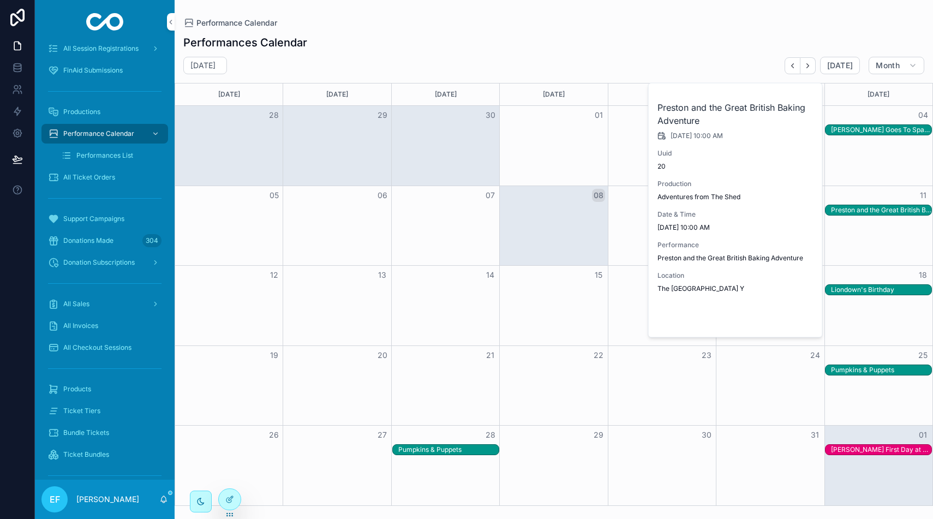
click at [784, 317] on span "Open" at bounding box center [785, 319] width 20 height 10
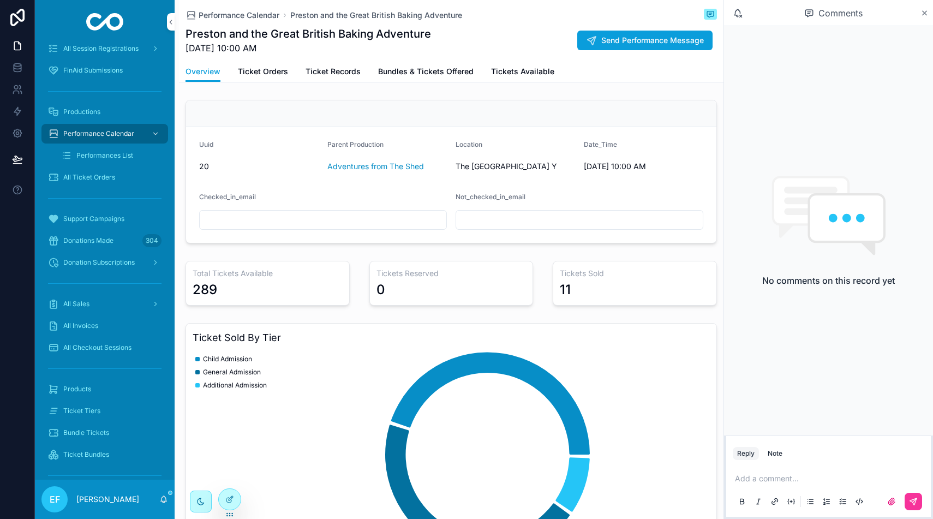
click at [339, 69] on span "Ticket Records" at bounding box center [332, 71] width 55 height 11
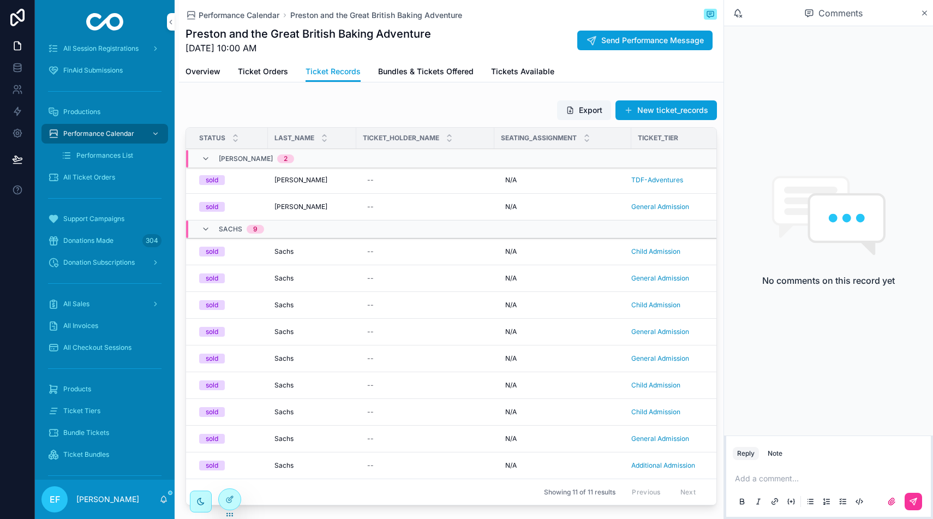
click at [411, 207] on div "--" at bounding box center [425, 206] width 125 height 17
click at [349, 203] on div "[PERSON_NAME] [PERSON_NAME]" at bounding box center [311, 206] width 75 height 9
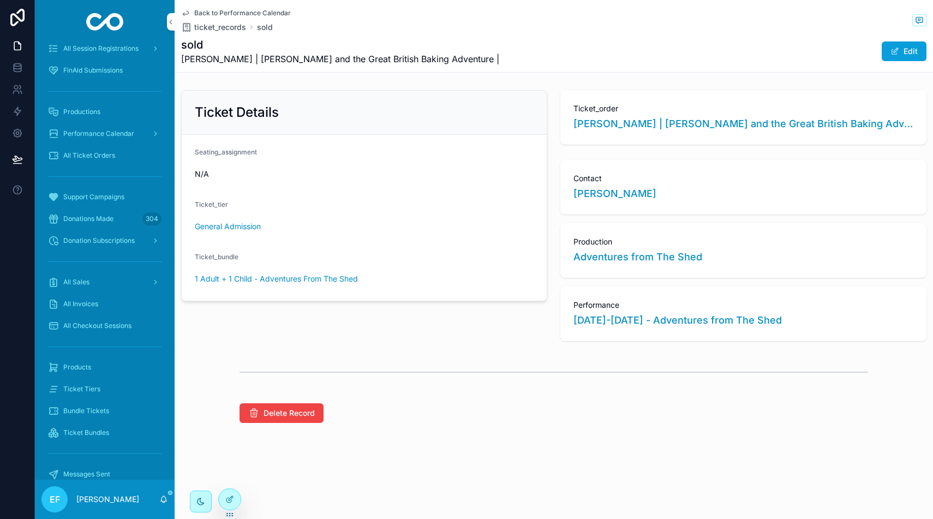
click at [910, 50] on button "Edit" at bounding box center [903, 51] width 45 height 20
click at [435, 224] on button "General Admission" at bounding box center [364, 230] width 339 height 21
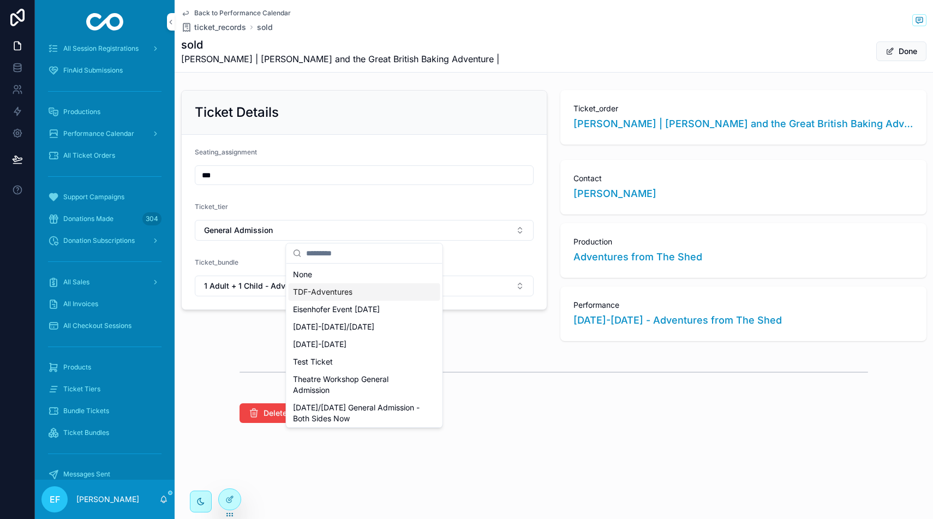
click at [393, 290] on div "TDF-Adventures" at bounding box center [365, 291] width 152 height 17
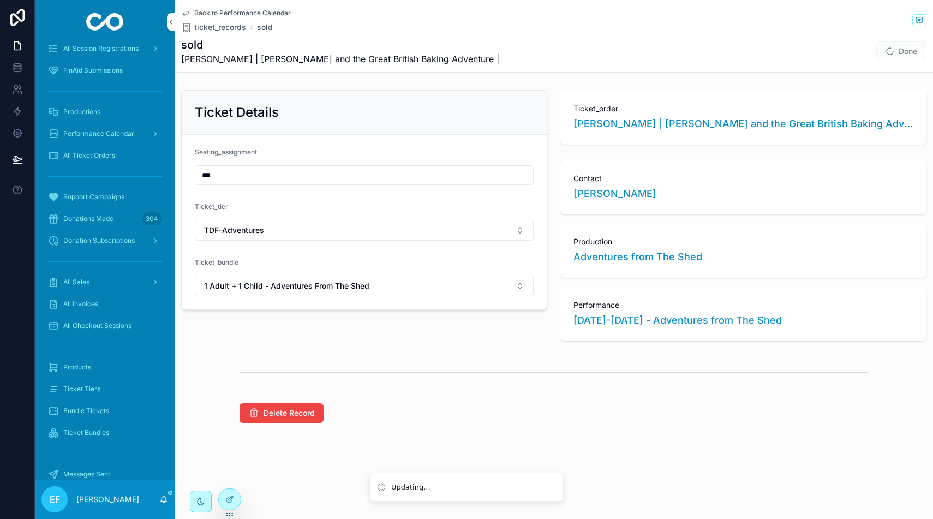
click at [526, 290] on button "1 Adult + 1 Child - Adventures From The Shed" at bounding box center [364, 285] width 339 height 21
click at [398, 327] on div "None" at bounding box center [365, 329] width 152 height 17
drag, startPoint x: 908, startPoint y: 53, endPoint x: 884, endPoint y: 59, distance: 25.1
click at [908, 53] on button "Done" at bounding box center [901, 51] width 50 height 20
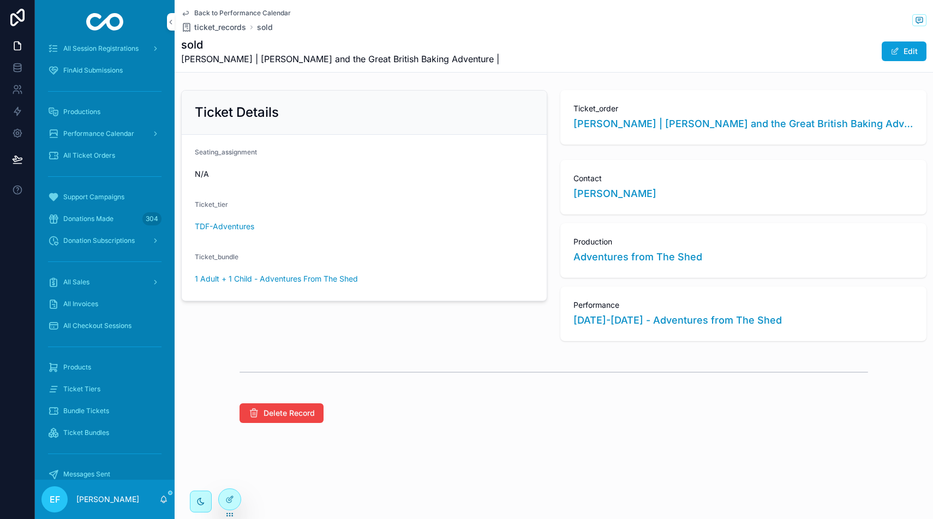
click at [243, 10] on span "Back to Performance Calendar" at bounding box center [242, 13] width 97 height 9
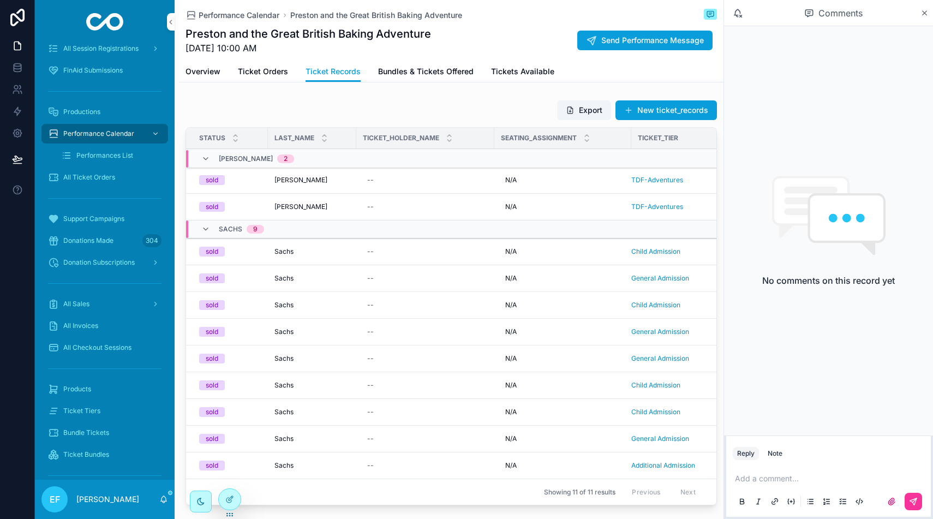
click at [255, 68] on span "Ticket Orders" at bounding box center [263, 71] width 50 height 11
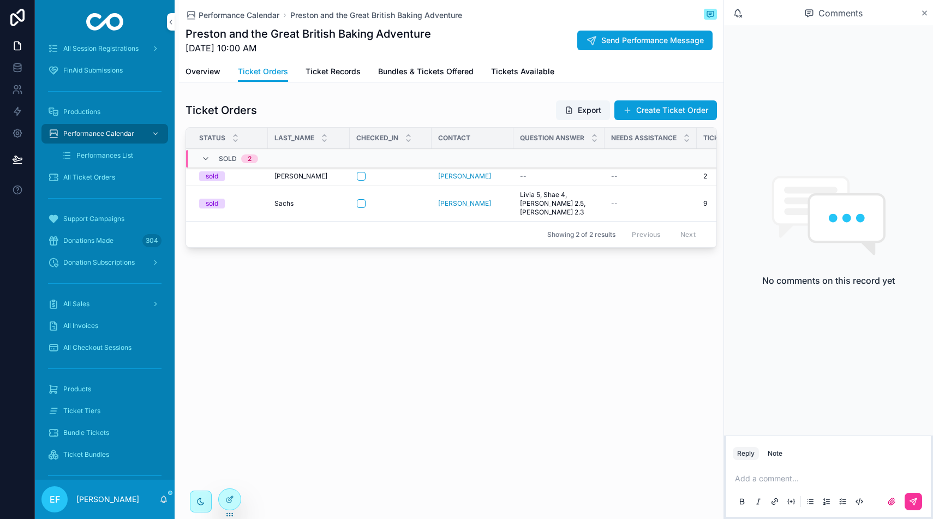
click at [441, 176] on span "[PERSON_NAME]" at bounding box center [464, 176] width 53 height 9
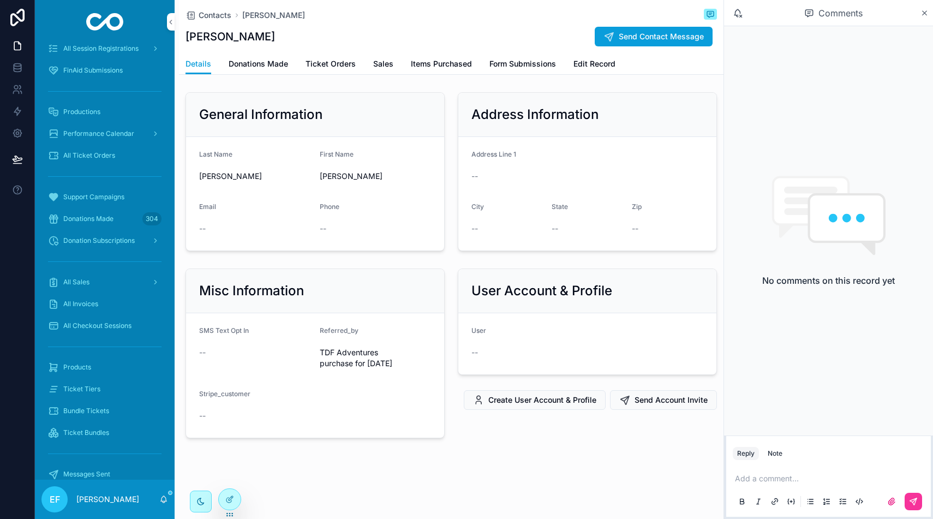
click at [584, 67] on span "Edit Record" at bounding box center [594, 63] width 42 height 11
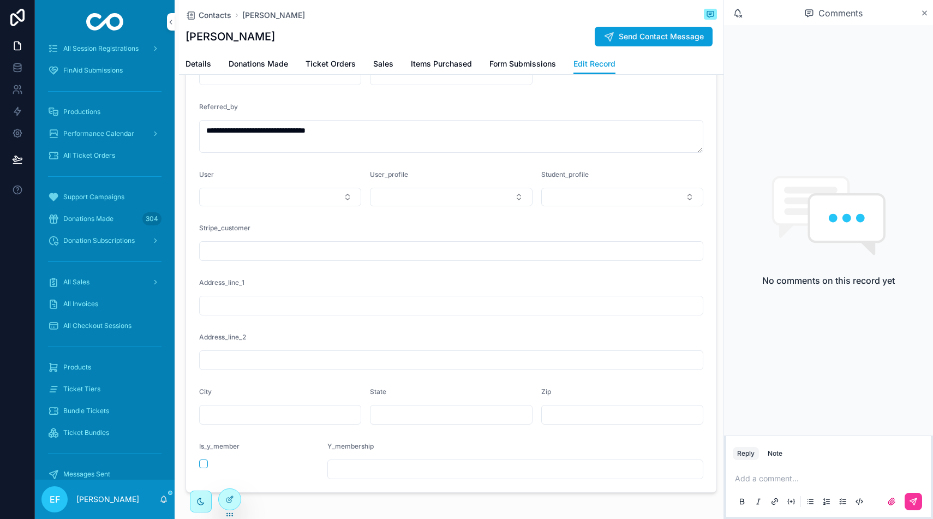
scroll to position [554, 0]
click at [422, 200] on button "Select Button" at bounding box center [451, 196] width 162 height 19
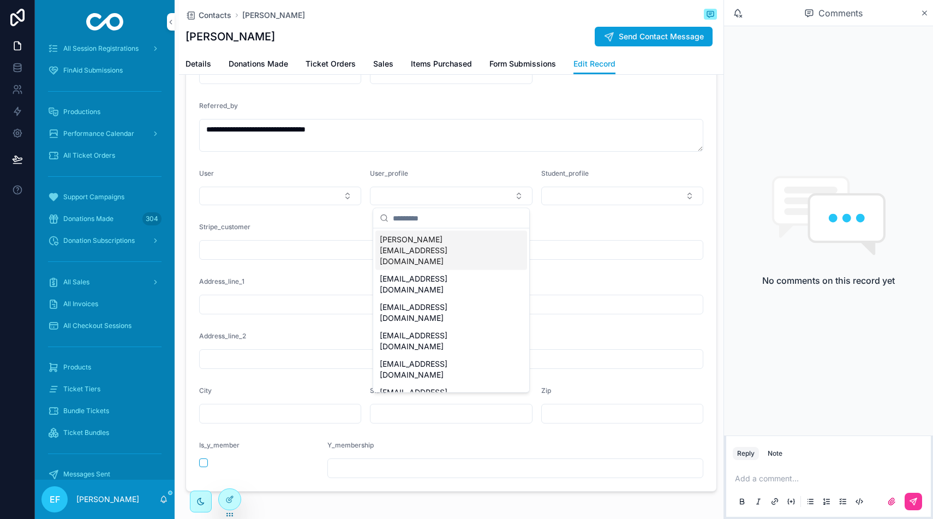
click at [422, 200] on button "Select Button" at bounding box center [451, 196] width 162 height 19
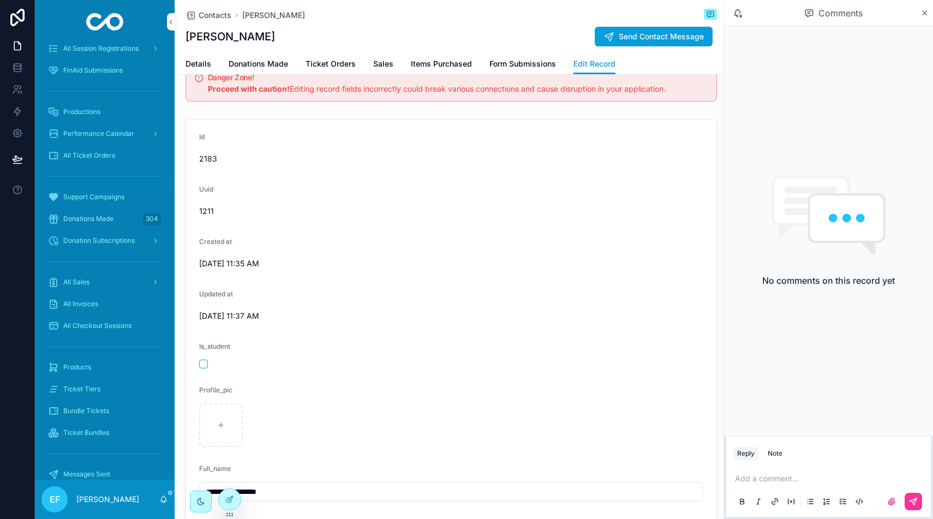
scroll to position [0, 0]
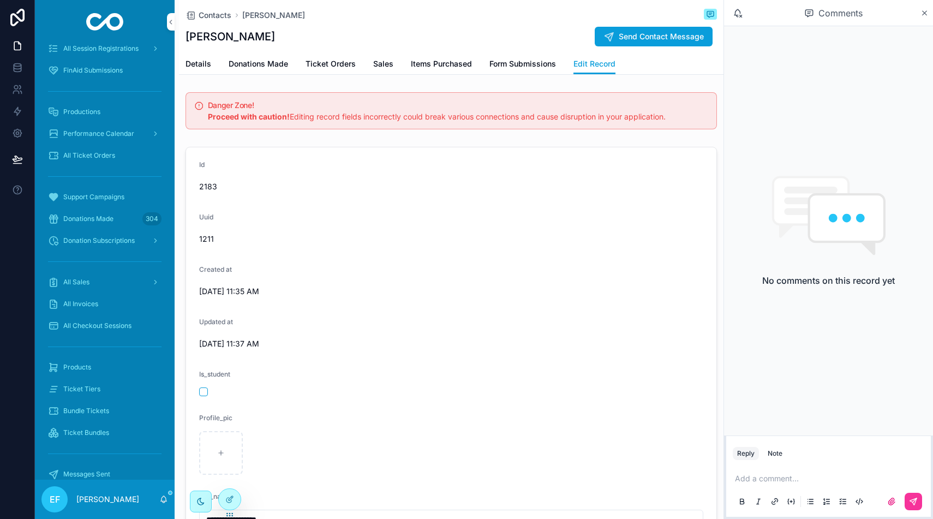
click at [323, 62] on span "Ticket Orders" at bounding box center [330, 63] width 50 height 11
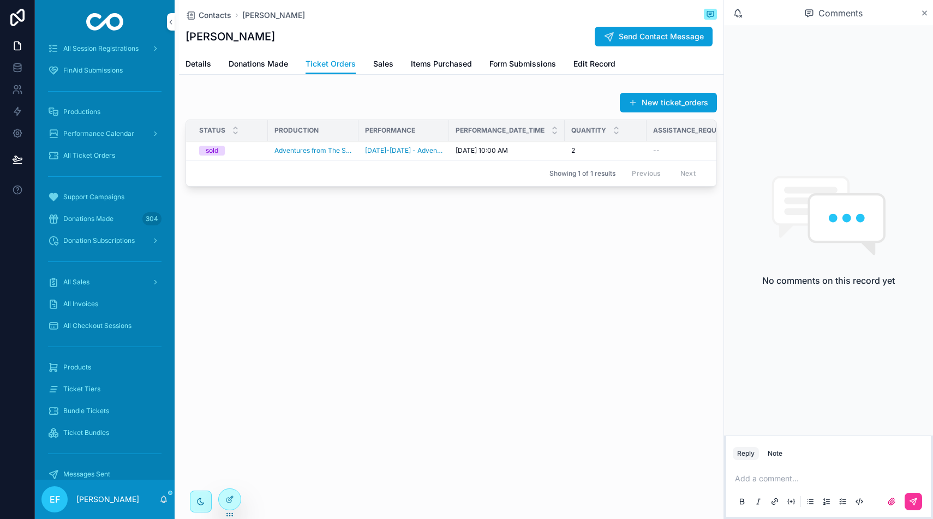
click at [346, 148] on span "Adventures from The Shed" at bounding box center [312, 150] width 77 height 9
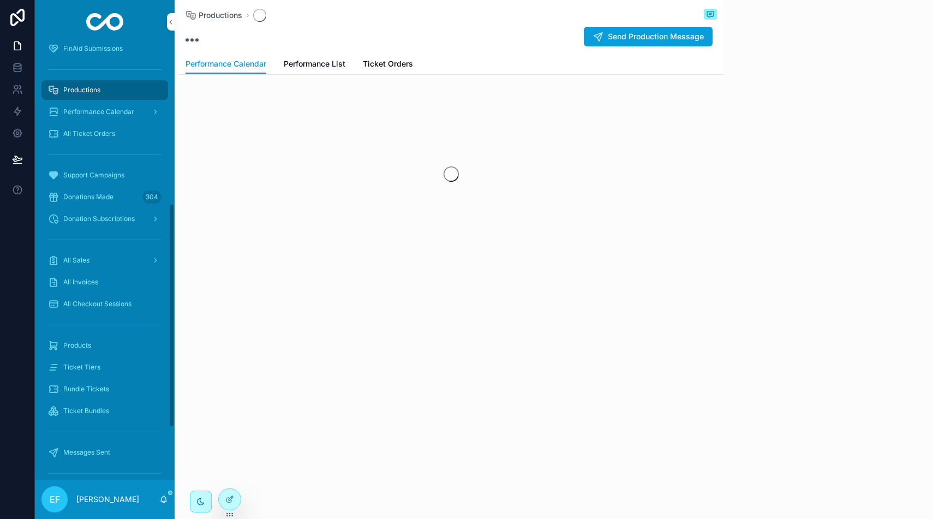
scroll to position [311, 0]
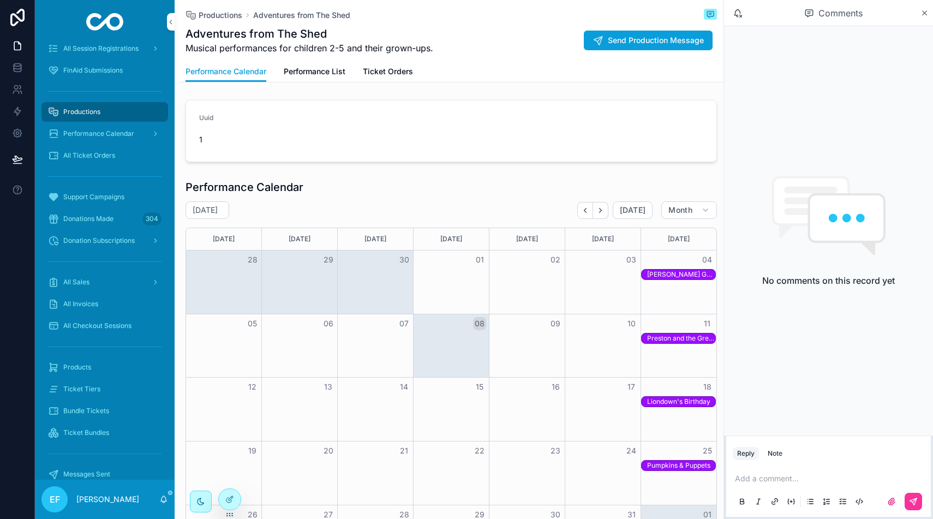
click at [652, 335] on div "Preston and the Great British Baking Adventure" at bounding box center [681, 338] width 68 height 9
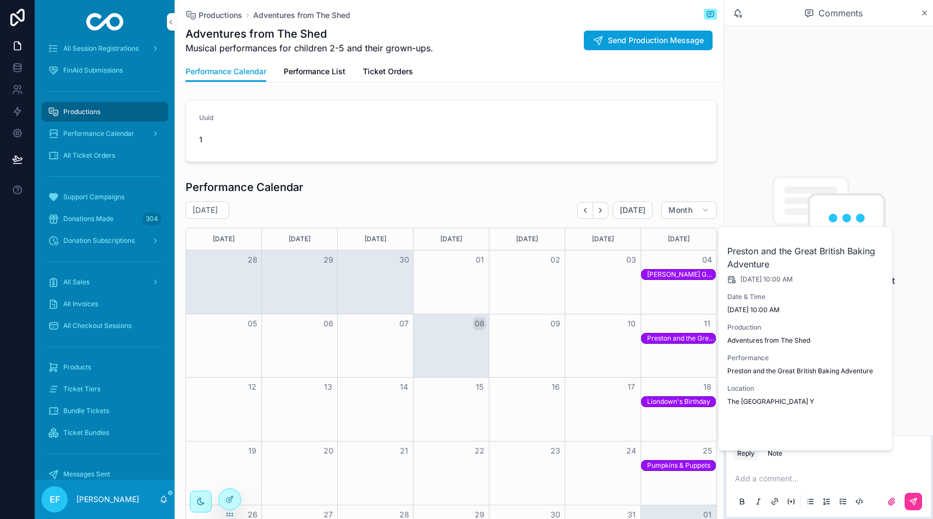
click at [862, 428] on span "Open" at bounding box center [855, 432] width 20 height 10
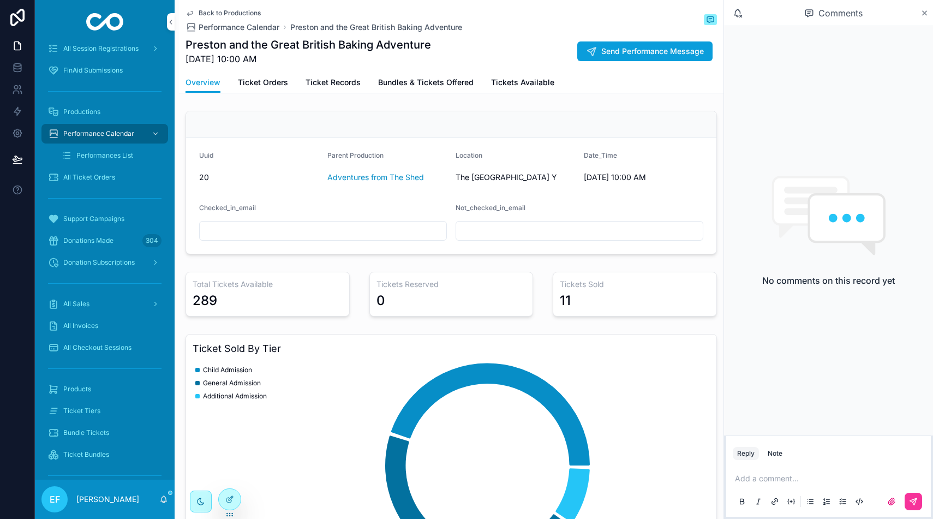
click at [240, 77] on span "Ticket Orders" at bounding box center [263, 82] width 50 height 11
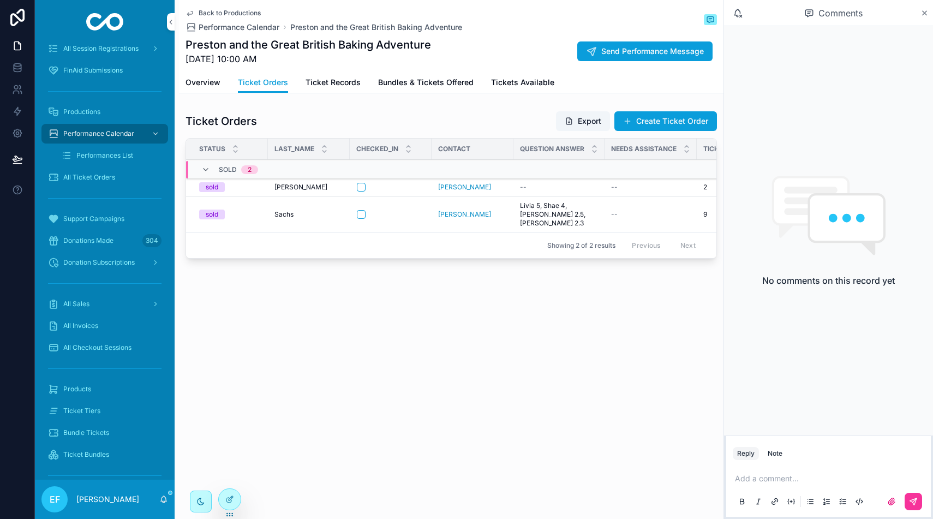
click at [542, 190] on div "--" at bounding box center [559, 187] width 78 height 9
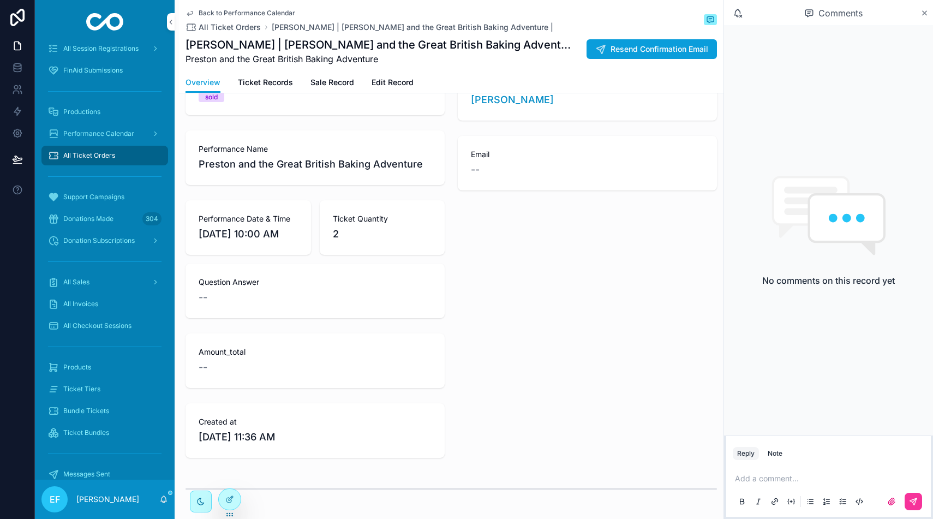
click at [380, 283] on span "Question Answer" at bounding box center [315, 282] width 233 height 11
click at [379, 287] on div "Question Answer --" at bounding box center [315, 290] width 233 height 28
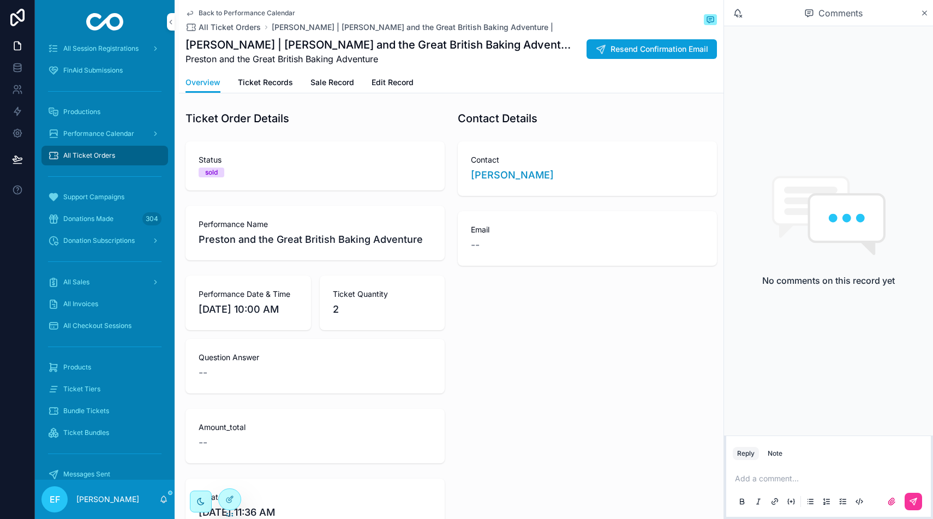
click at [271, 82] on span "Ticket Records" at bounding box center [265, 82] width 55 height 11
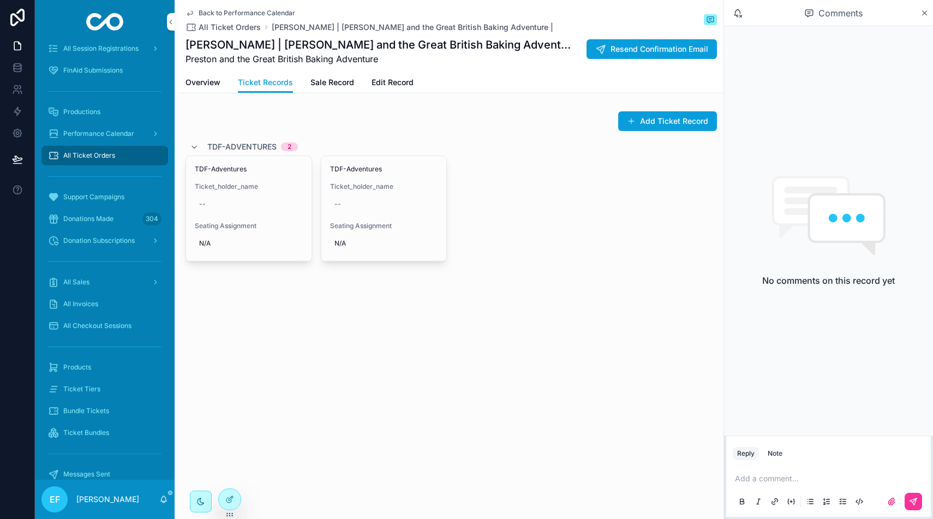
click at [264, 189] on span "Ticket_holder_name" at bounding box center [249, 186] width 108 height 9
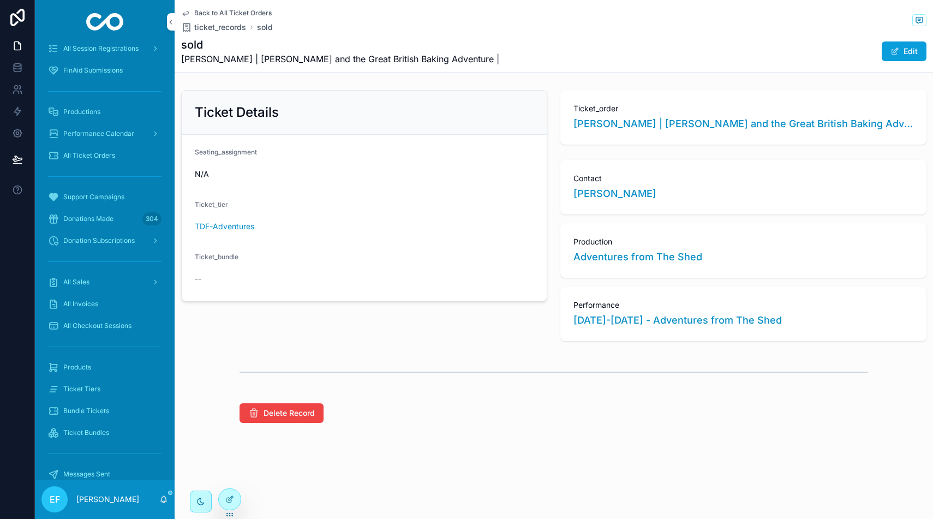
click at [235, 29] on span "ticket_records" at bounding box center [220, 27] width 52 height 11
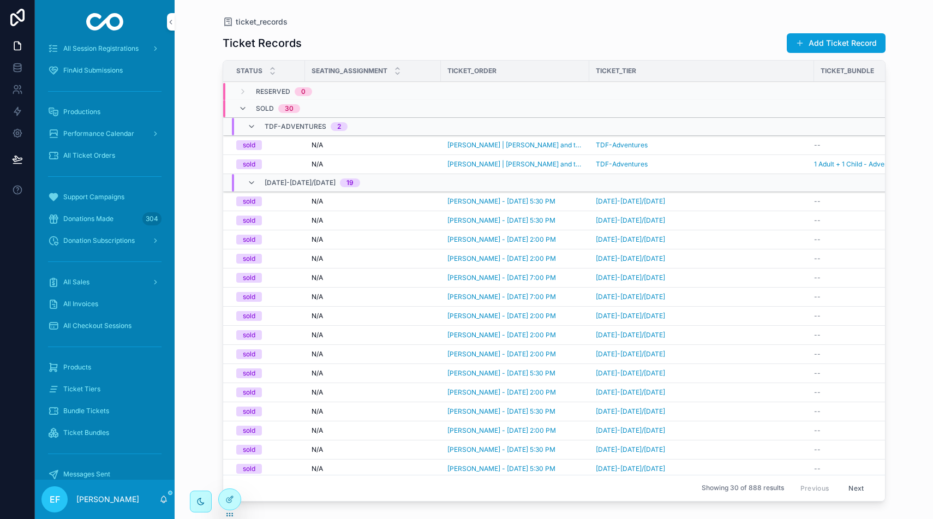
click at [460, 145] on span "[PERSON_NAME] | [PERSON_NAME] and the Great British Baking Adventure |" at bounding box center [514, 145] width 135 height 9
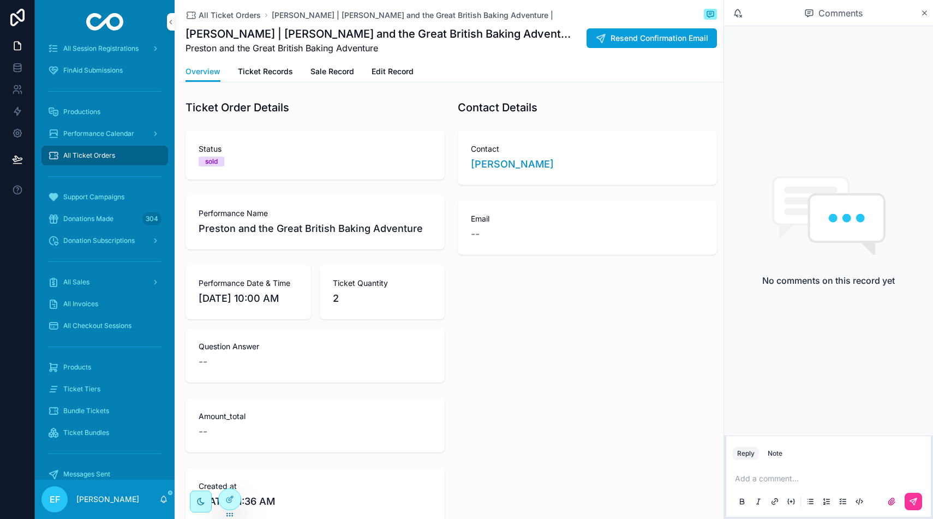
click at [398, 75] on span "Edit Record" at bounding box center [392, 71] width 42 height 11
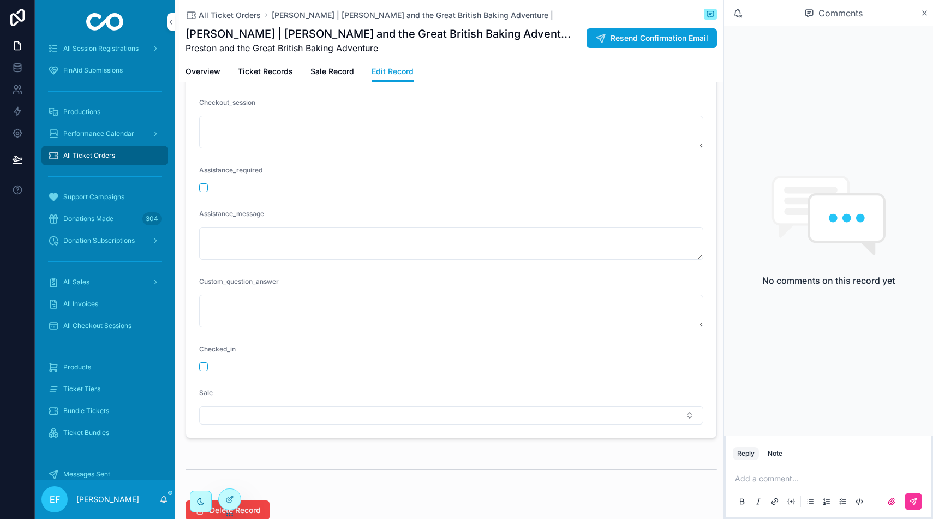
scroll to position [608, 0]
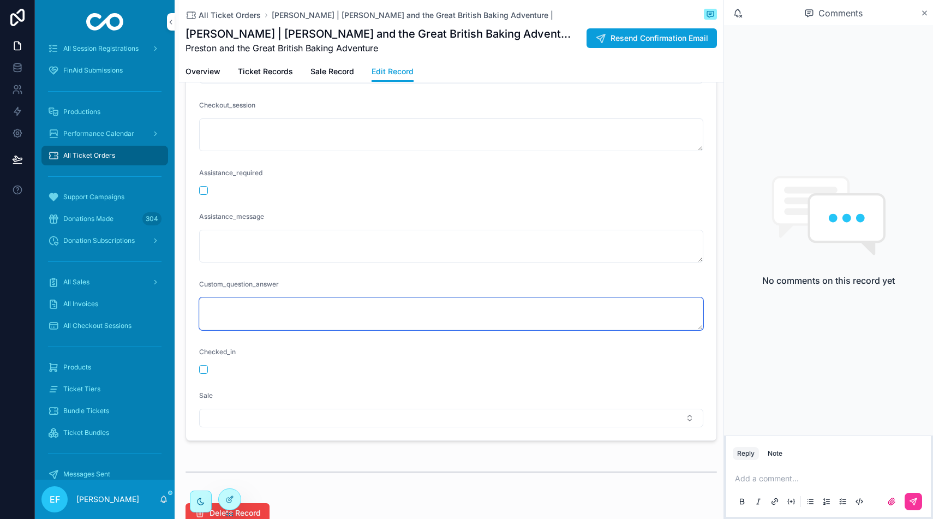
click at [323, 307] on textarea "scrollable content" at bounding box center [451, 313] width 504 height 33
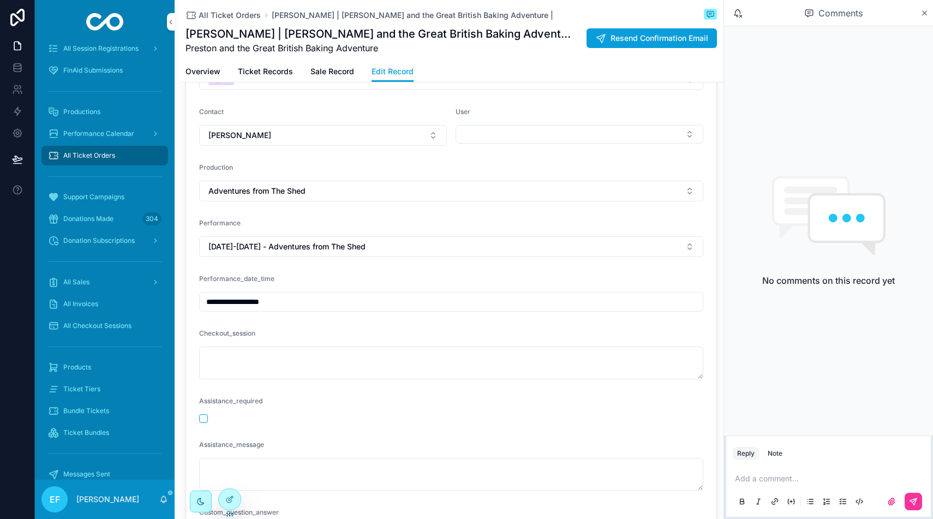
scroll to position [263, 0]
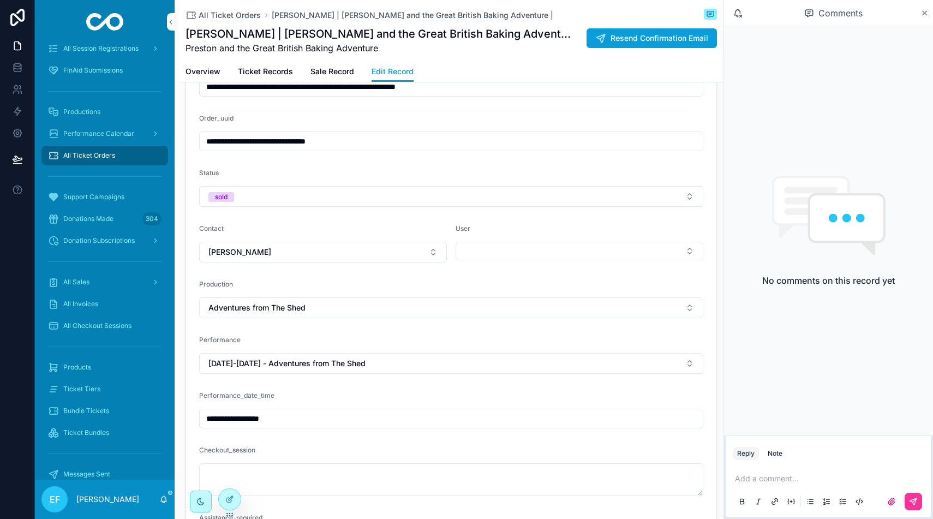
type textarea "**********"
click at [313, 15] on span "[PERSON_NAME] | [PERSON_NAME] and the Great British Baking Adventure |" at bounding box center [412, 15] width 281 height 11
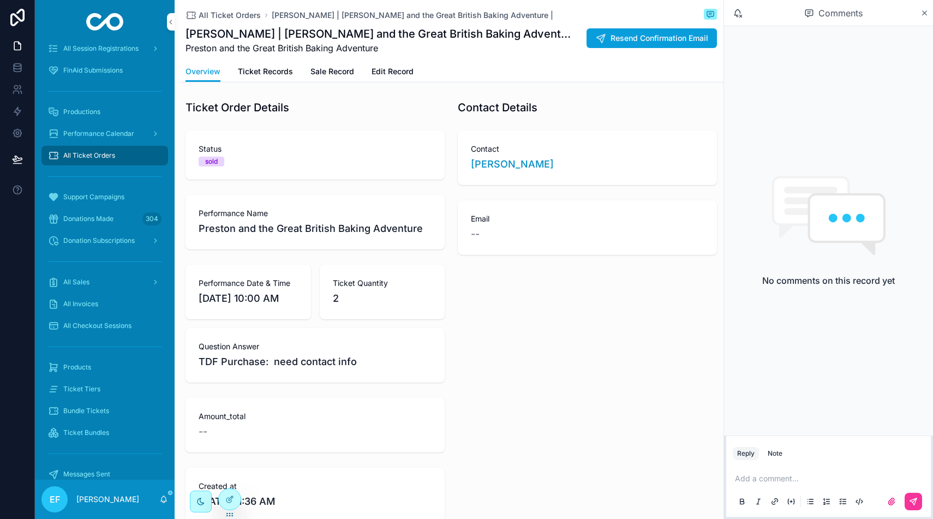
click at [212, 16] on span "All Ticket Orders" at bounding box center [230, 15] width 62 height 11
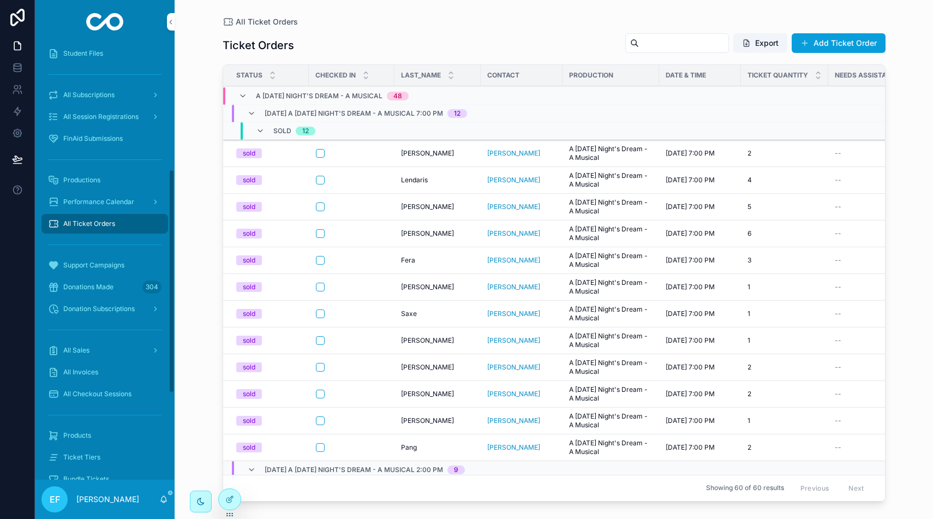
scroll to position [244, 0]
click at [99, 176] on span "Productions" at bounding box center [81, 179] width 37 height 9
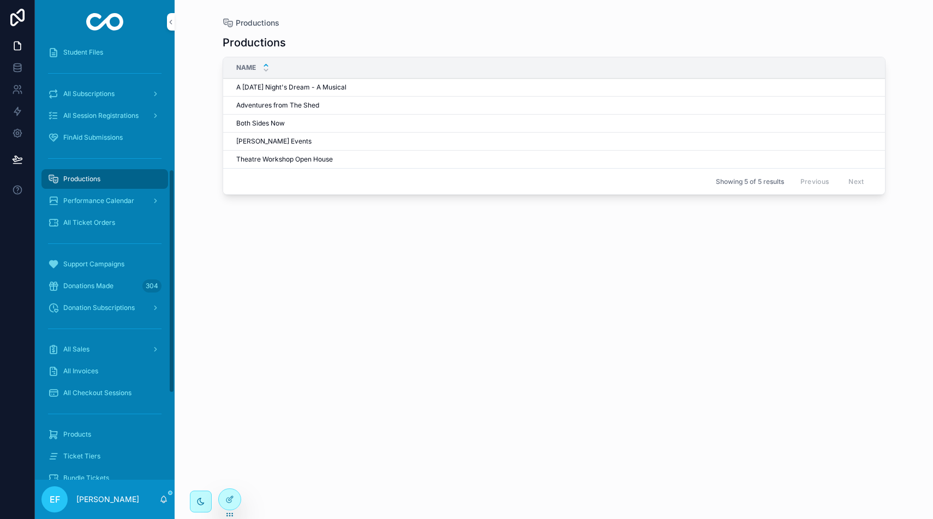
click at [111, 197] on span "Performance Calendar" at bounding box center [98, 200] width 71 height 9
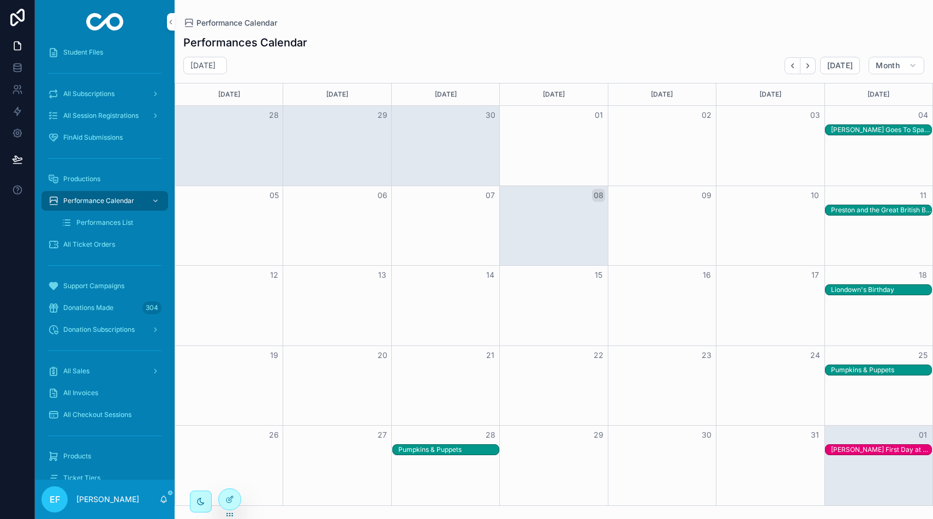
click at [849, 207] on div "Preston and the Great British Baking Adventure" at bounding box center [881, 210] width 100 height 9
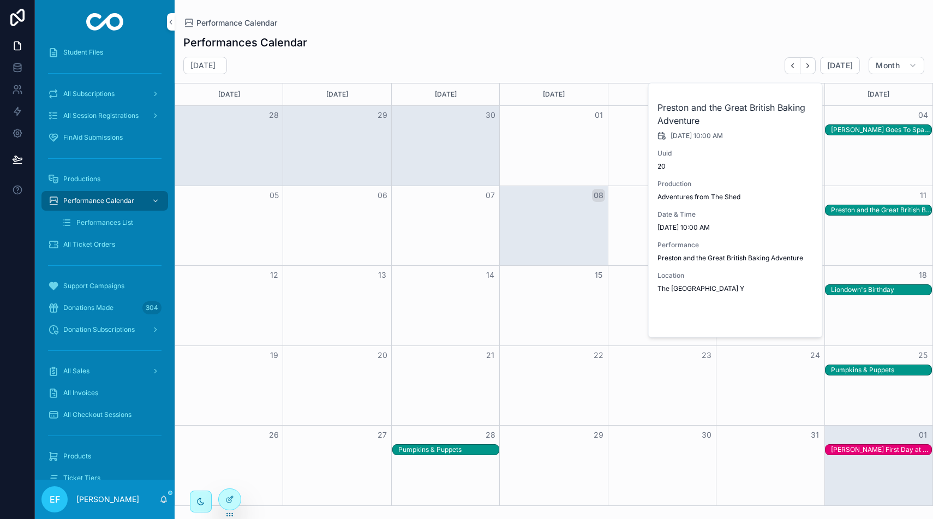
click at [781, 315] on span "Open" at bounding box center [785, 319] width 20 height 10
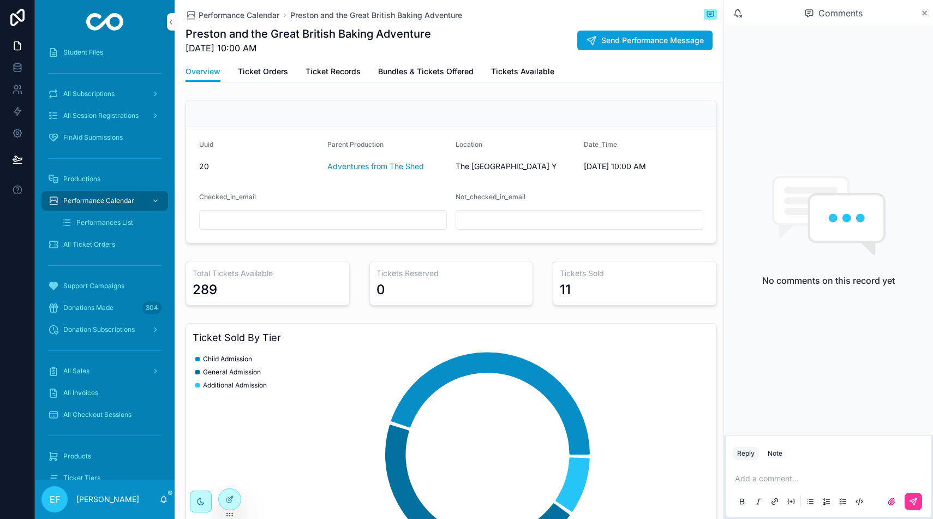
click at [275, 70] on span "Ticket Orders" at bounding box center [263, 71] width 50 height 11
